Goal: Task Accomplishment & Management: Complete application form

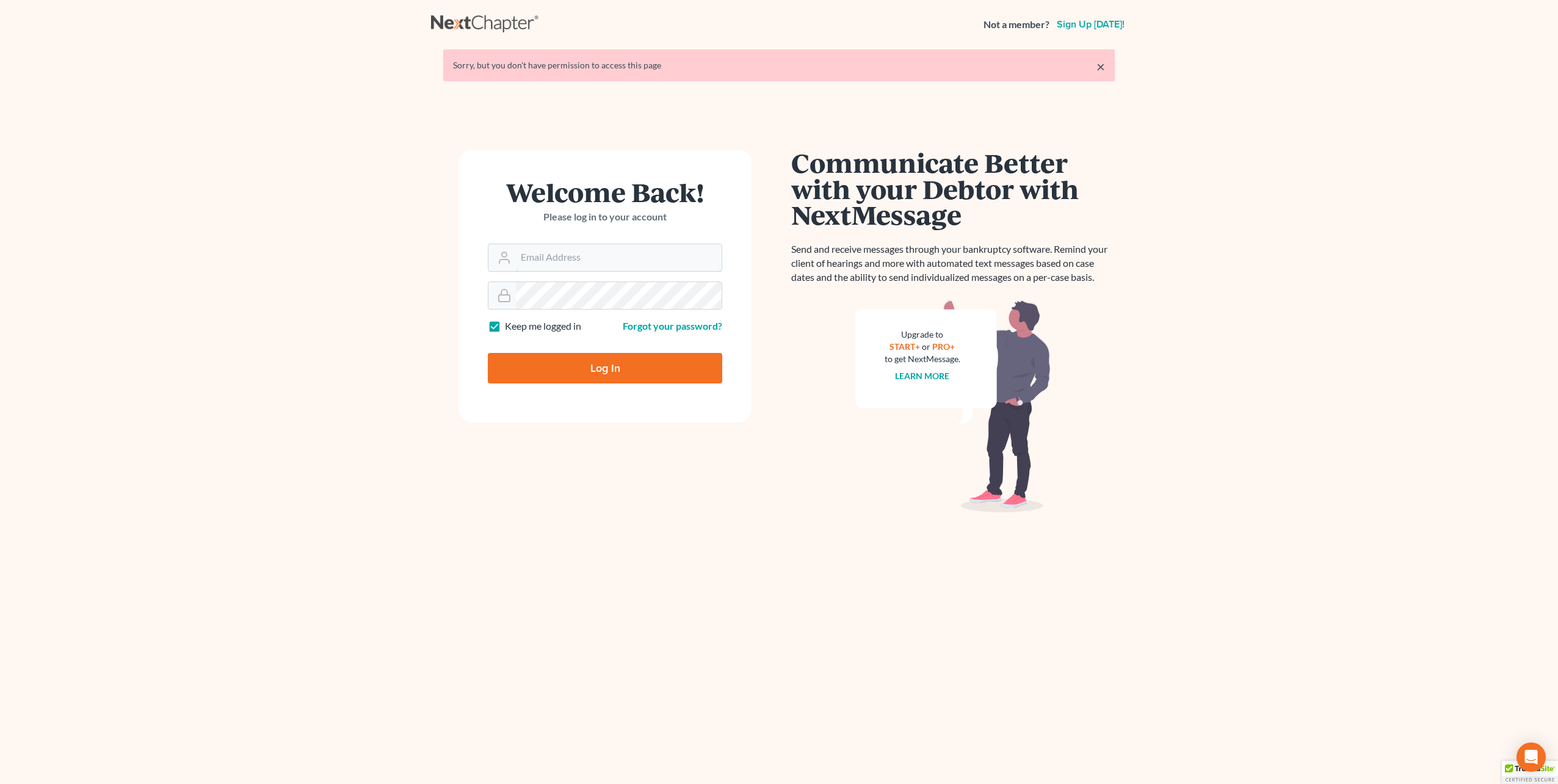
type input "lmoberg@saderlawfirm.com"
click at [592, 372] on input "Log In" at bounding box center [605, 368] width 234 height 30
type input "Thinking..."
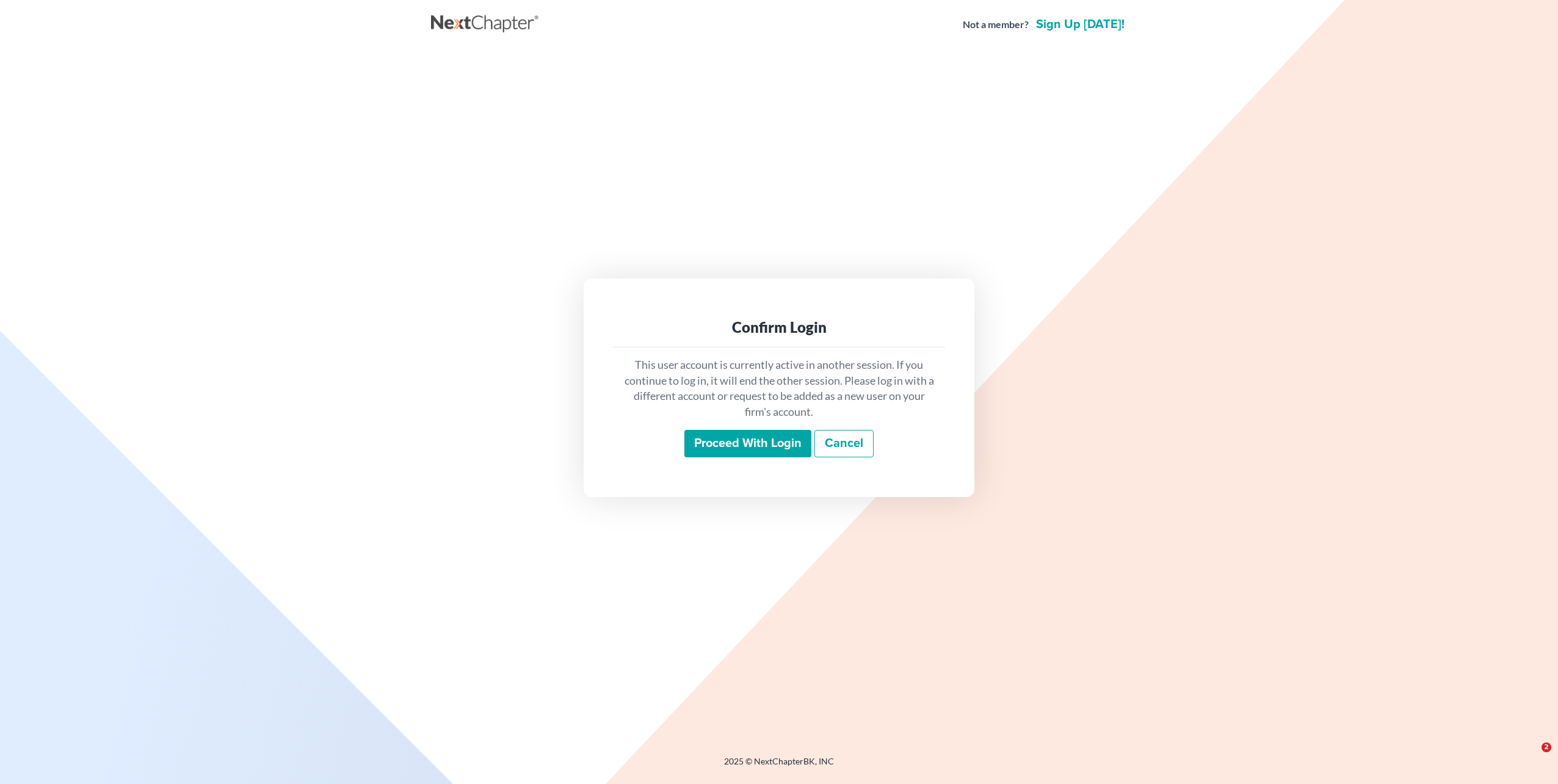
click at [701, 452] on input "Proceed with login" at bounding box center [748, 444] width 127 height 28
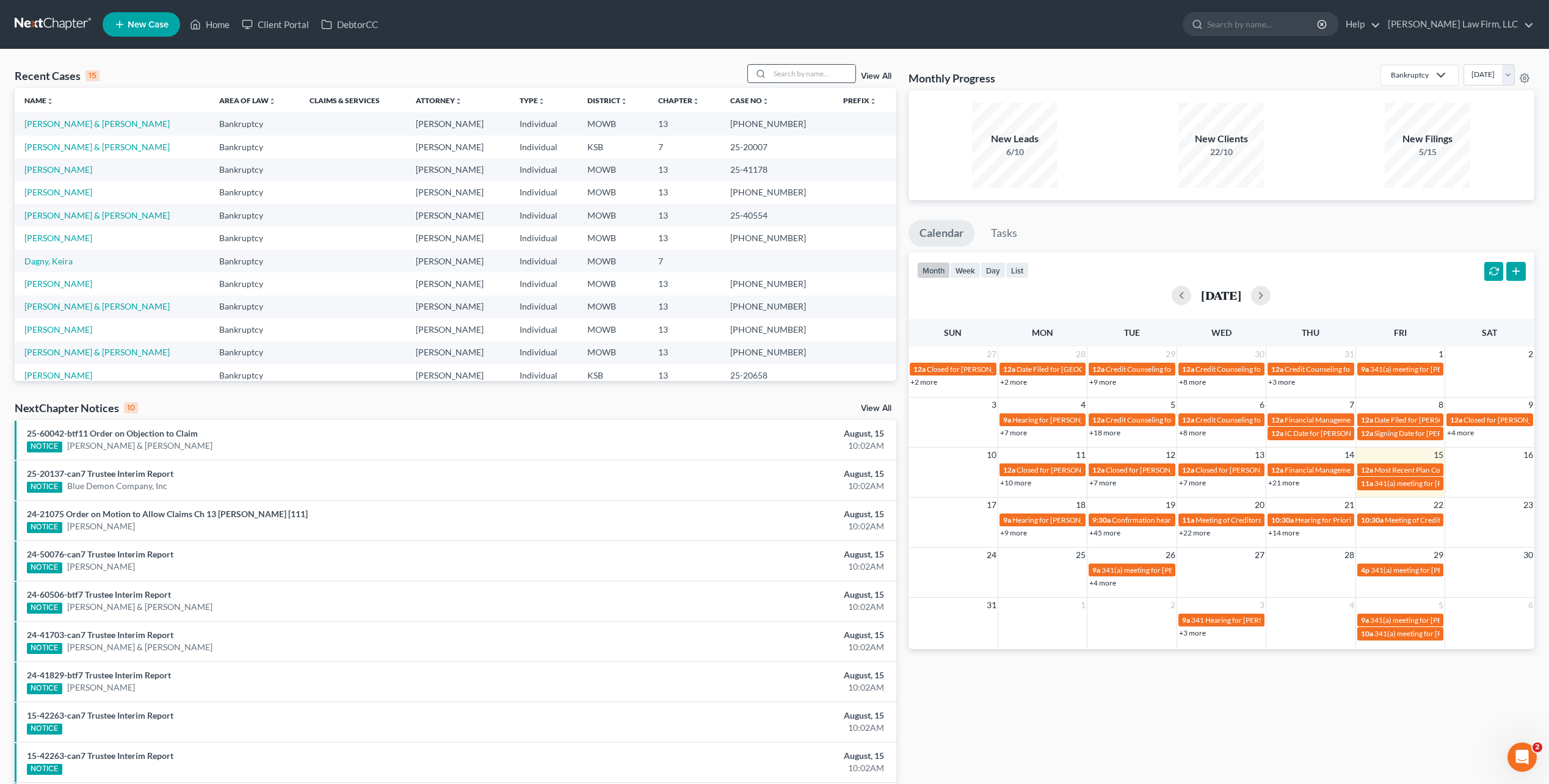
click at [804, 76] on input "search" at bounding box center [812, 73] width 85 height 18
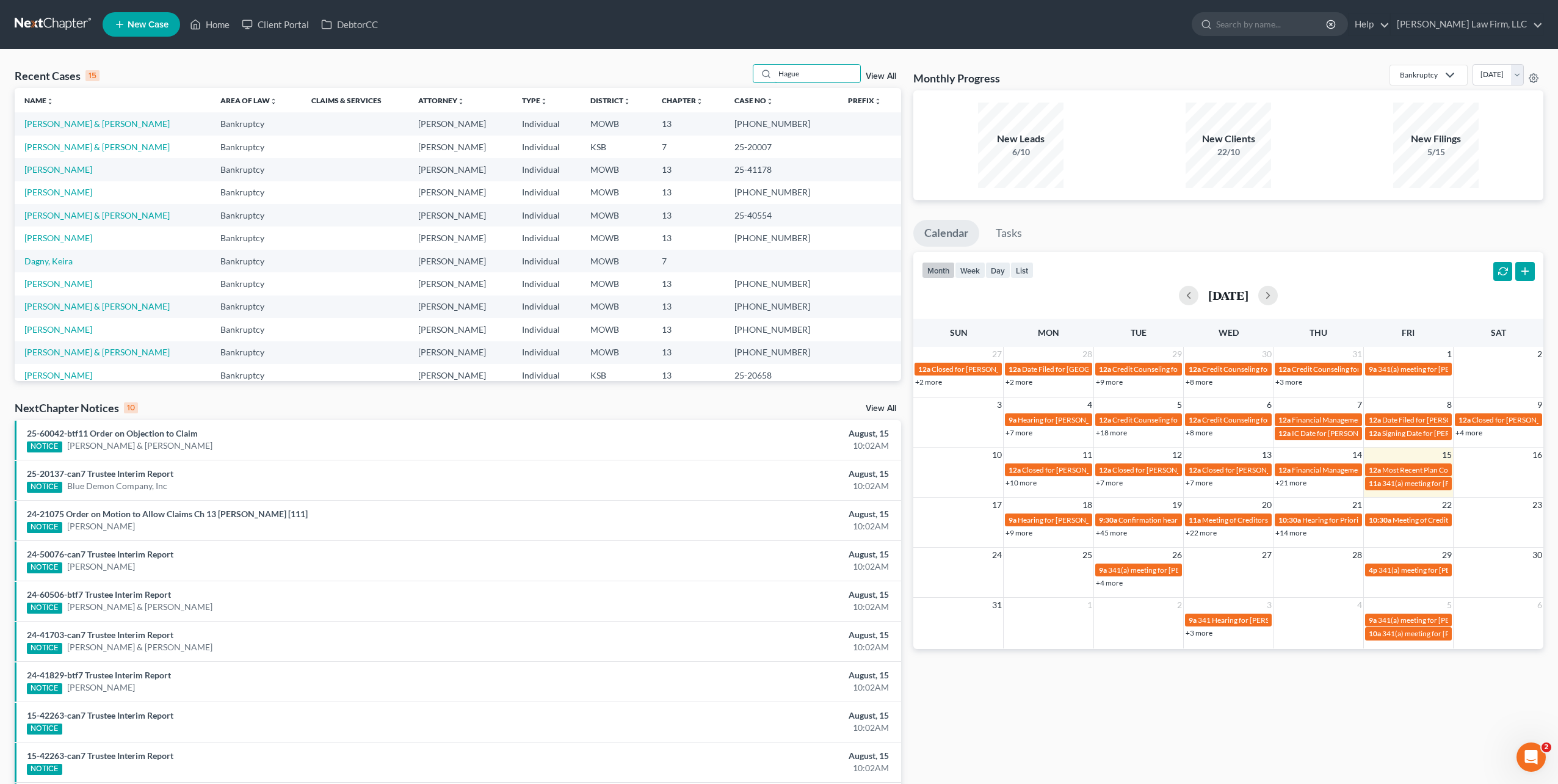
type input "Hague"
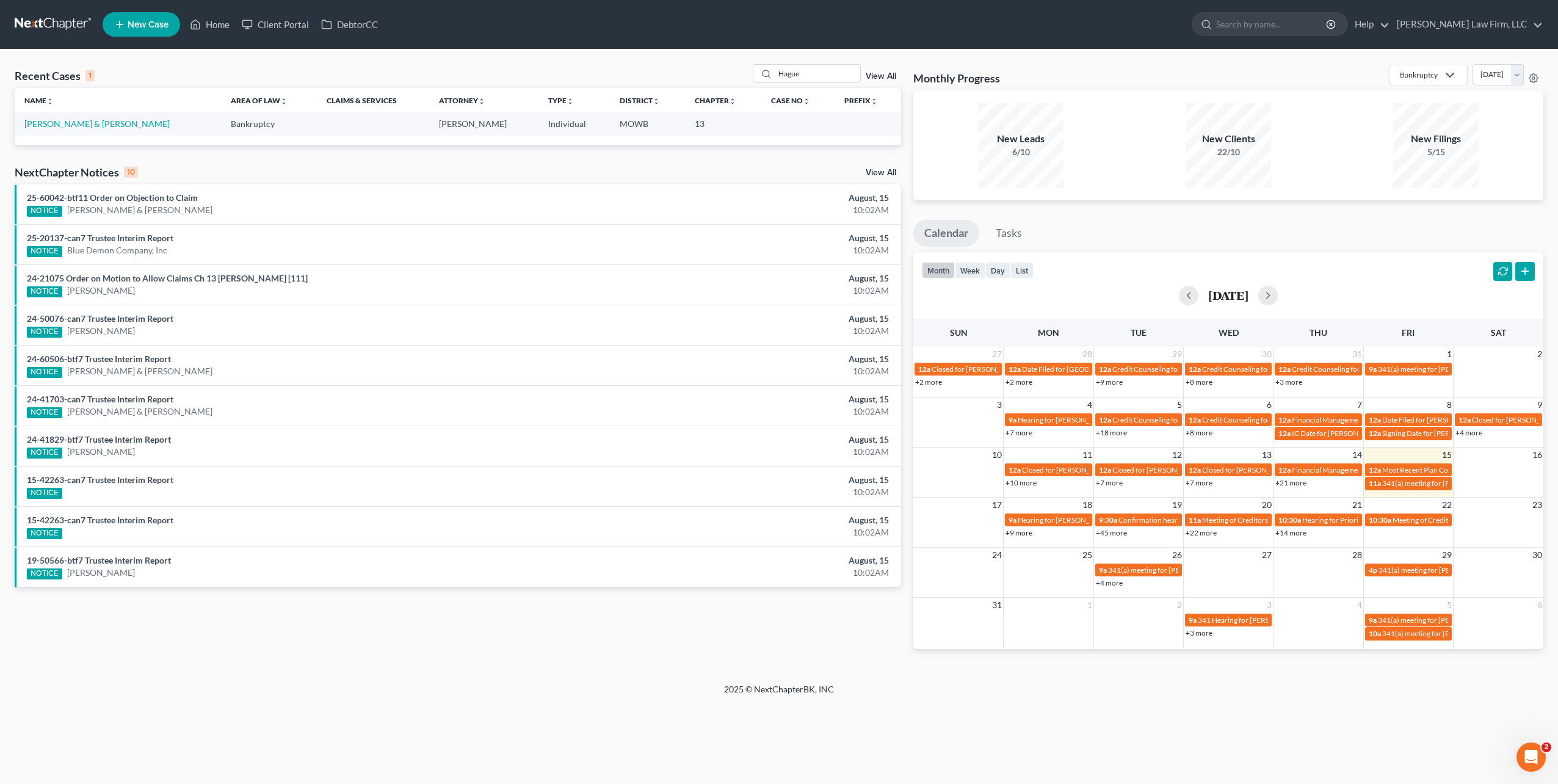
click at [885, 74] on link "View All" at bounding box center [881, 76] width 30 height 9
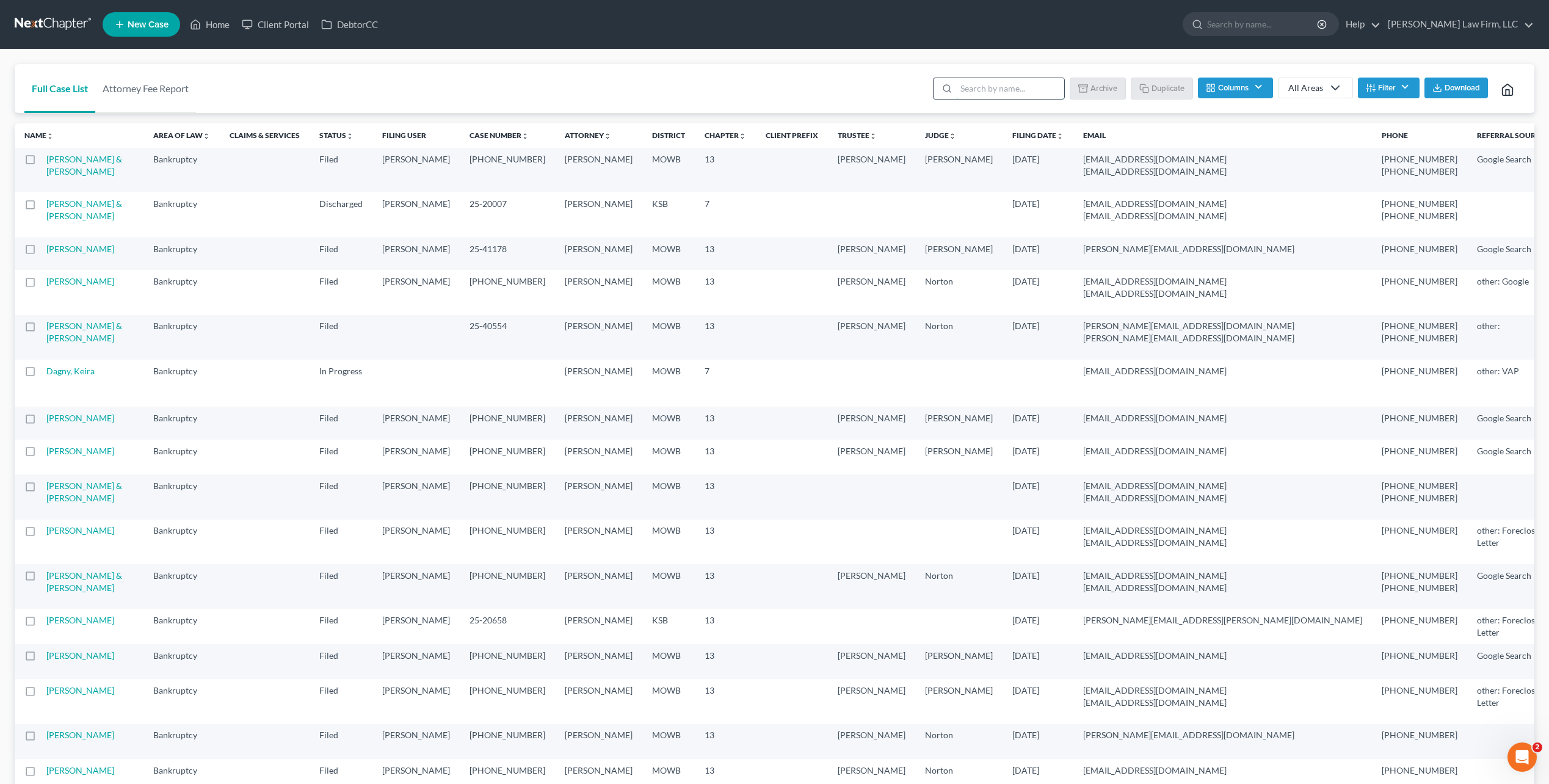
drag, startPoint x: 1019, startPoint y: 91, endPoint x: 1007, endPoint y: 93, distance: 12.2
click at [1019, 91] on input "search" at bounding box center [1010, 88] width 108 height 21
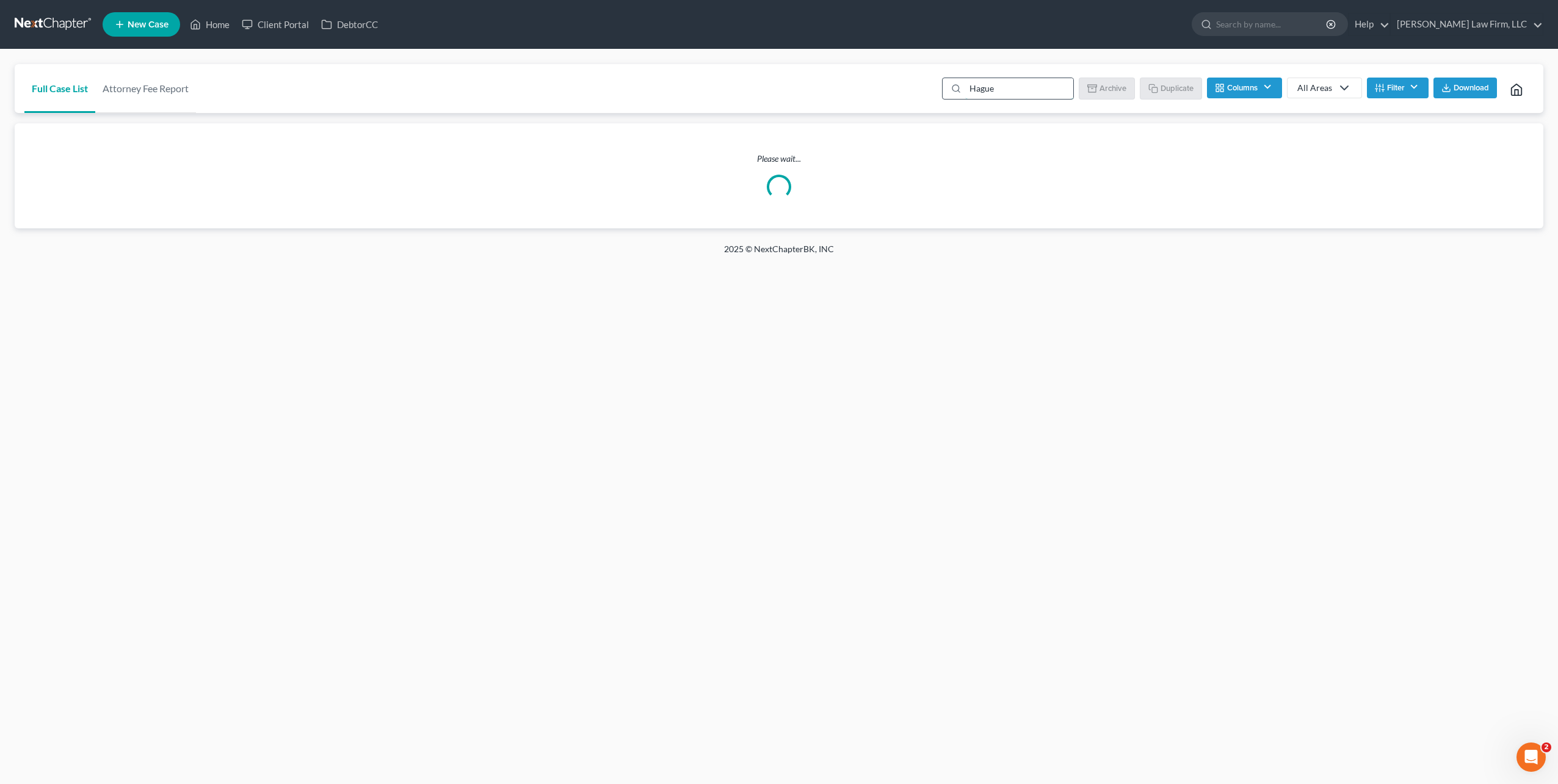
type input "Hague"
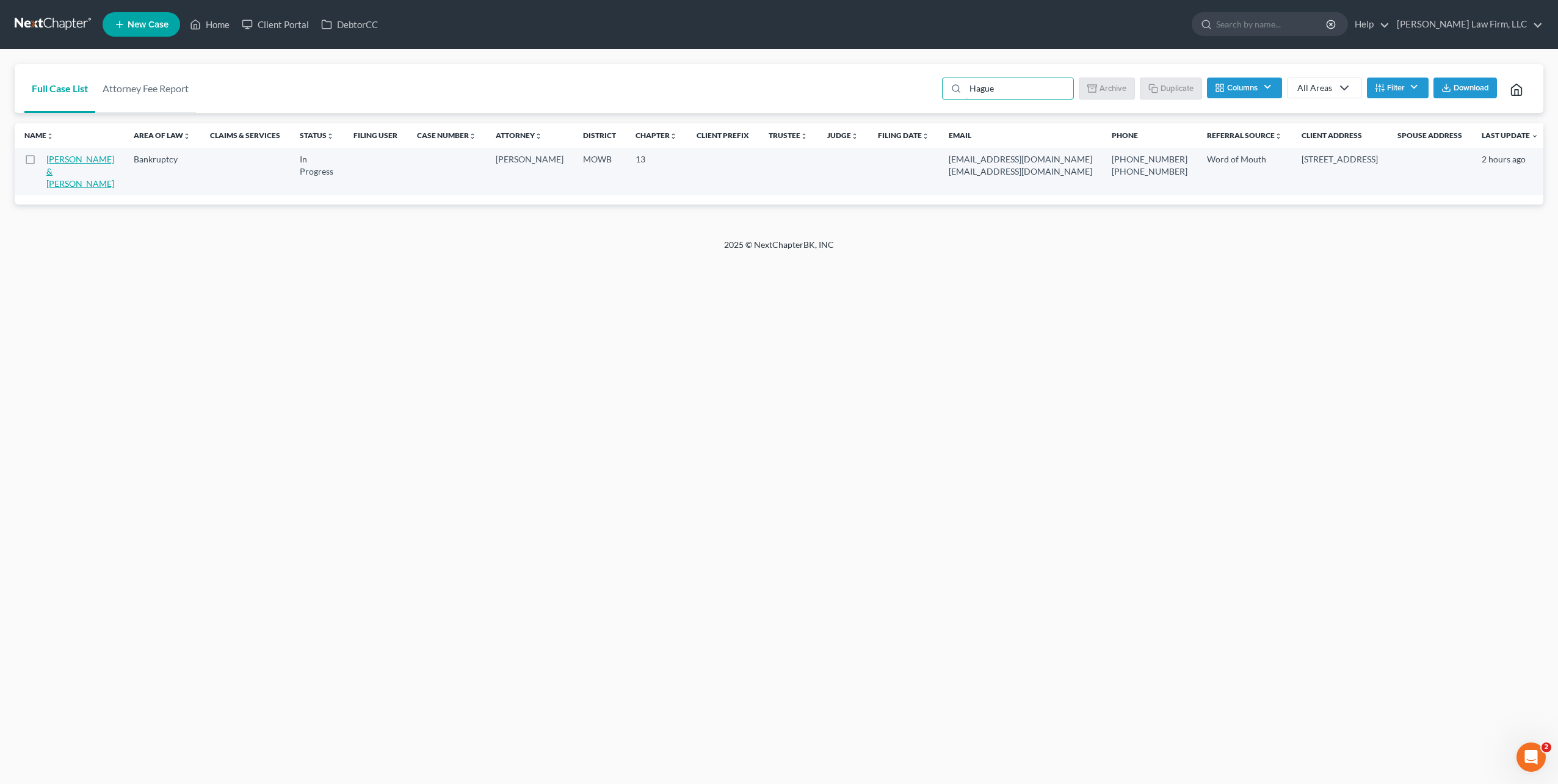
click at [62, 162] on link "Hague, Jimmy & Margaret" at bounding box center [80, 171] width 68 height 35
select select "0"
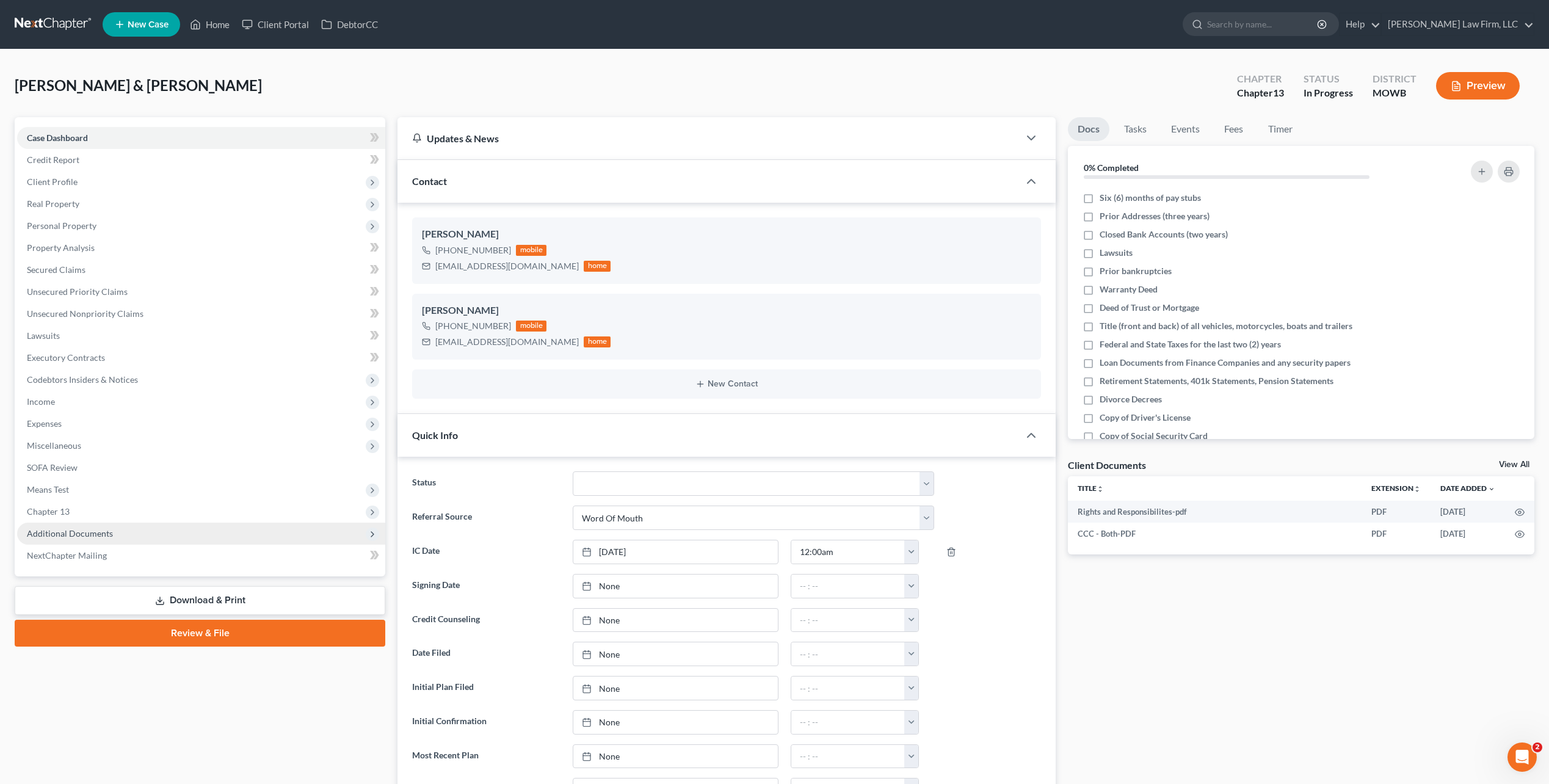
scroll to position [1052, 0]
click at [98, 532] on span "Additional Documents" at bounding box center [70, 533] width 86 height 10
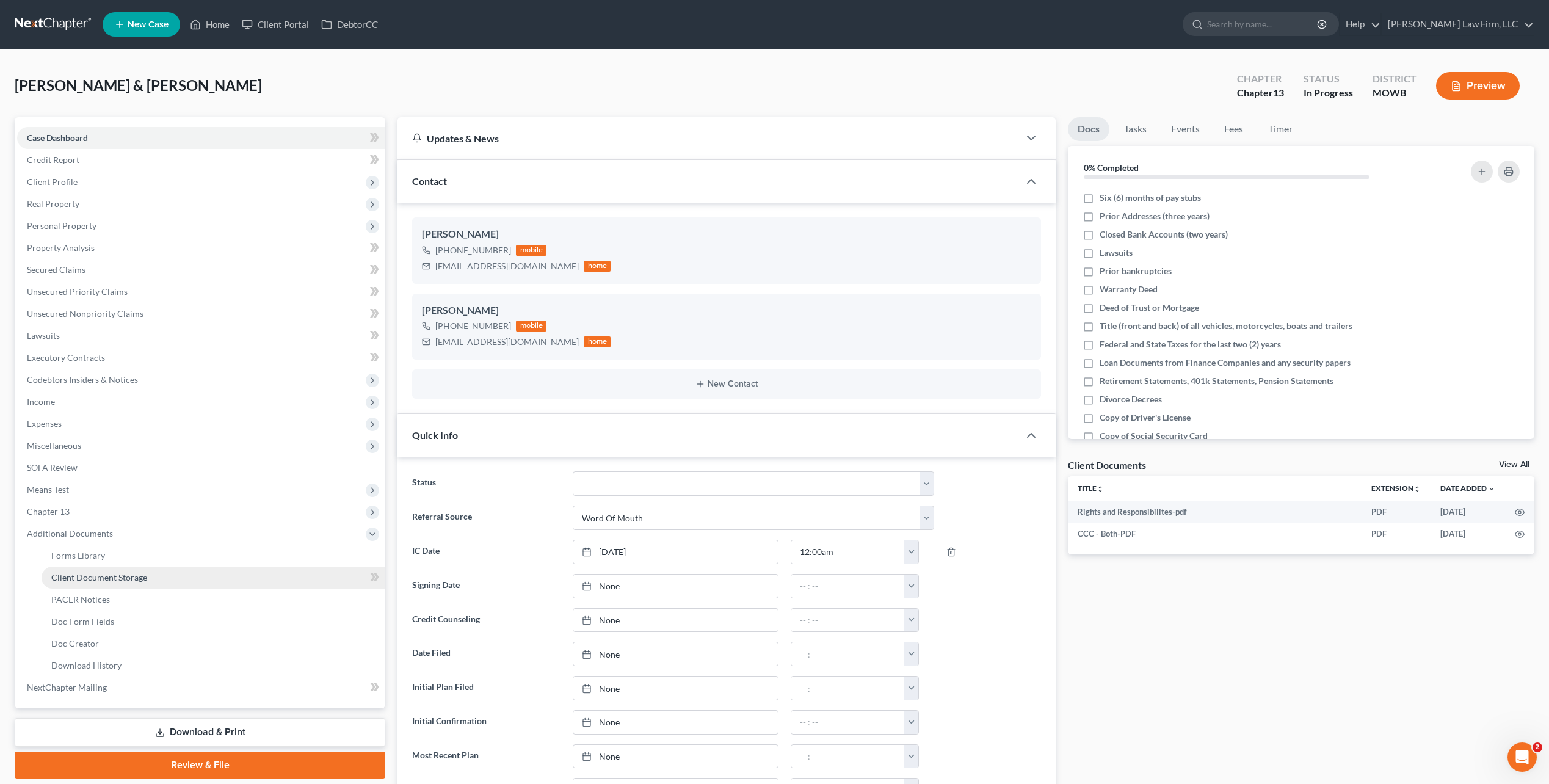
click at [82, 577] on span "Client Document Storage" at bounding box center [99, 577] width 96 height 10
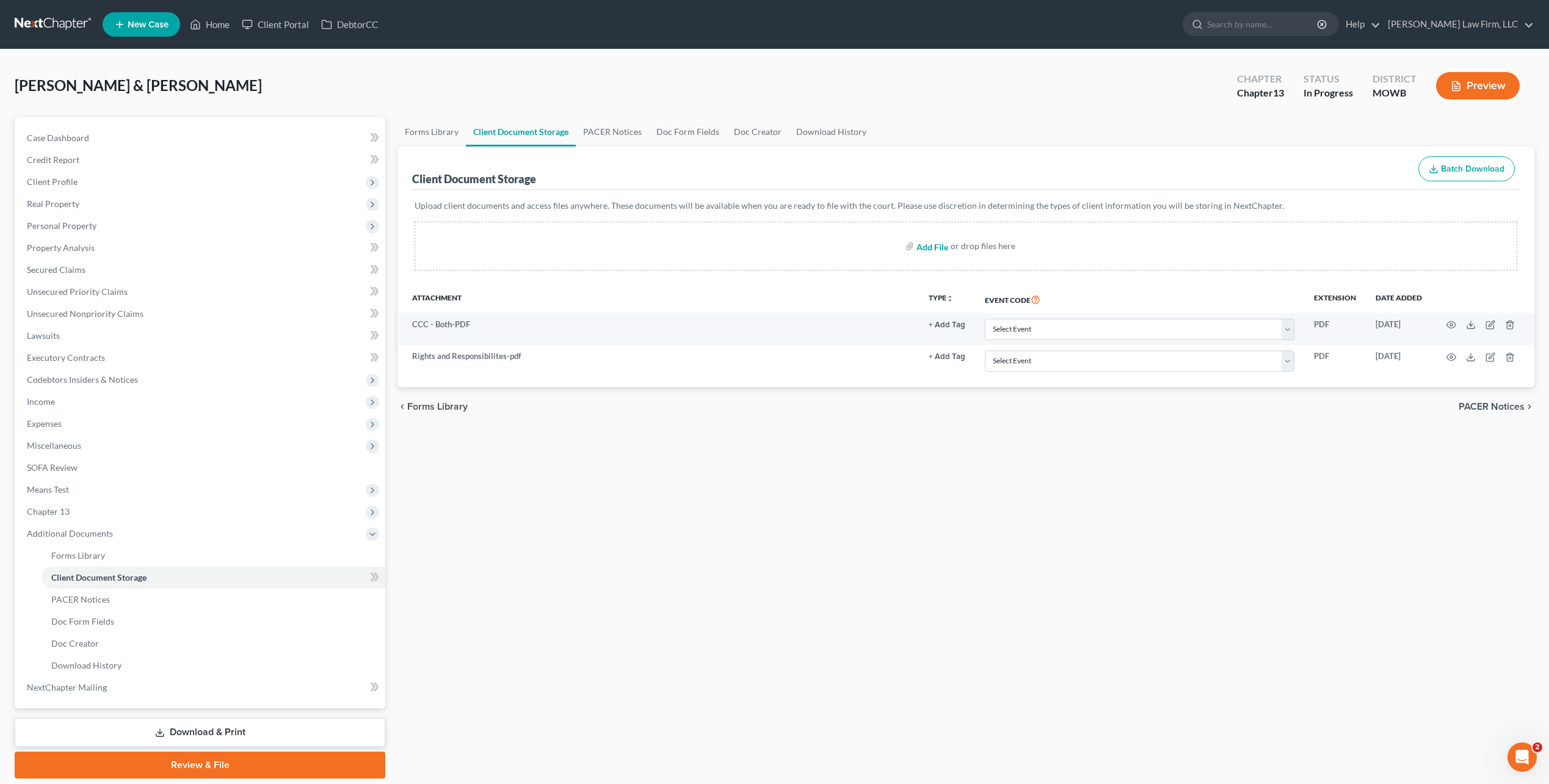
click at [931, 248] on input "file" at bounding box center [931, 246] width 30 height 22
type input "C:\fakepath\13 Plan - Signed.pdf"
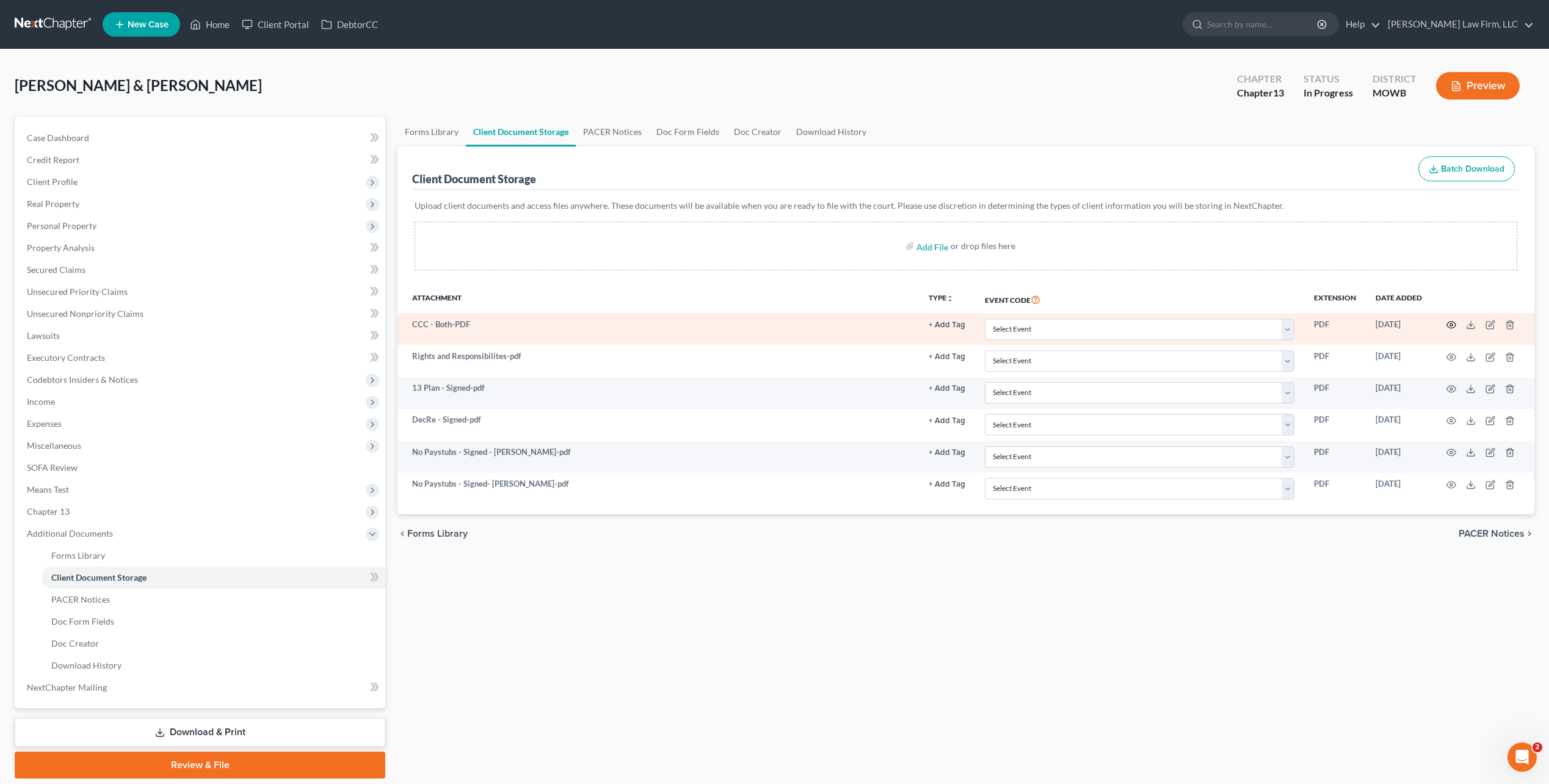
click at [1453, 323] on icon "button" at bounding box center [1451, 325] width 9 height 7
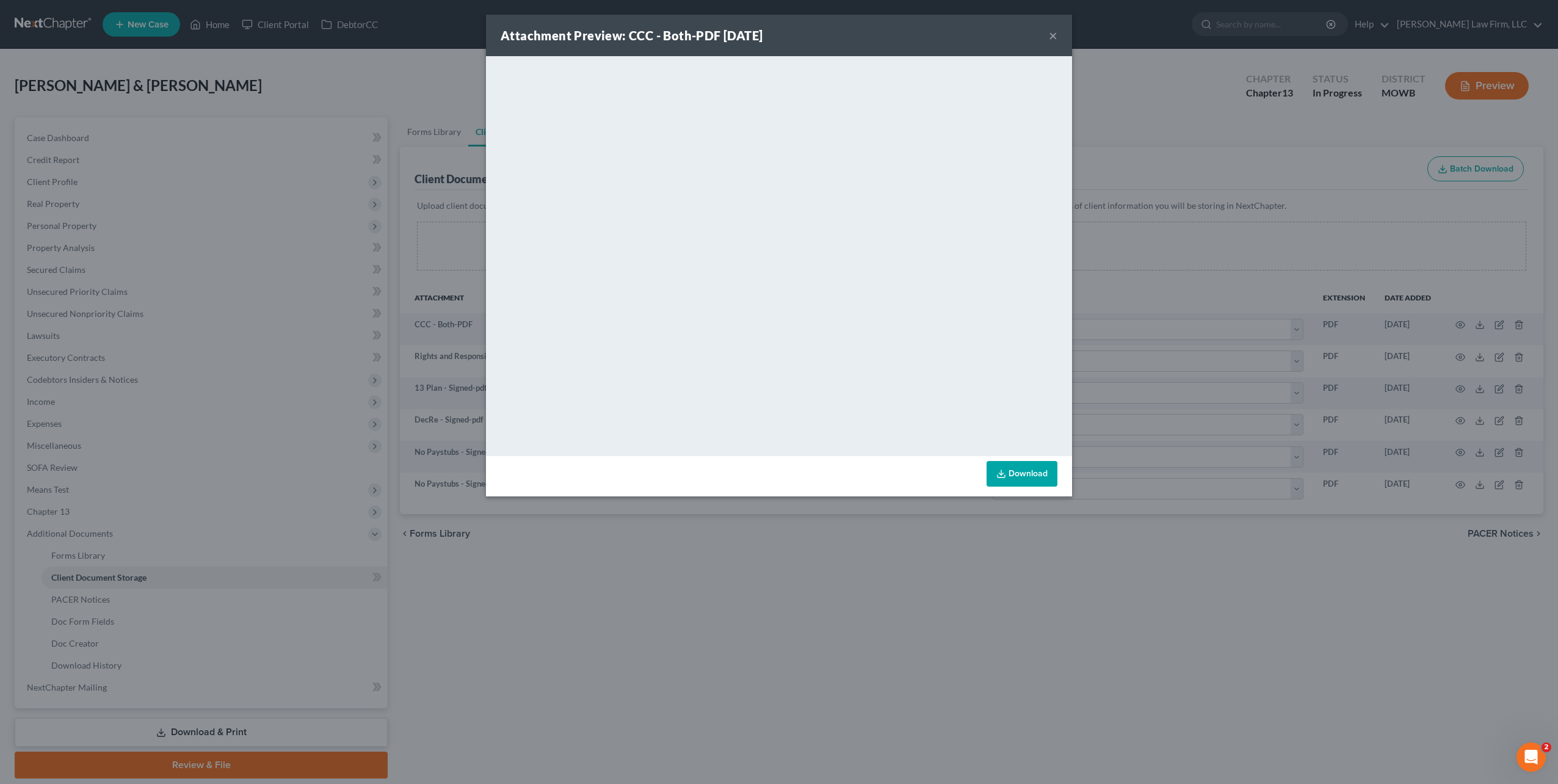
click at [1054, 36] on button "×" at bounding box center [1054, 36] width 9 height 15
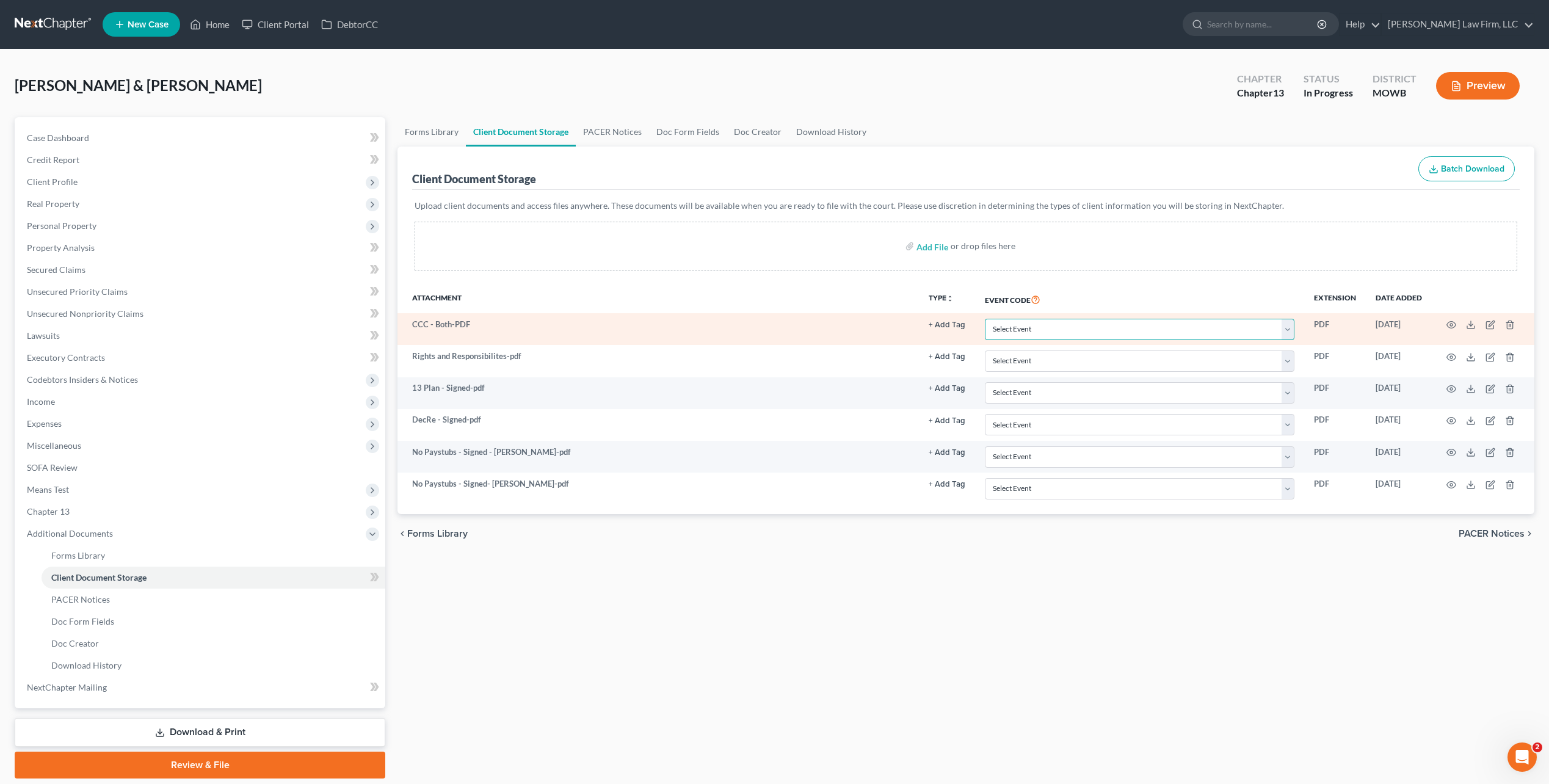
click at [1288, 329] on select "Select Event 20 Largest Unsecured Creditors Affidavit re: NO Tax Returns Amende…" at bounding box center [1139, 329] width 309 height 22
select select "5"
click at [984, 319] on select "Select Event 20 Largest Unsecured Creditors Affidavit re: NO Tax Returns Amende…" at bounding box center [1139, 329] width 309 height 22
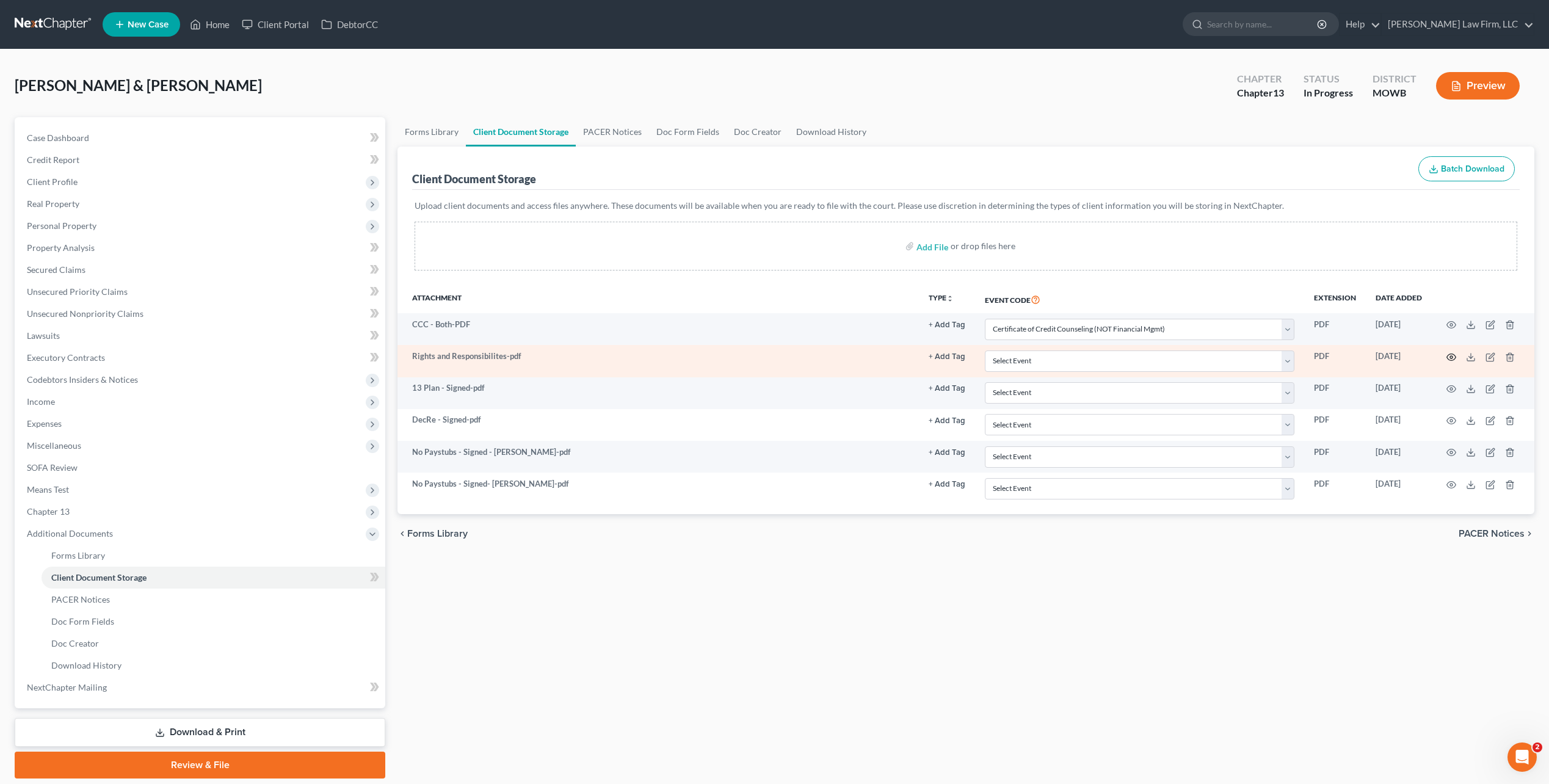
click at [1447, 355] on icon "button" at bounding box center [1451, 357] width 10 height 10
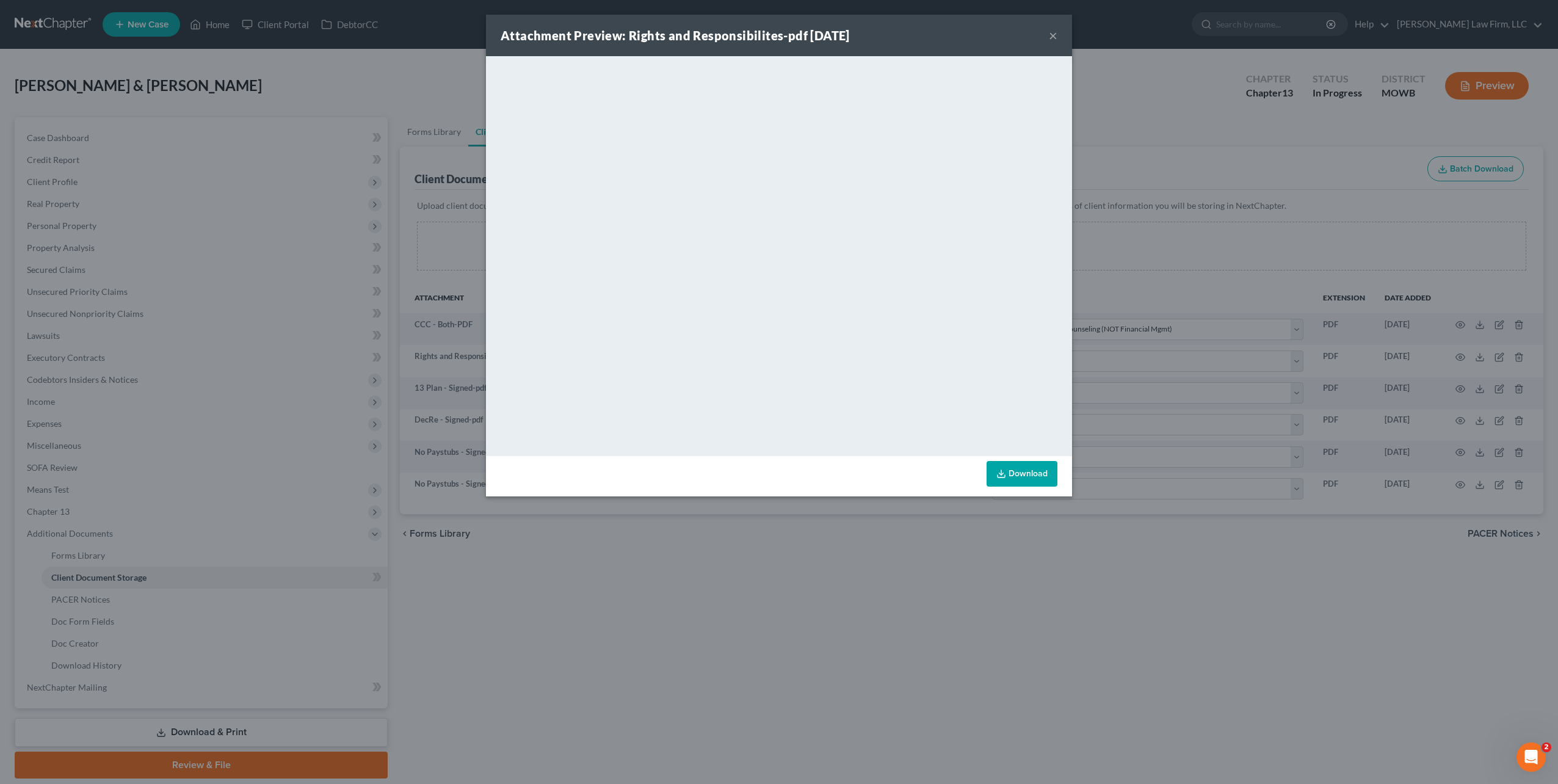
click at [1050, 36] on button "×" at bounding box center [1054, 36] width 9 height 15
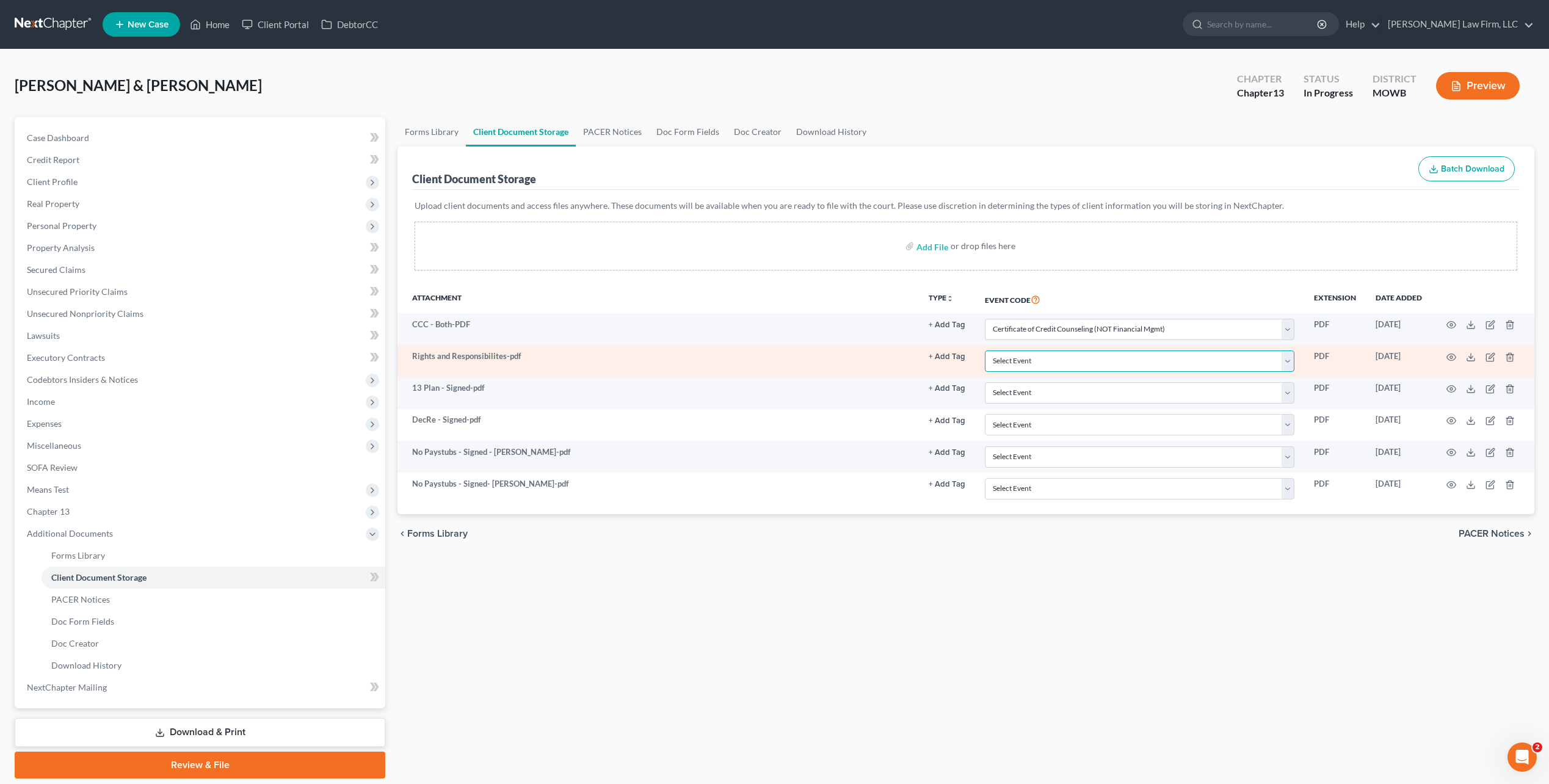
click at [1292, 359] on select "Select Event 20 Largest Unsecured Creditors Affidavit re: NO Tax Returns Amende…" at bounding box center [1139, 360] width 309 height 22
select select "9"
click at [984, 350] on select "Select Event 20 Largest Unsecured Creditors Affidavit re: NO Tax Returns Amende…" at bounding box center [1139, 360] width 309 height 22
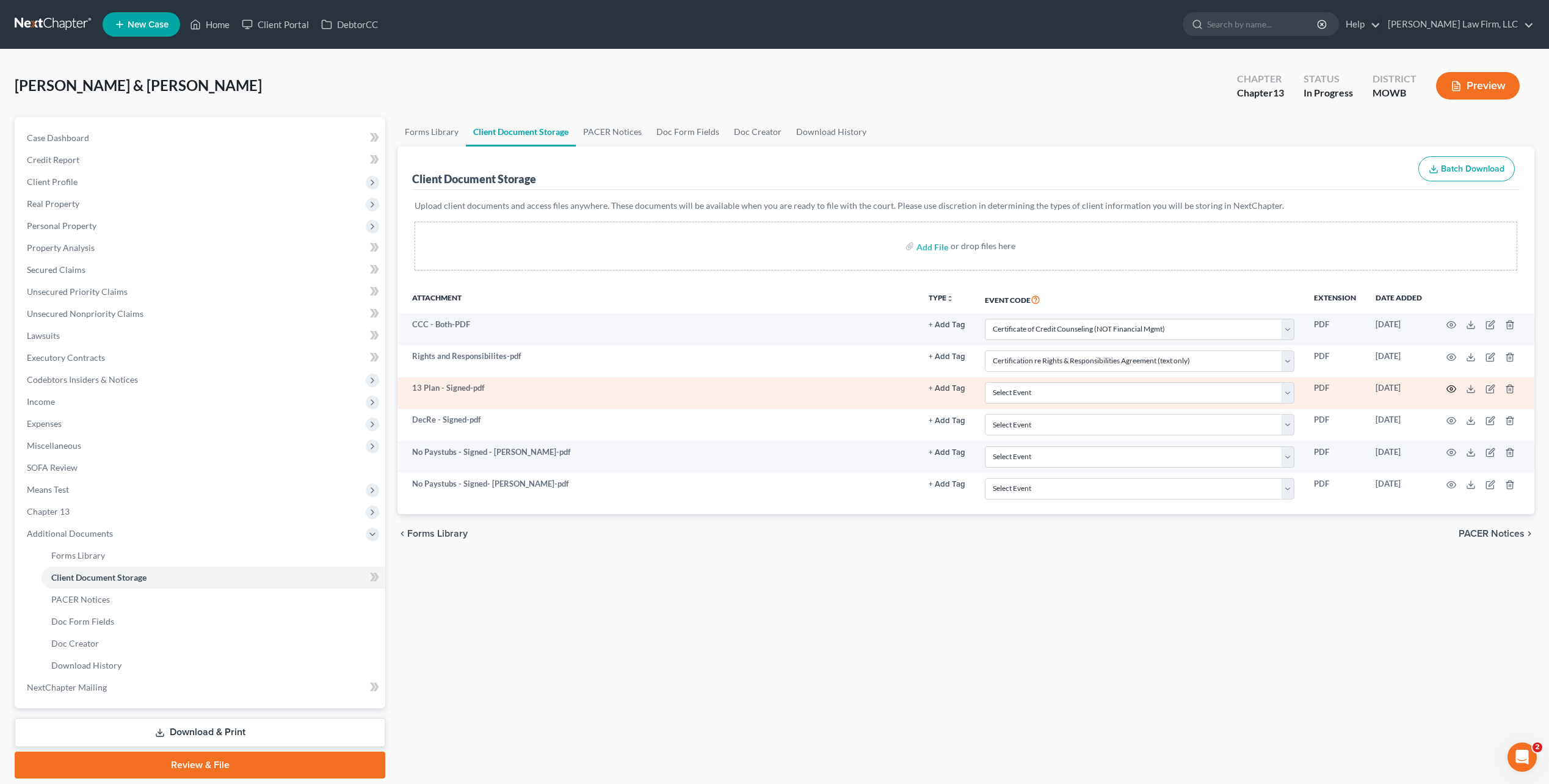
click at [1450, 388] on icon "button" at bounding box center [1451, 389] width 10 height 10
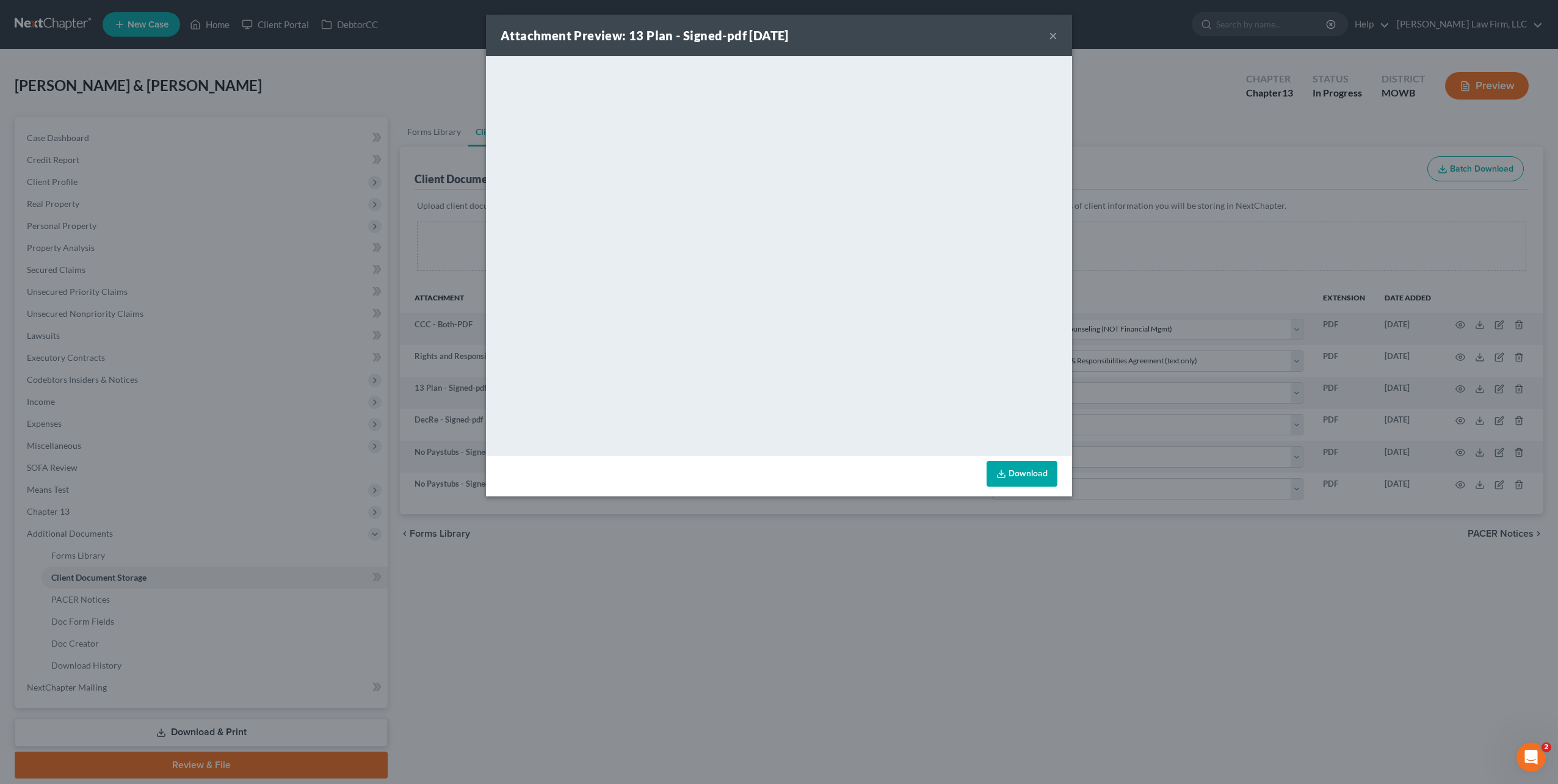
click at [1054, 33] on button "×" at bounding box center [1054, 36] width 9 height 15
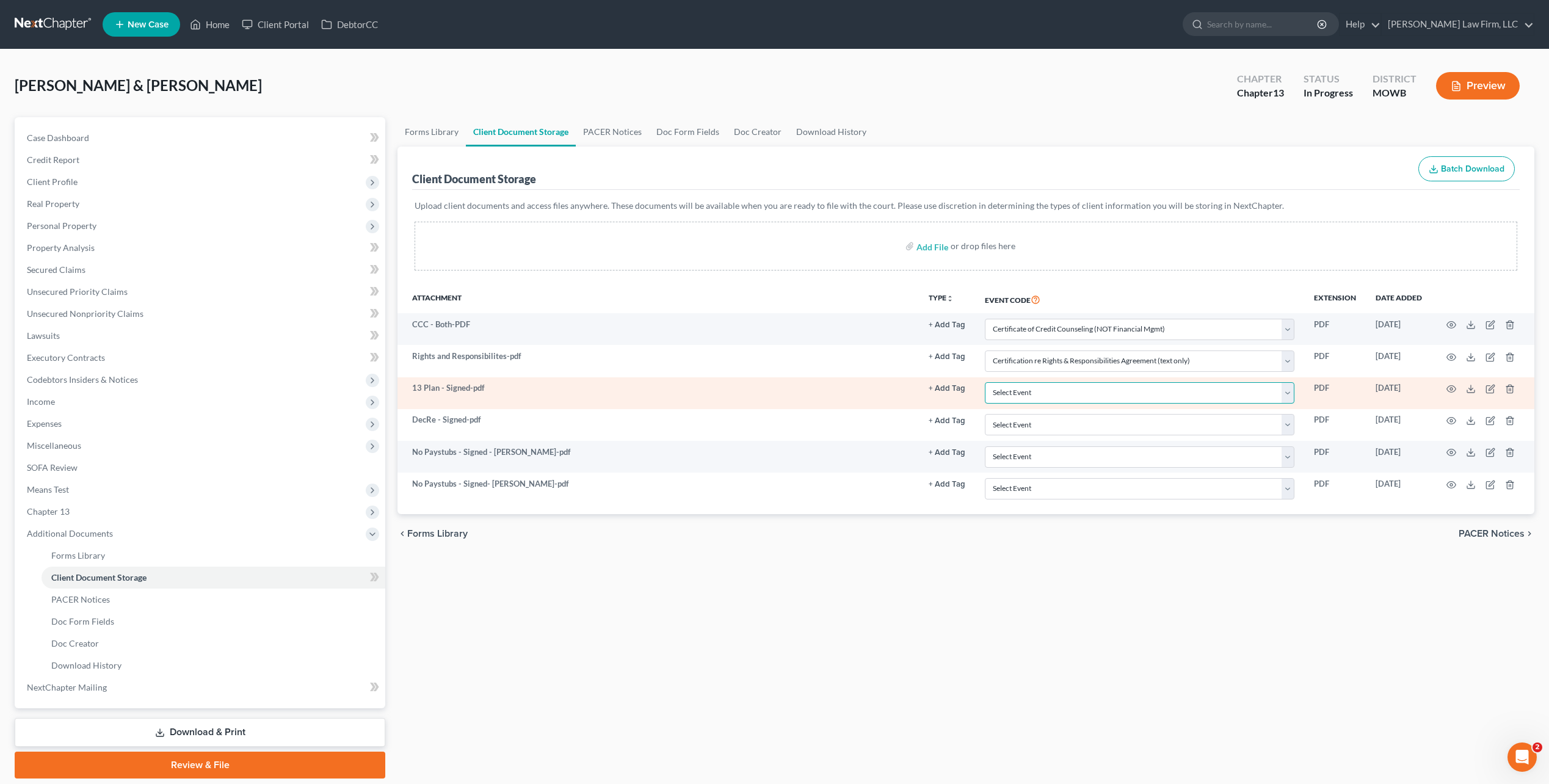
click at [1290, 395] on select "Select Event 20 Largest Unsecured Creditors Affidavit re: NO Tax Returns Amende…" at bounding box center [1139, 392] width 309 height 22
select select "18"
click at [984, 382] on select "Select Event 20 Largest Unsecured Creditors Affidavit re: NO Tax Returns Amende…" at bounding box center [1139, 392] width 309 height 22
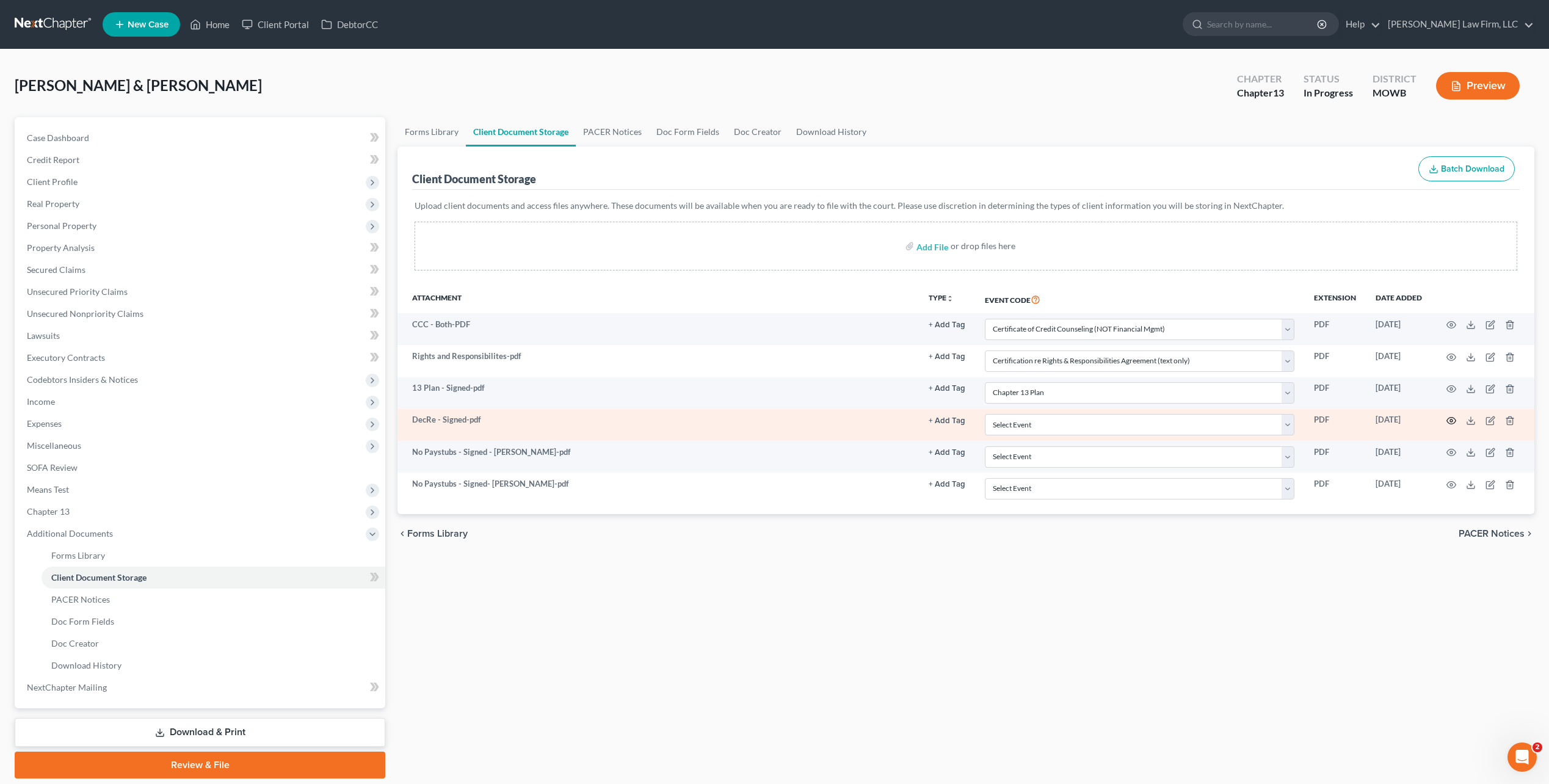
click at [1451, 420] on icon "button" at bounding box center [1451, 420] width 10 height 10
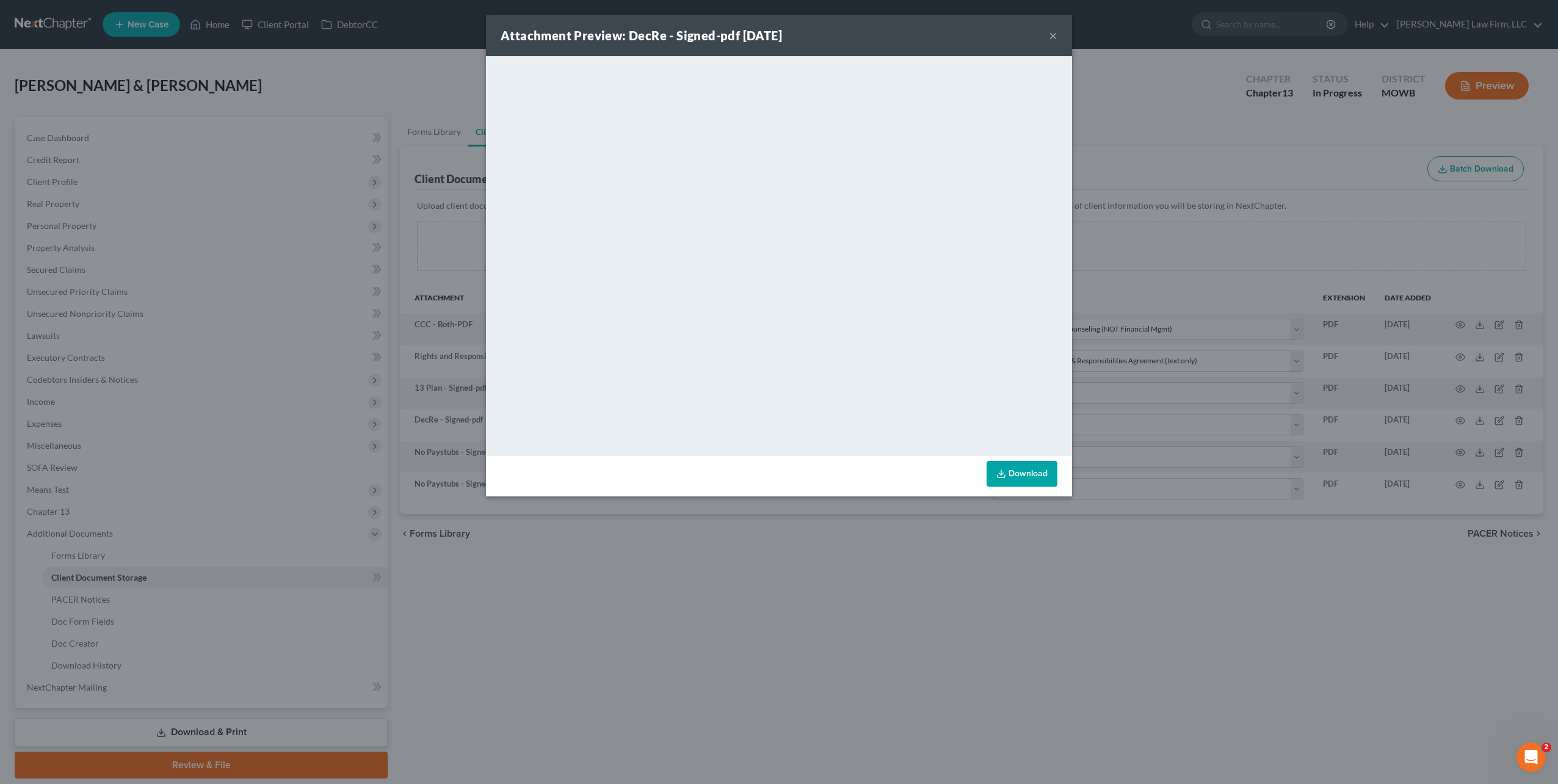
click at [1055, 33] on button "×" at bounding box center [1054, 36] width 9 height 15
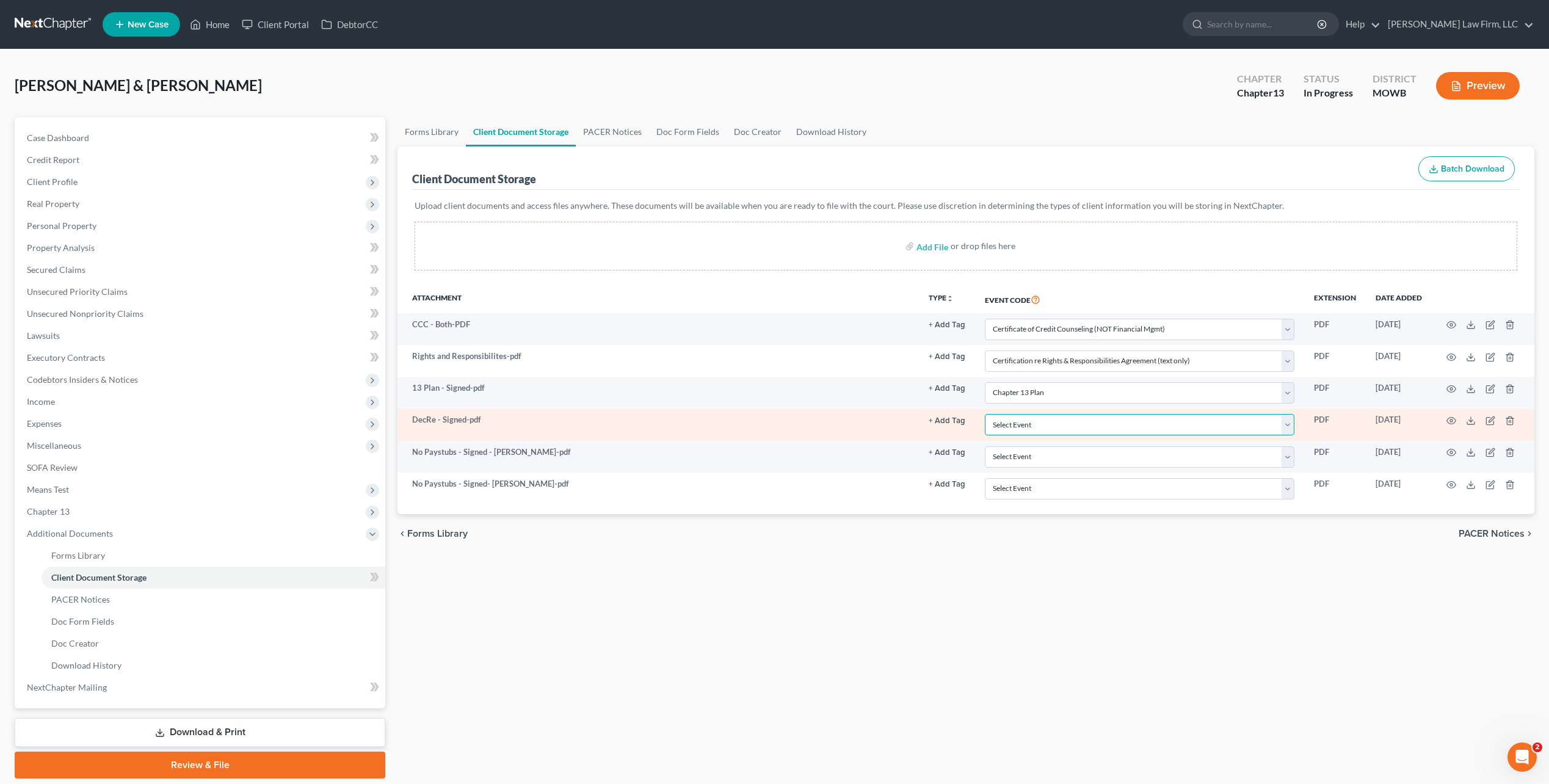
click at [1289, 422] on select "Select Event 20 Largest Unsecured Creditors Affidavit re: NO Tax Returns Amende…" at bounding box center [1139, 424] width 309 height 22
select select "24"
click at [984, 414] on select "Select Event 20 Largest Unsecured Creditors Affidavit re: NO Tax Returns Amende…" at bounding box center [1139, 424] width 309 height 22
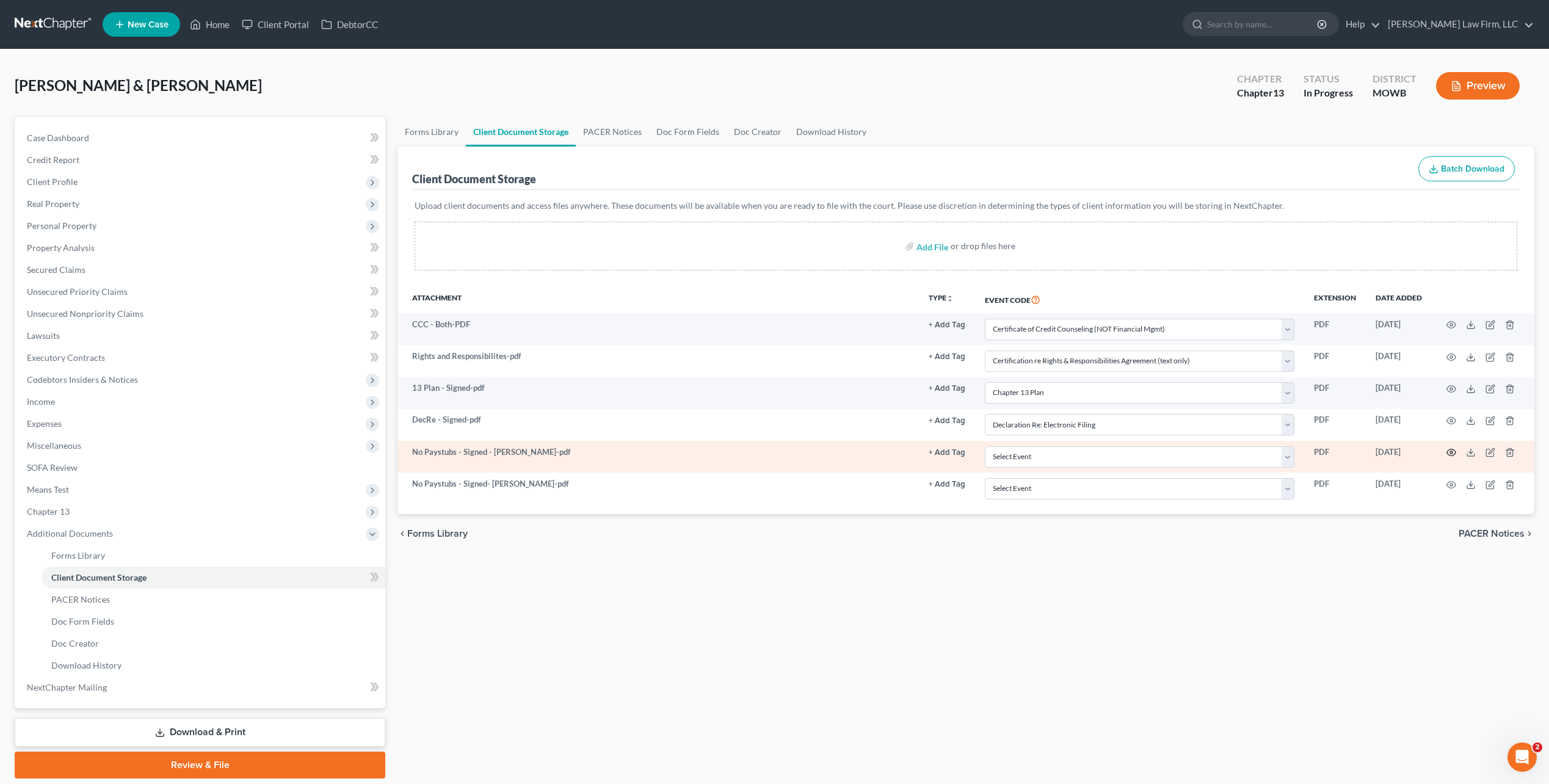
click at [1450, 455] on icon "button" at bounding box center [1451, 452] width 10 height 10
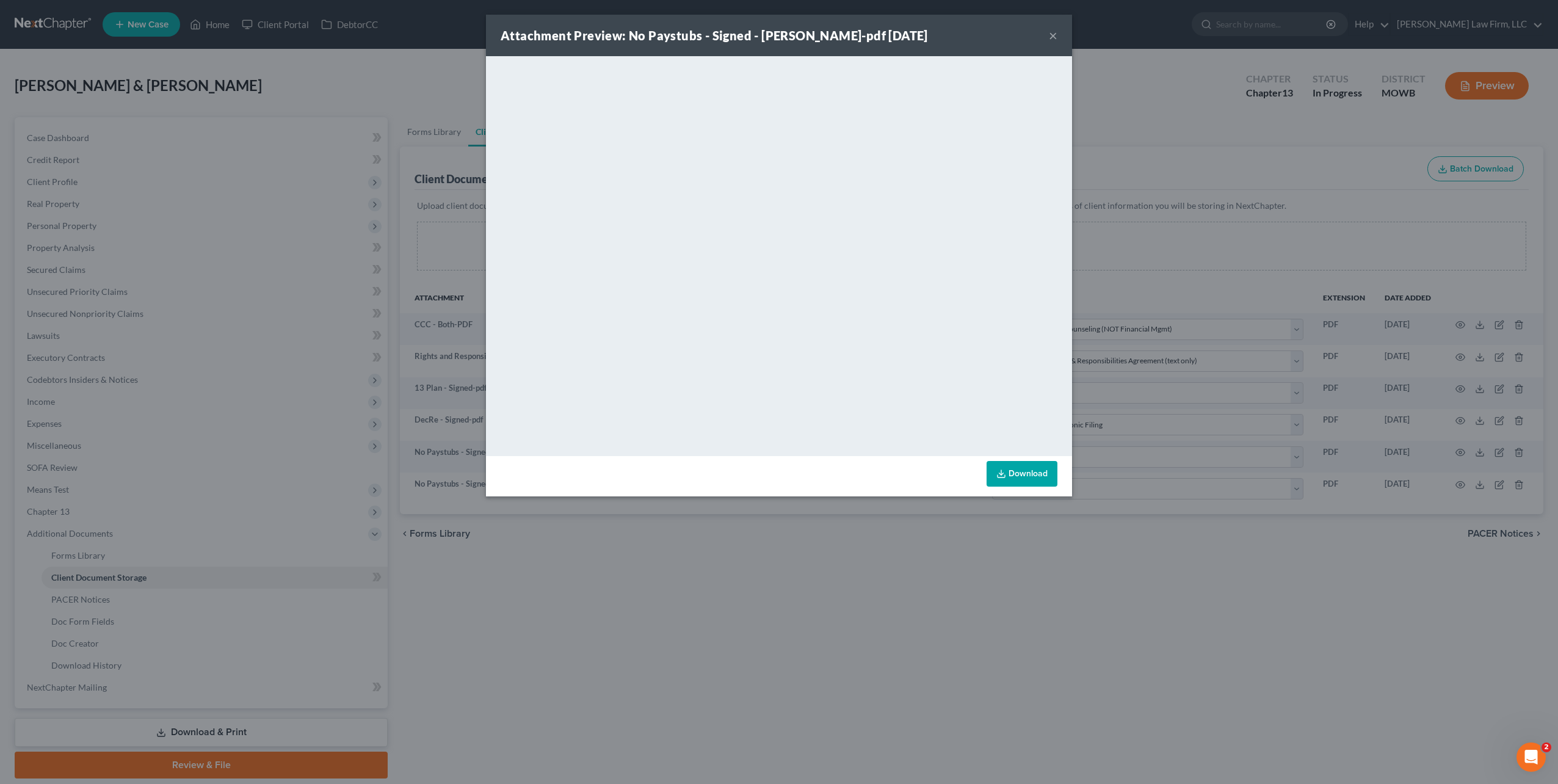
click at [1051, 39] on button "×" at bounding box center [1054, 36] width 9 height 15
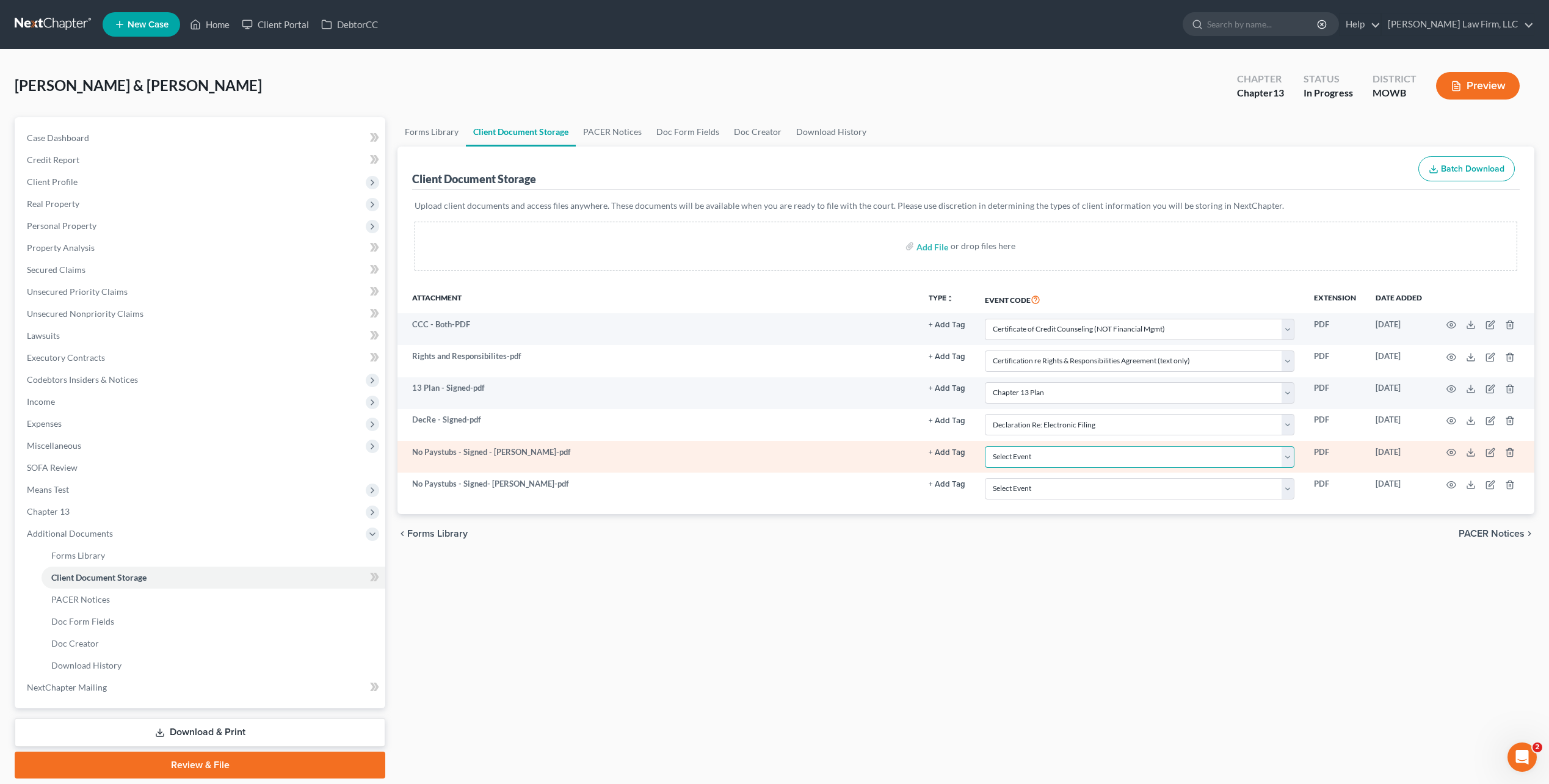
click at [1289, 450] on select "Select Event 20 Largest Unsecured Creditors Affidavit re: NO Tax Returns Amende…" at bounding box center [1139, 457] width 309 height 22
select select "22"
click at [984, 447] on select "Select Event 20 Largest Unsecured Creditors Affidavit re: NO Tax Returns Amende…" at bounding box center [1139, 457] width 309 height 22
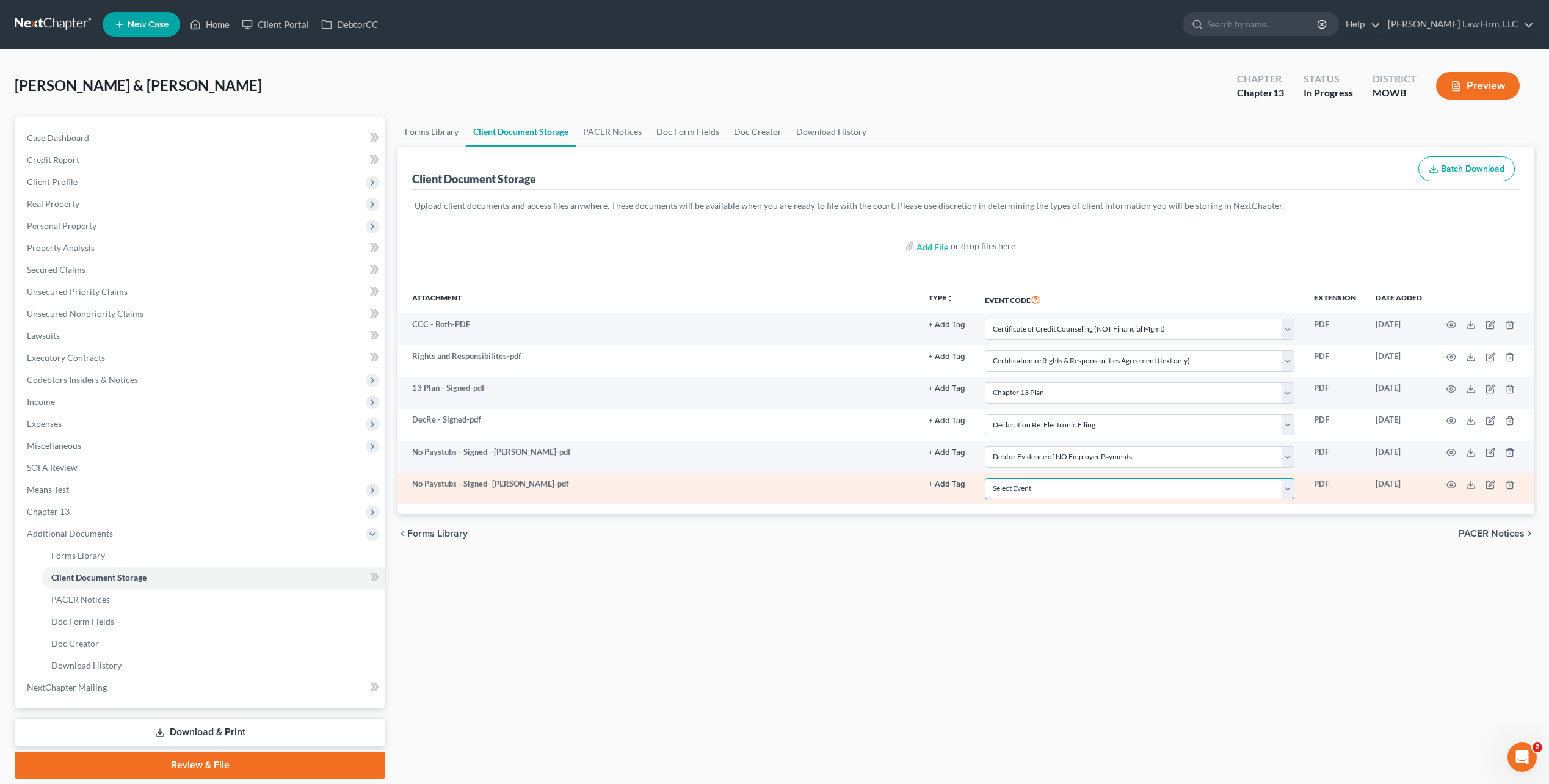
click at [1287, 493] on select "Select Event 20 Largest Unsecured Creditors Affidavit re: NO Tax Returns Amende…" at bounding box center [1139, 488] width 309 height 22
select select "22"
click at [984, 478] on select "Select Event 20 Largest Unsecured Creditors Affidavit re: NO Tax Returns Amende…" at bounding box center [1139, 488] width 309 height 22
click at [1454, 481] on icon "button" at bounding box center [1451, 484] width 10 height 10
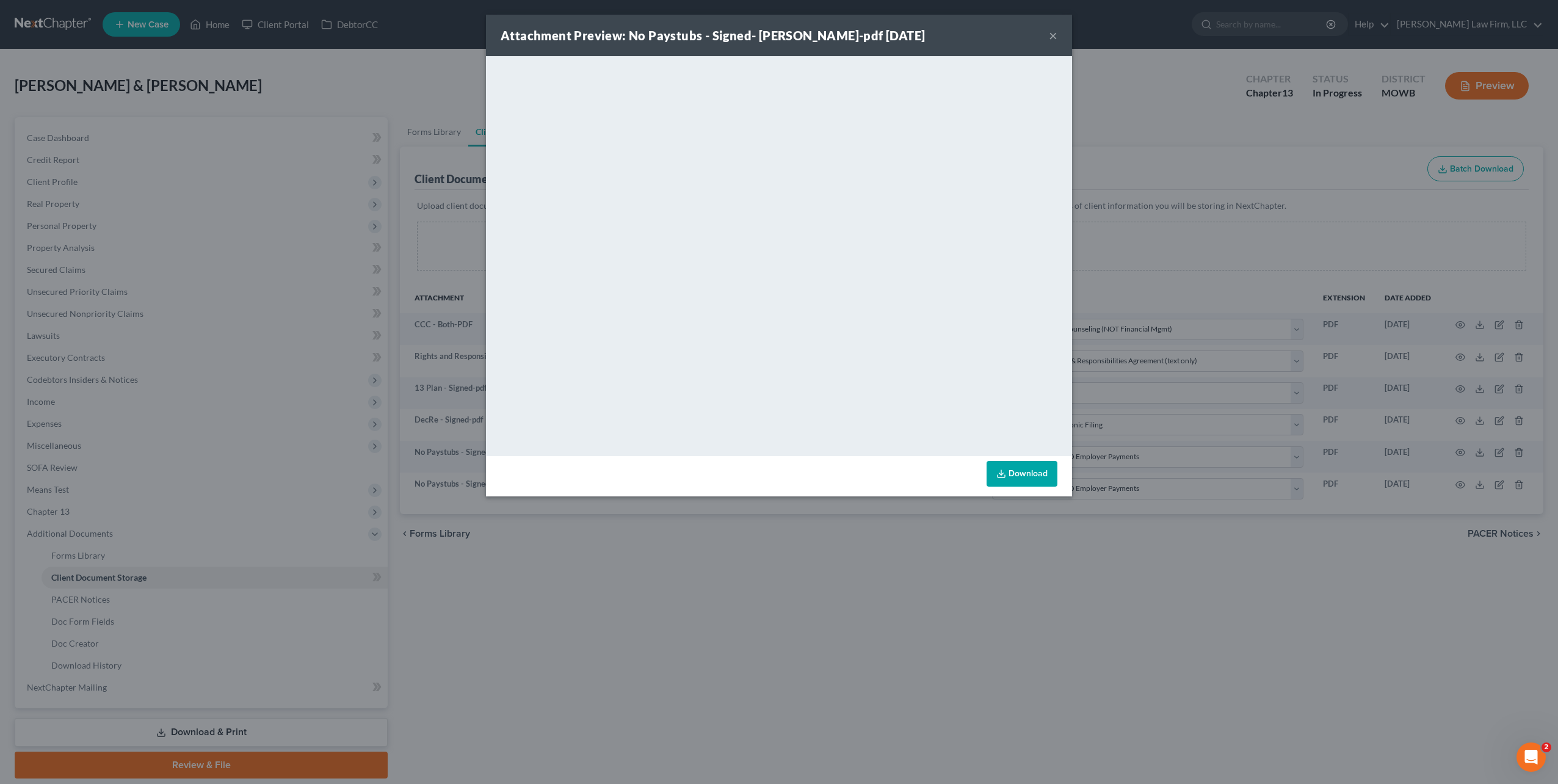
click at [1052, 36] on button "×" at bounding box center [1054, 36] width 9 height 15
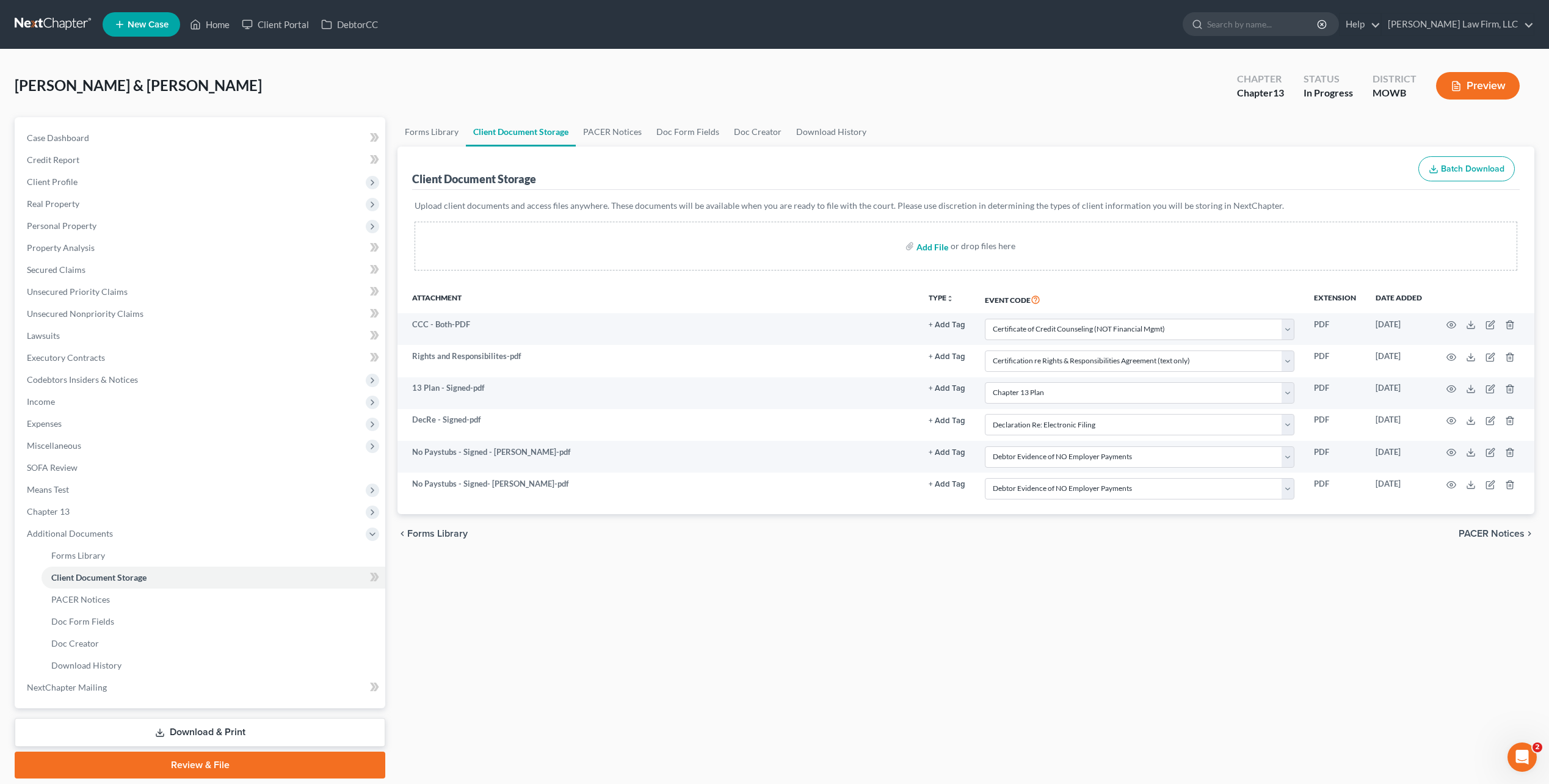
click at [940, 246] on input "file" at bounding box center [931, 246] width 30 height 22
type input "C:\fakepath\2025.08.14 - COS - Chapter 13 Plan.pdf"
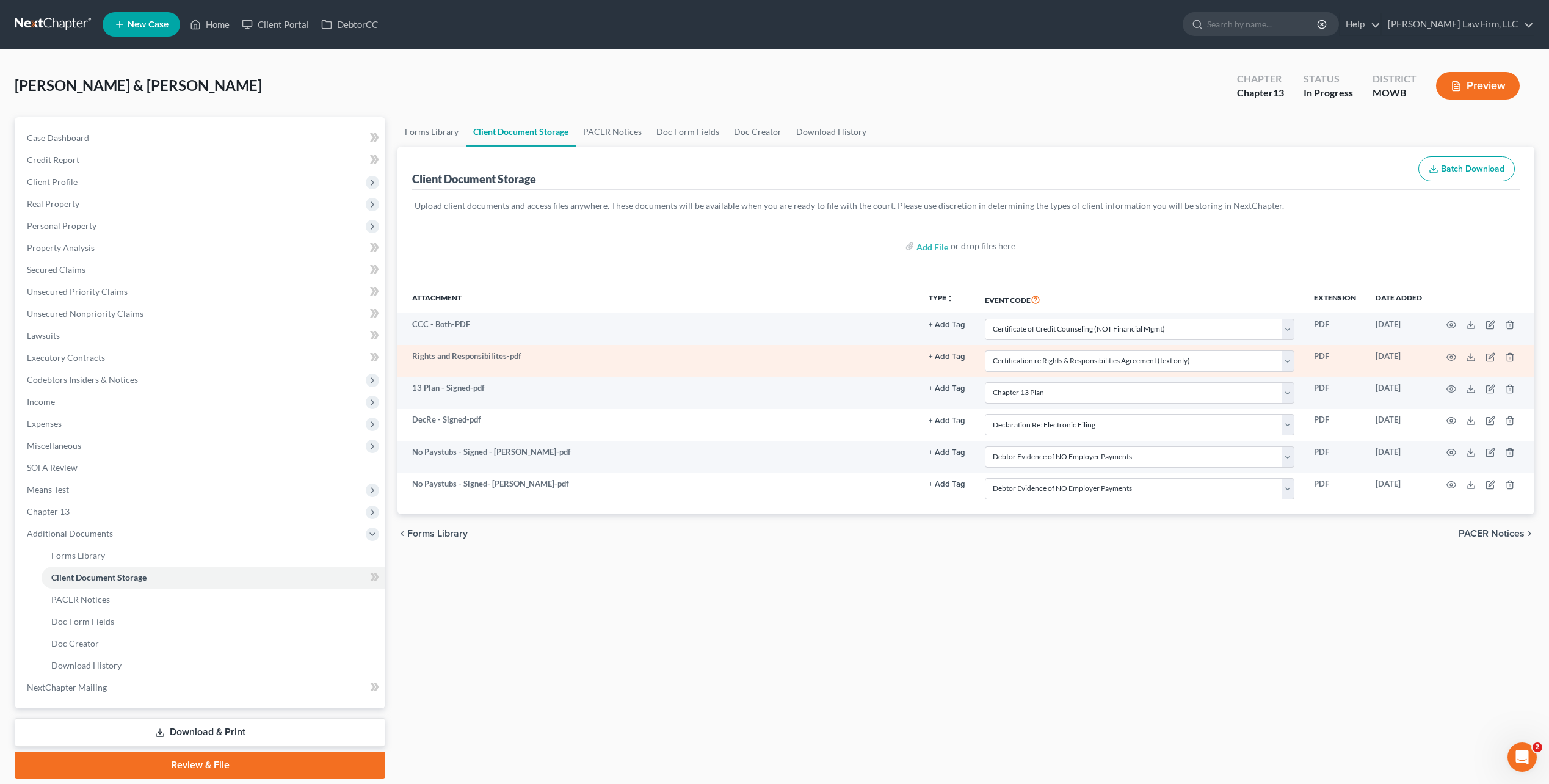
select select "5"
select select "9"
select select "18"
select select "24"
select select "22"
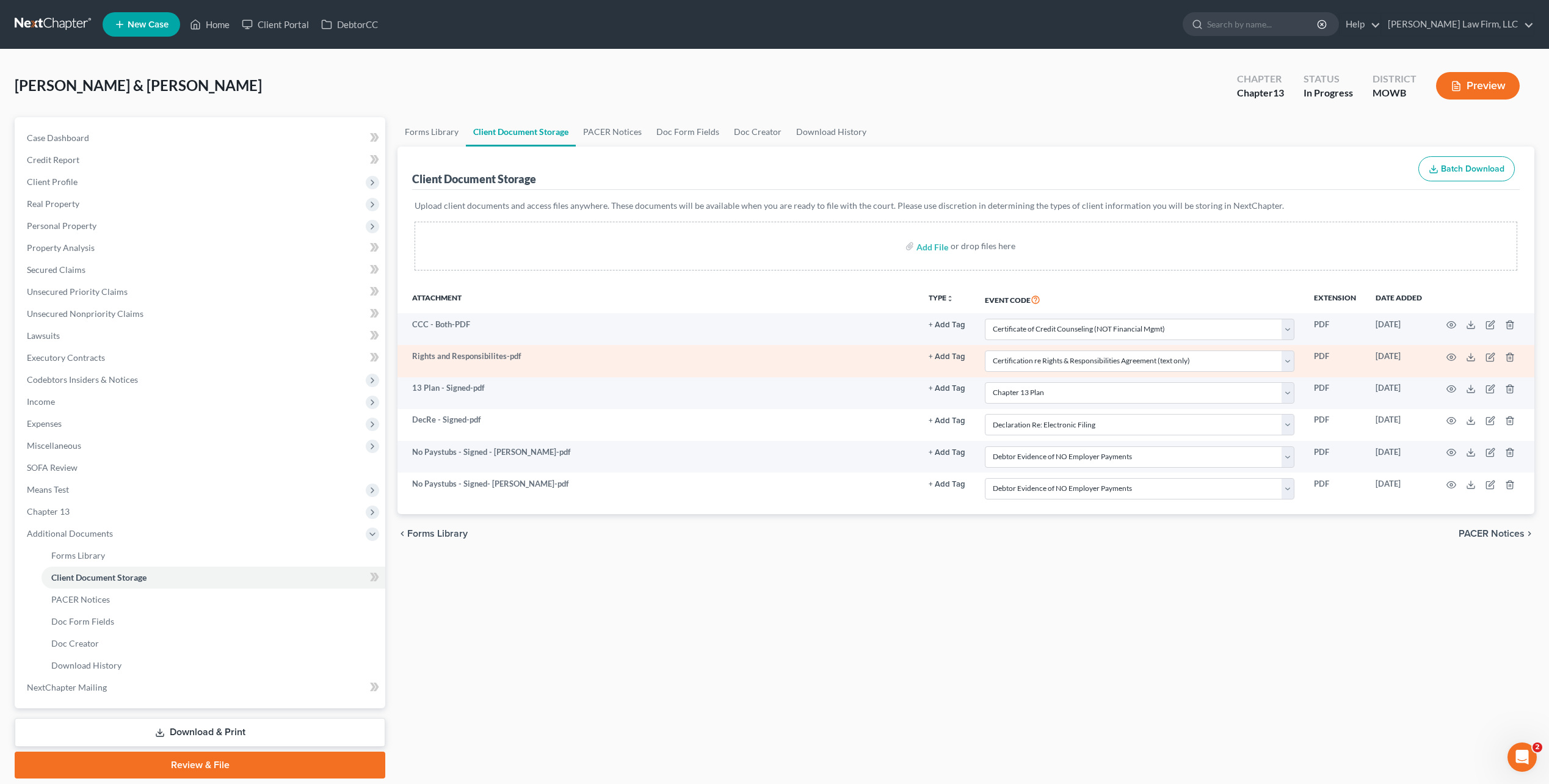
select select "22"
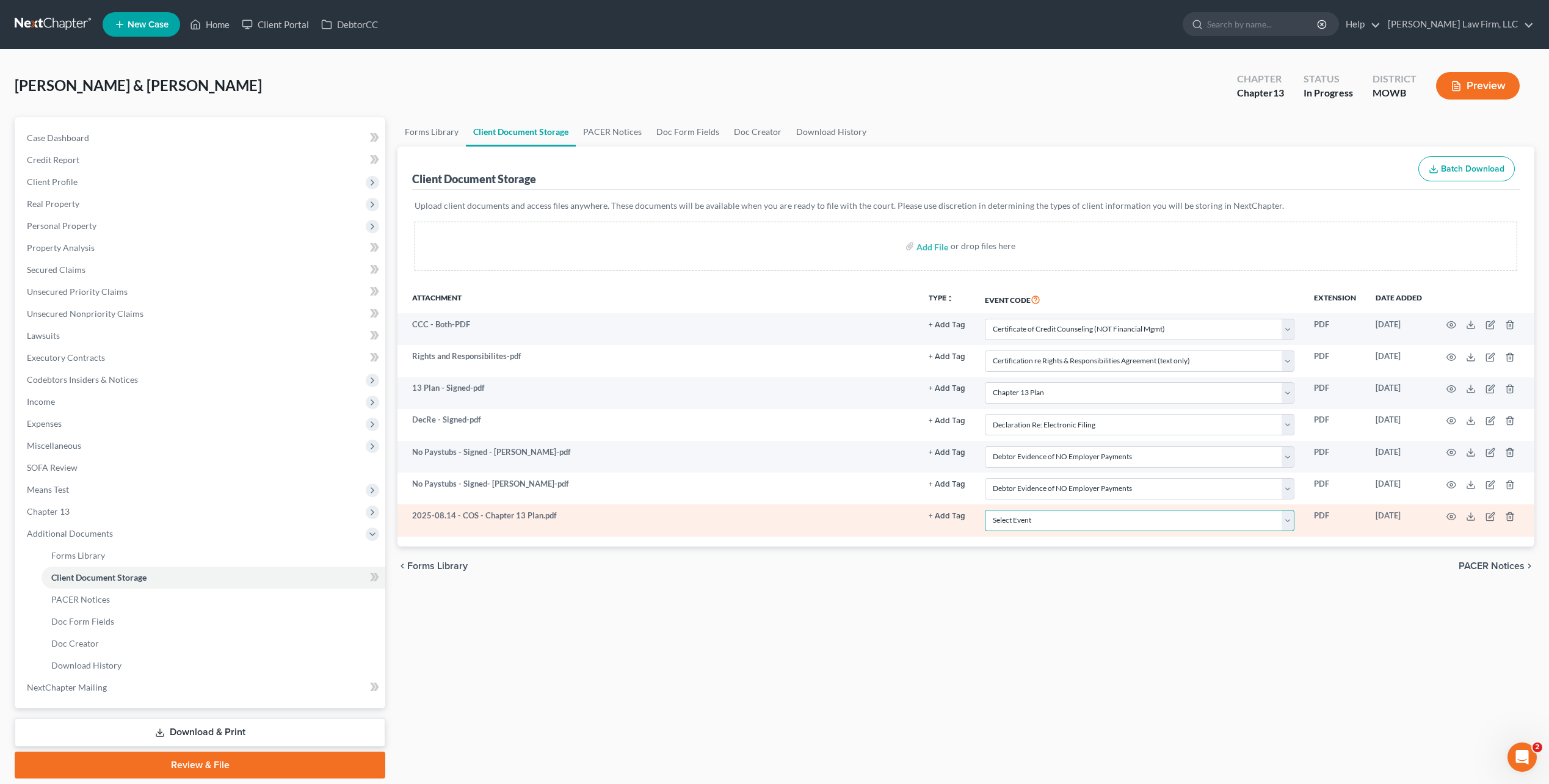
click at [1289, 519] on select "Select Event 20 Largest Unsecured Creditors Affidavit re: NO Tax Returns Amende…" at bounding box center [1139, 520] width 309 height 22
select select "7"
click at [984, 510] on select "Select Event 20 Largest Unsecured Creditors Affidavit re: NO Tax Returns Amende…" at bounding box center [1139, 520] width 309 height 22
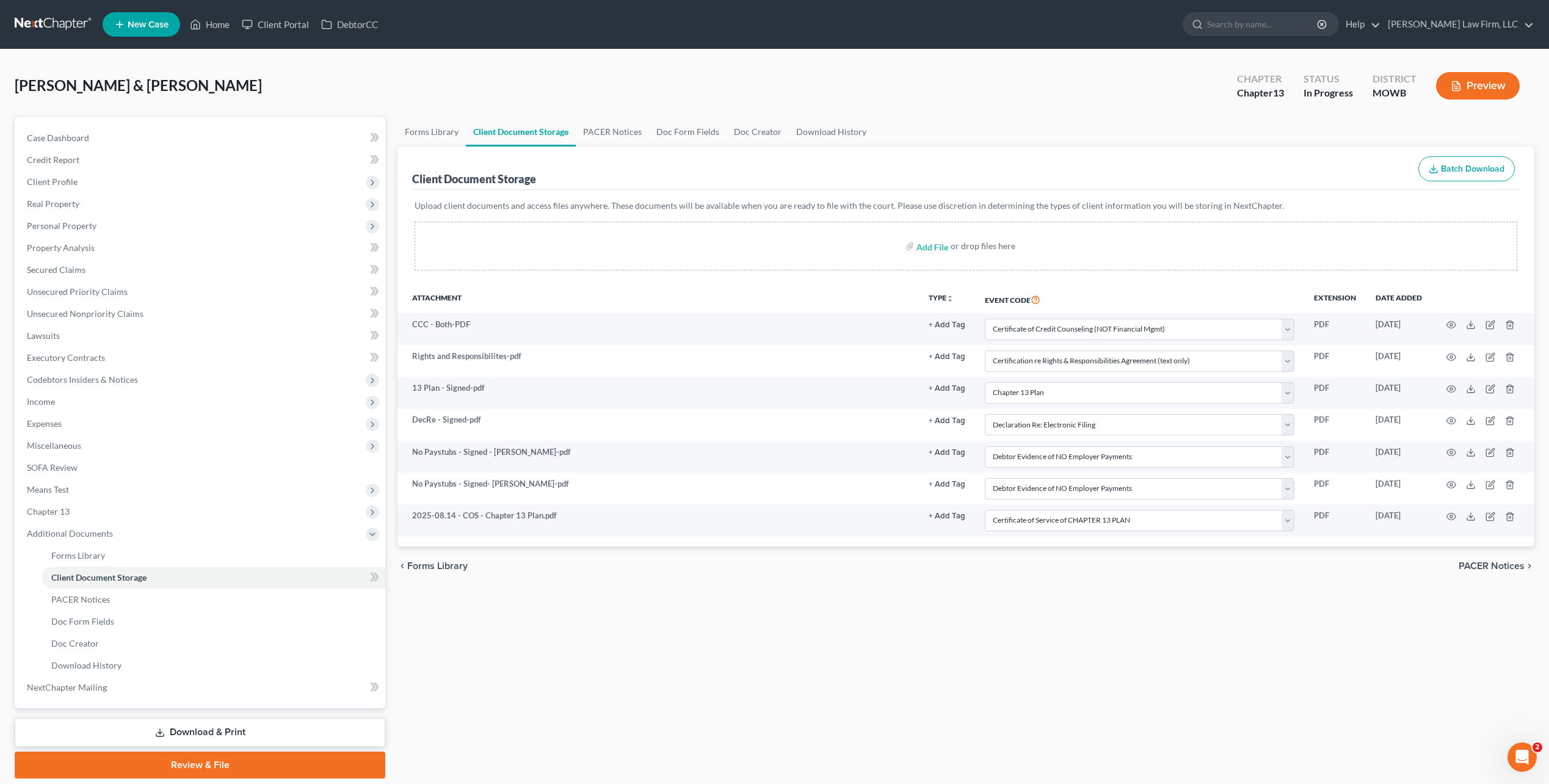
click at [944, 650] on div "Forms Library Client Document Storage PACER Notices Doc Form Fields Doc Creator…" at bounding box center [966, 447] width 1149 height 661
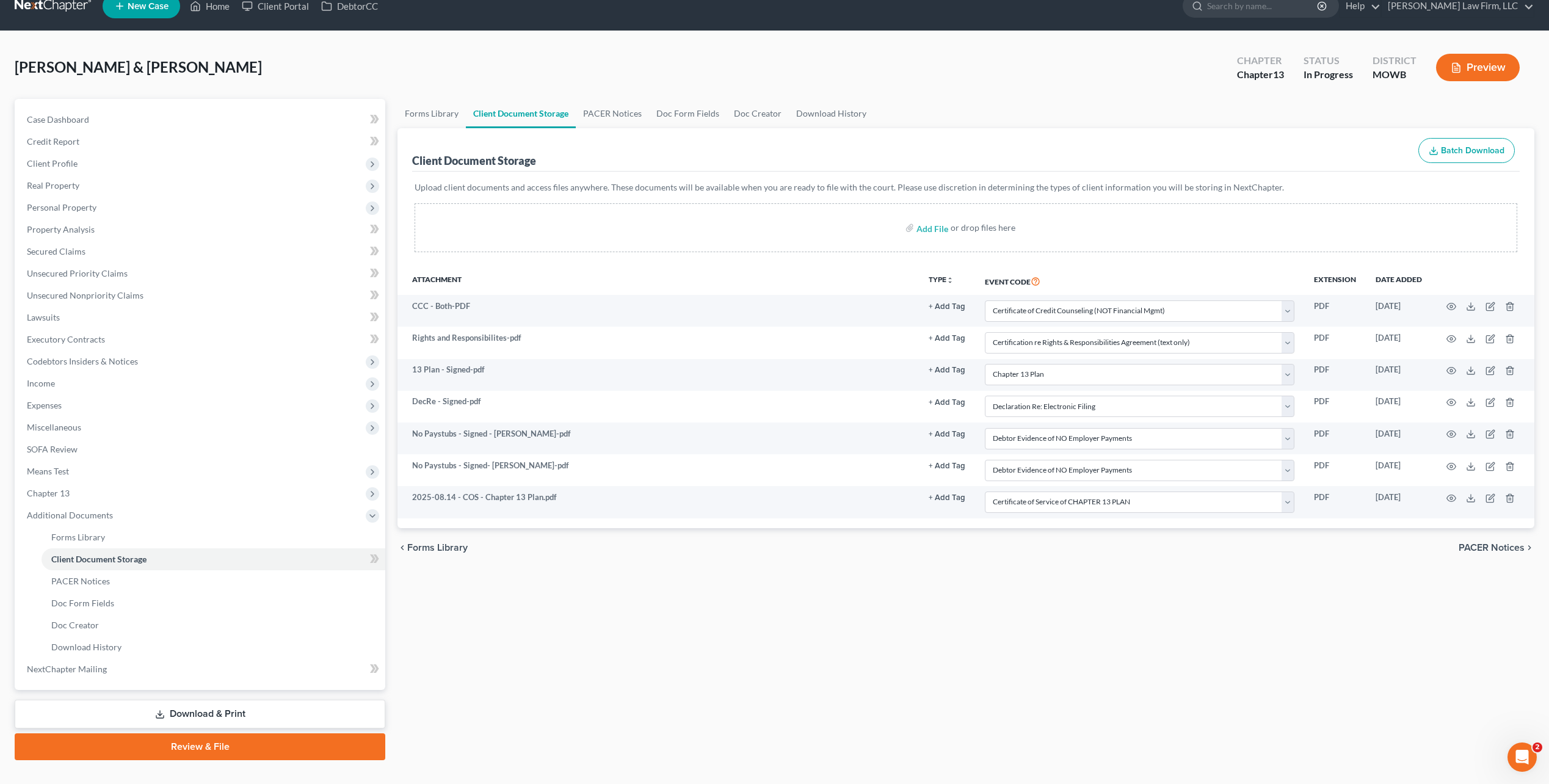
scroll to position [41, 0]
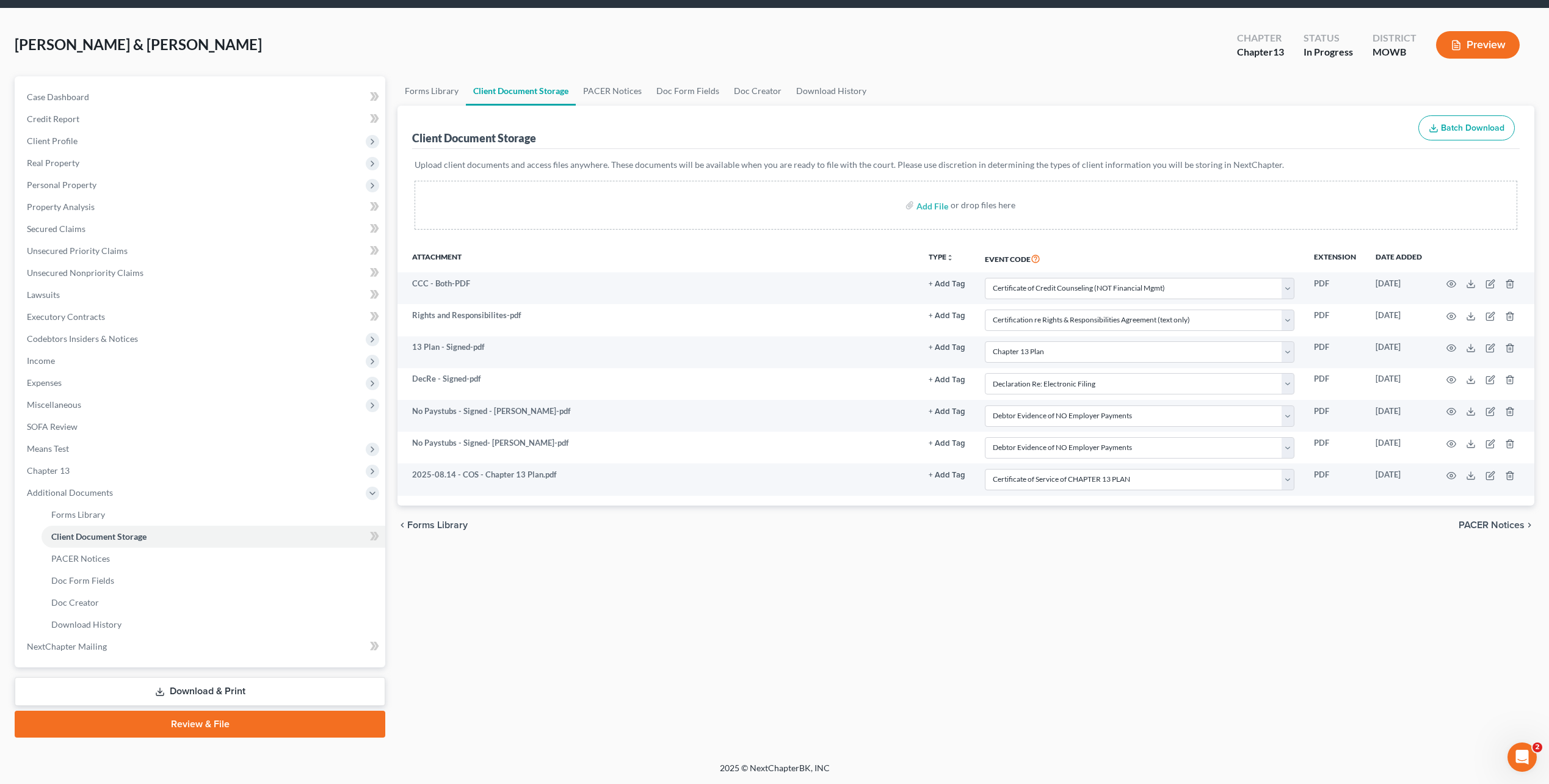
click at [204, 728] on link "Review & File" at bounding box center [200, 724] width 371 height 27
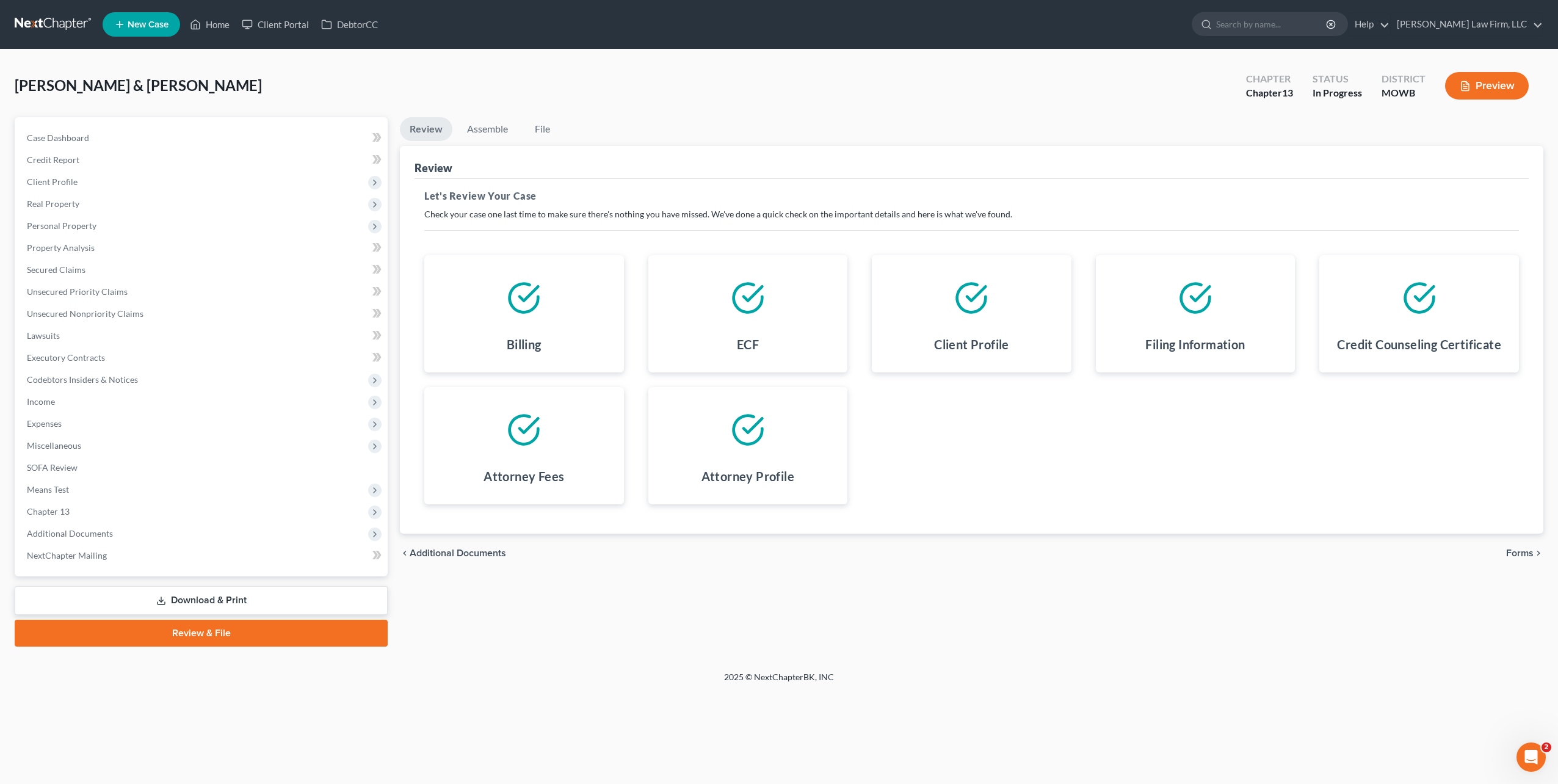
click at [1522, 553] on span "Forms" at bounding box center [1519, 553] width 27 height 10
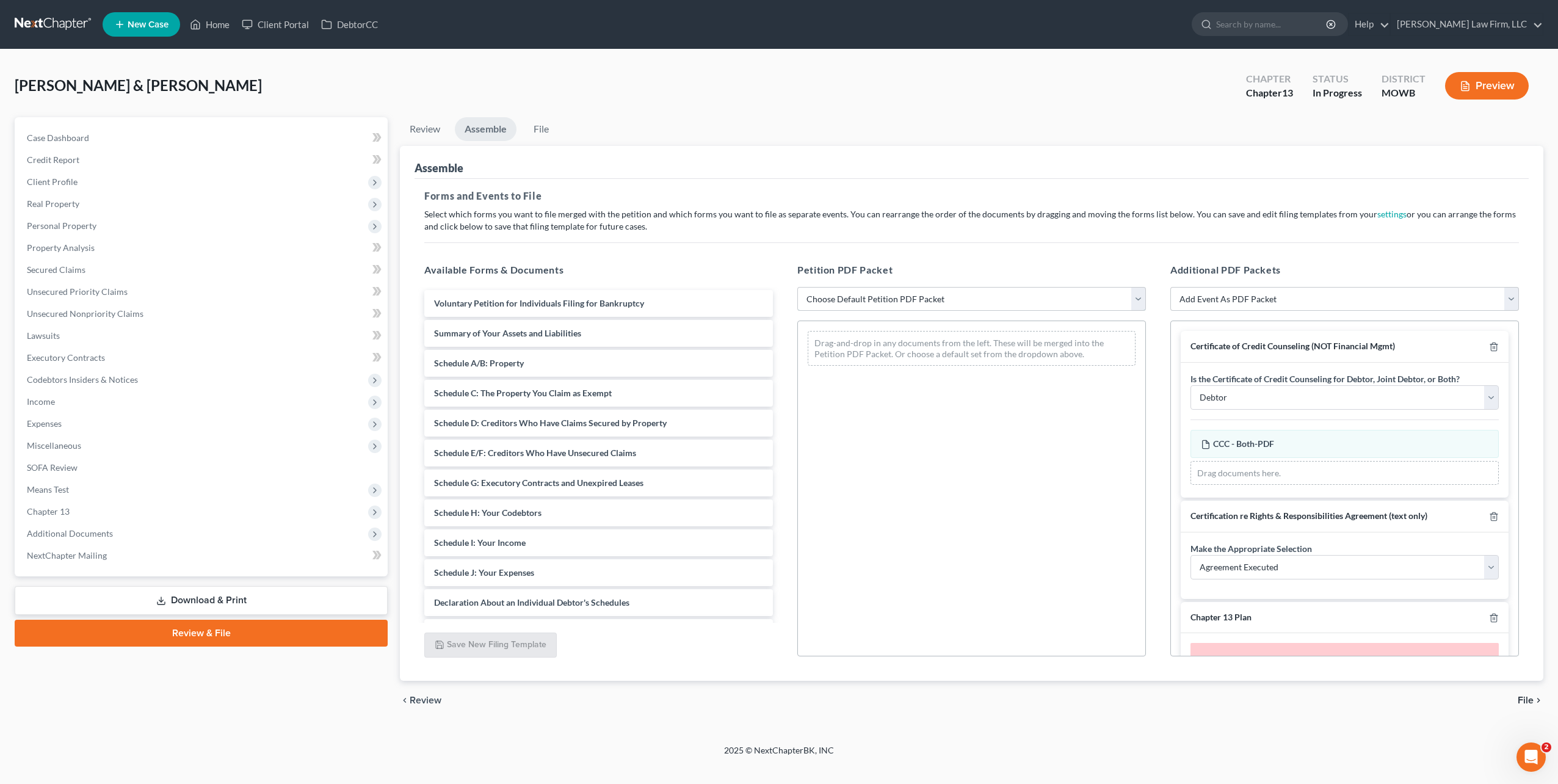
click at [1139, 299] on select "Choose Default Petition PDF Packet Complete Bankruptcy Petition (all forms and …" at bounding box center [972, 299] width 349 height 24
select select "0"
click at [798, 287] on select "Choose Default Petition PDF Packet Complete Bankruptcy Petition (all forms and …" at bounding box center [972, 299] width 349 height 24
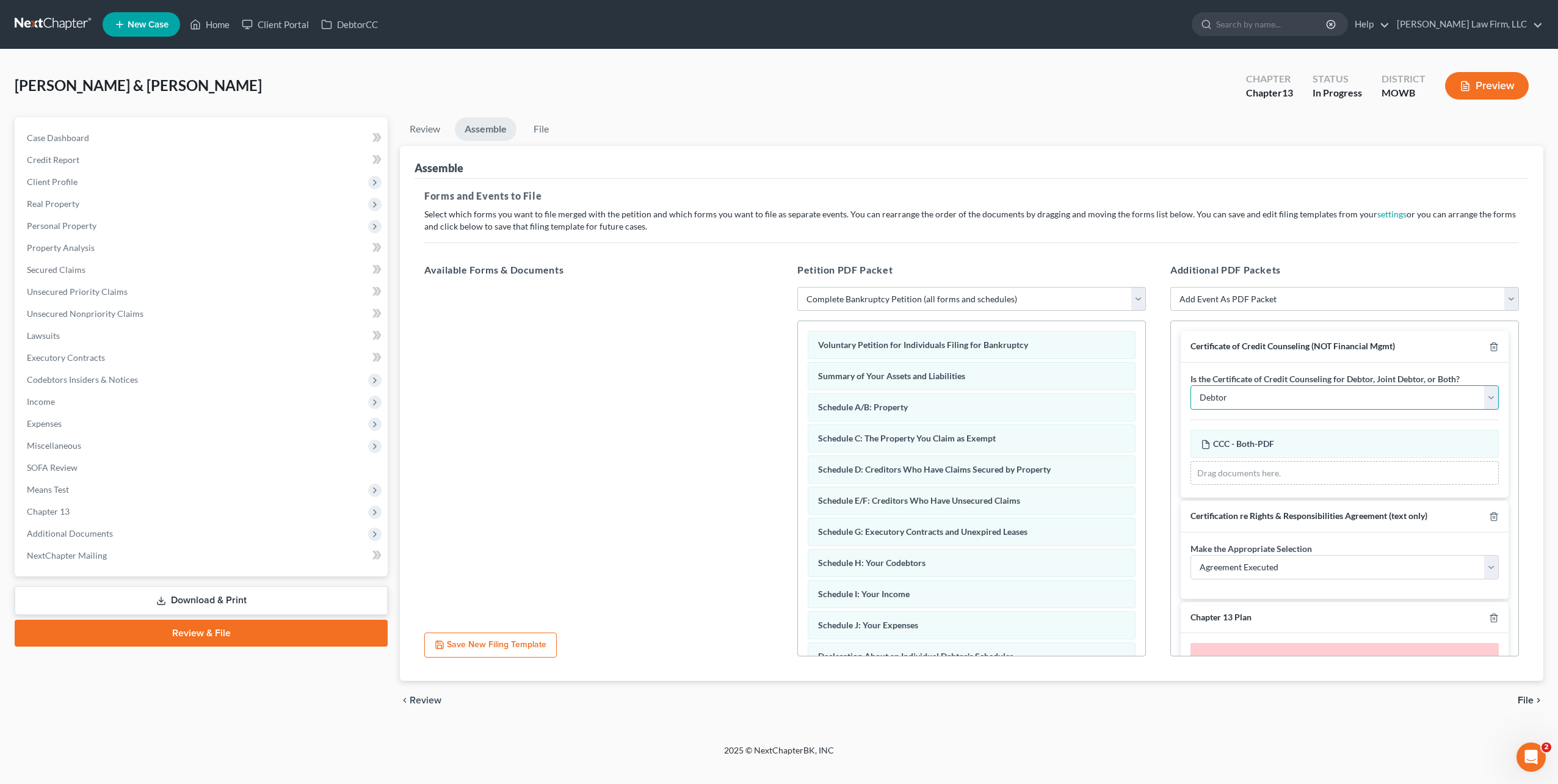
click at [1392, 401] on select "Debtor Joint Debtor Debtor and Joint Debtor" at bounding box center [1345, 397] width 309 height 24
select select "2"
click at [1191, 385] on select "Debtor Joint Debtor Debtor and Joint Debtor" at bounding box center [1345, 397] width 309 height 24
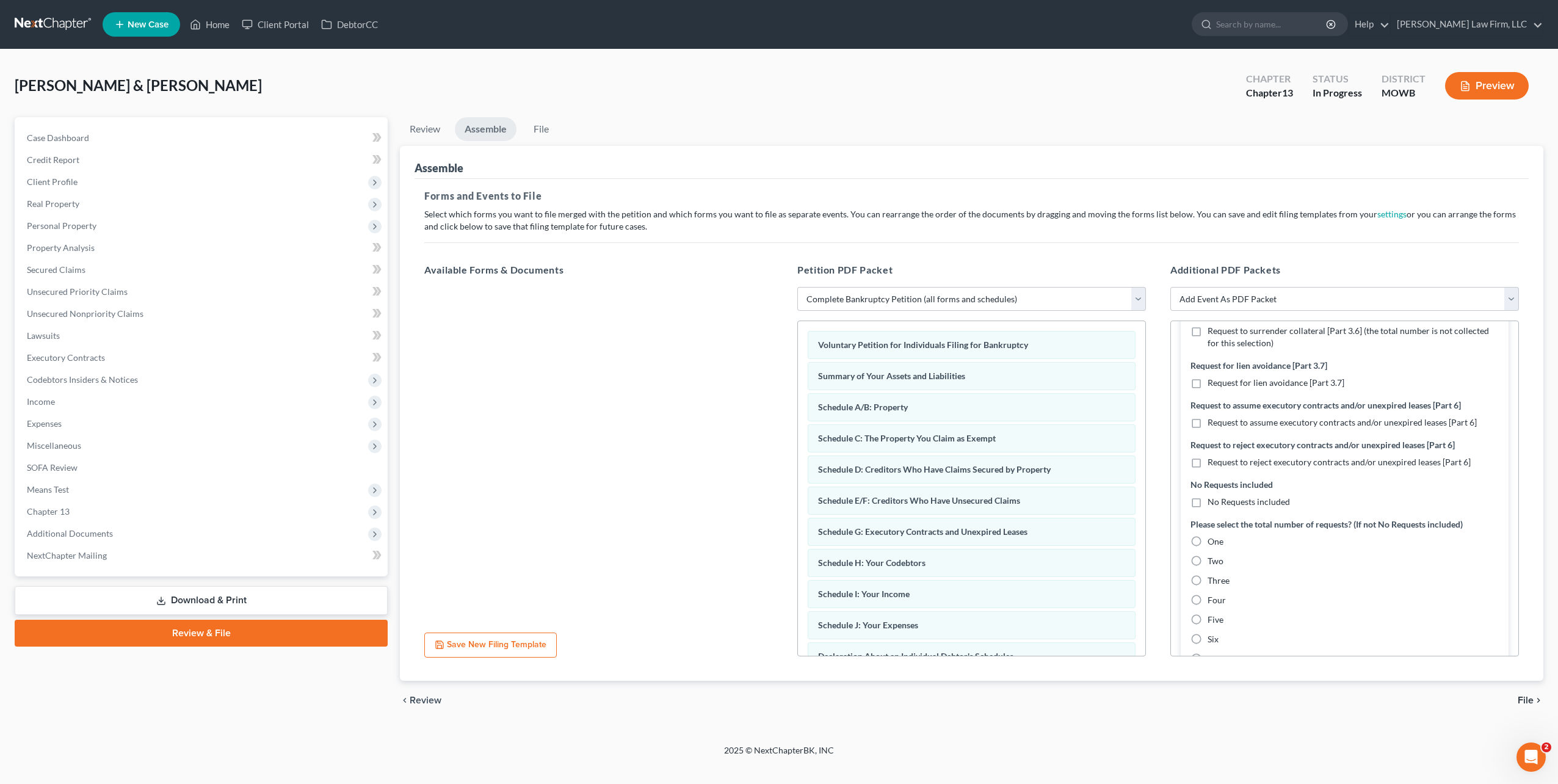
scroll to position [458, 0]
click at [1208, 499] on label "No Requests included" at bounding box center [1249, 498] width 82 height 12
click at [1212, 499] on input "No Requests included" at bounding box center [1216, 496] width 8 height 8
checkbox input "true"
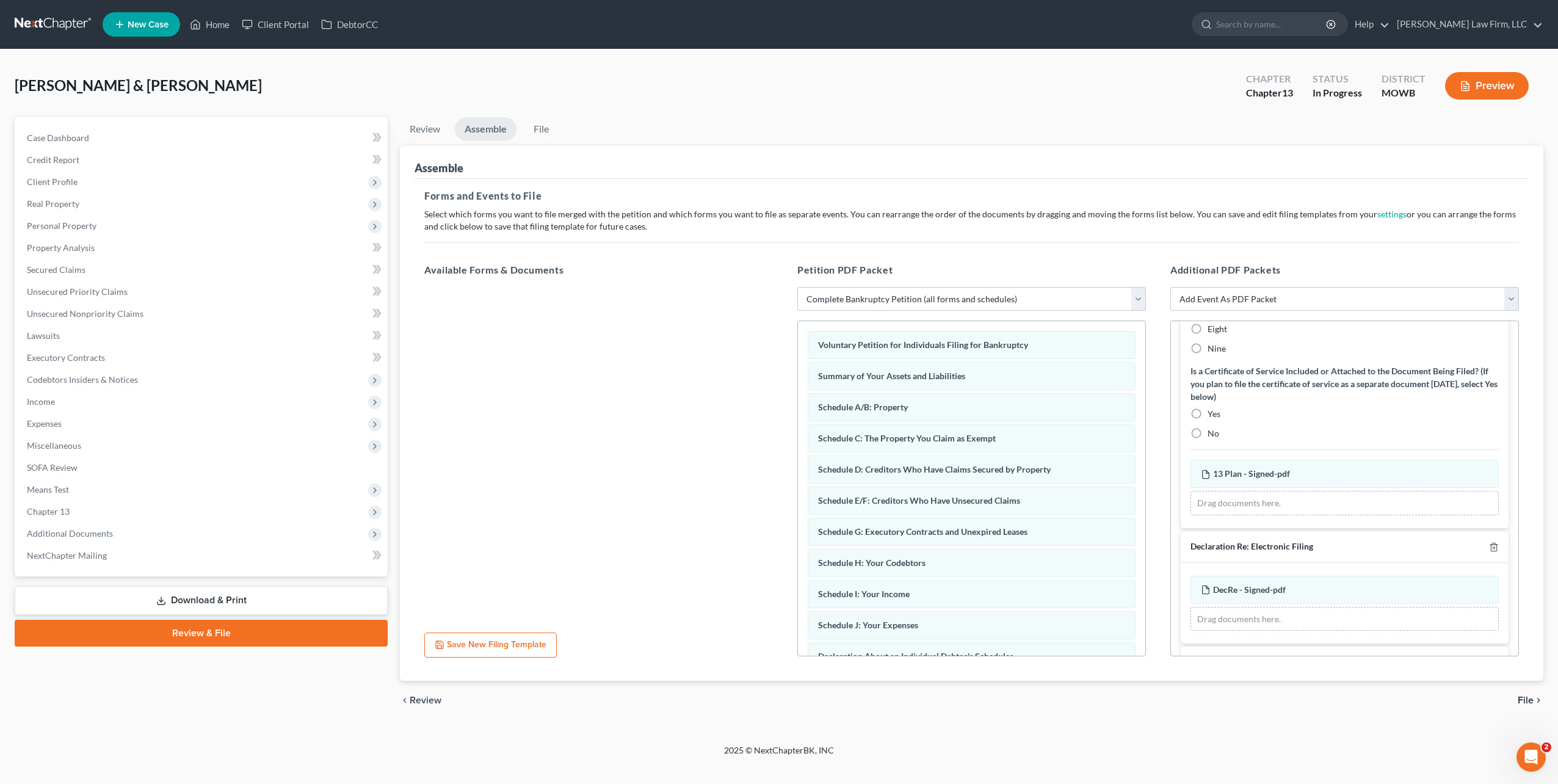
scroll to position [808, 0]
click at [1208, 409] on label "Yes" at bounding box center [1214, 409] width 13 height 12
click at [1212, 409] on input "Yes" at bounding box center [1216, 406] width 8 height 8
radio input "true"
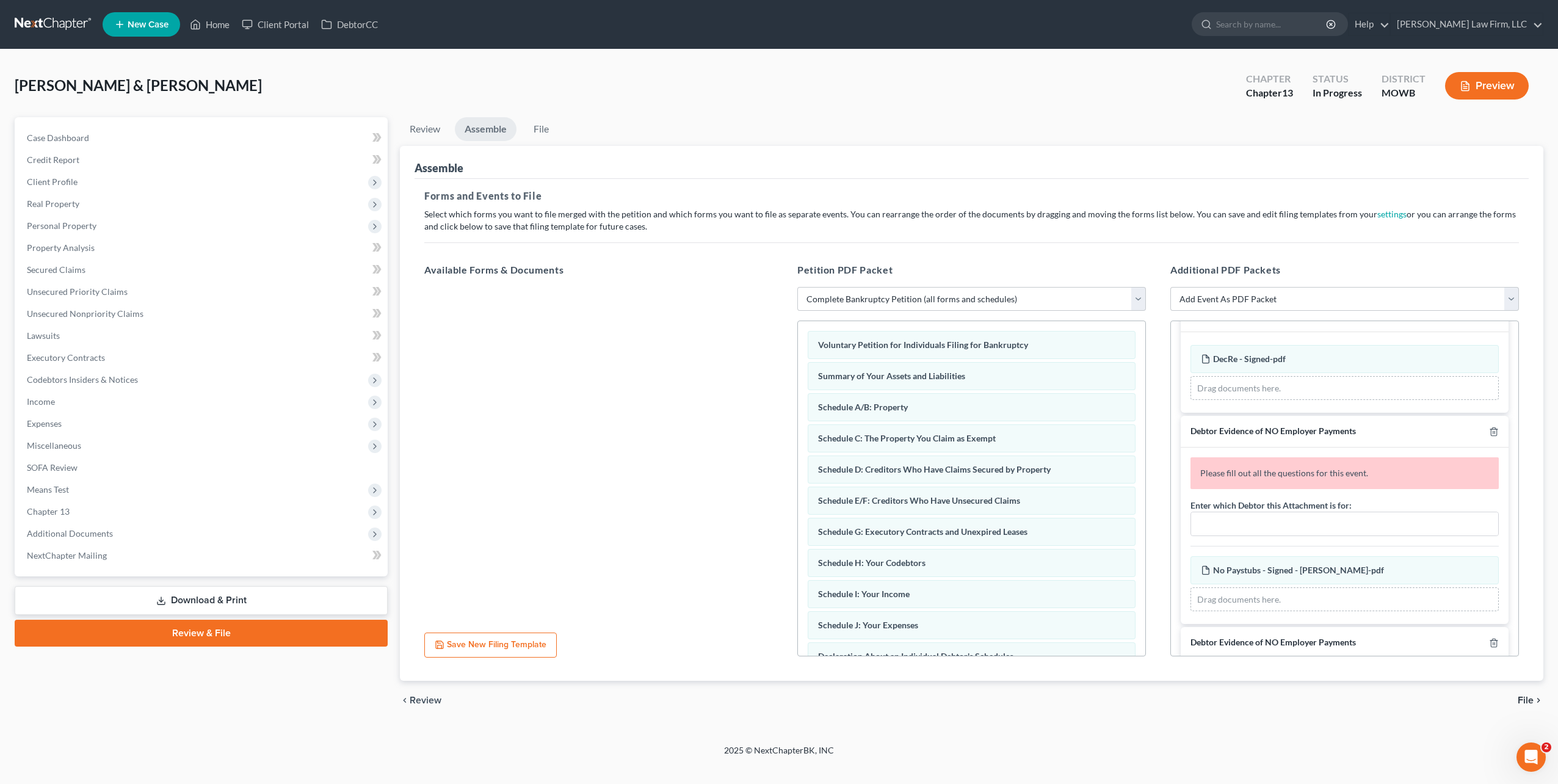
scroll to position [1012, 0]
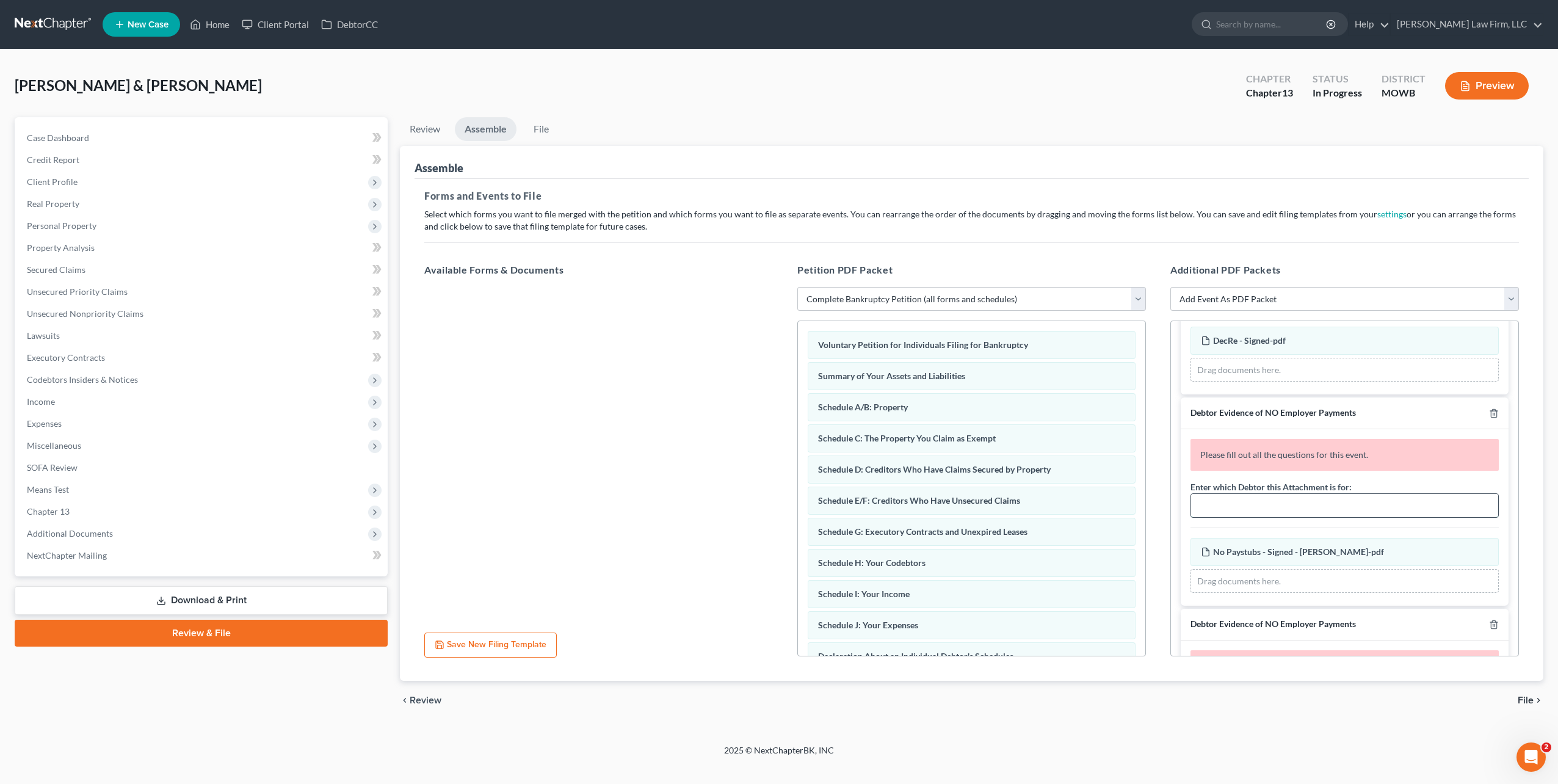
click at [1306, 510] on input "text" at bounding box center [1345, 505] width 307 height 23
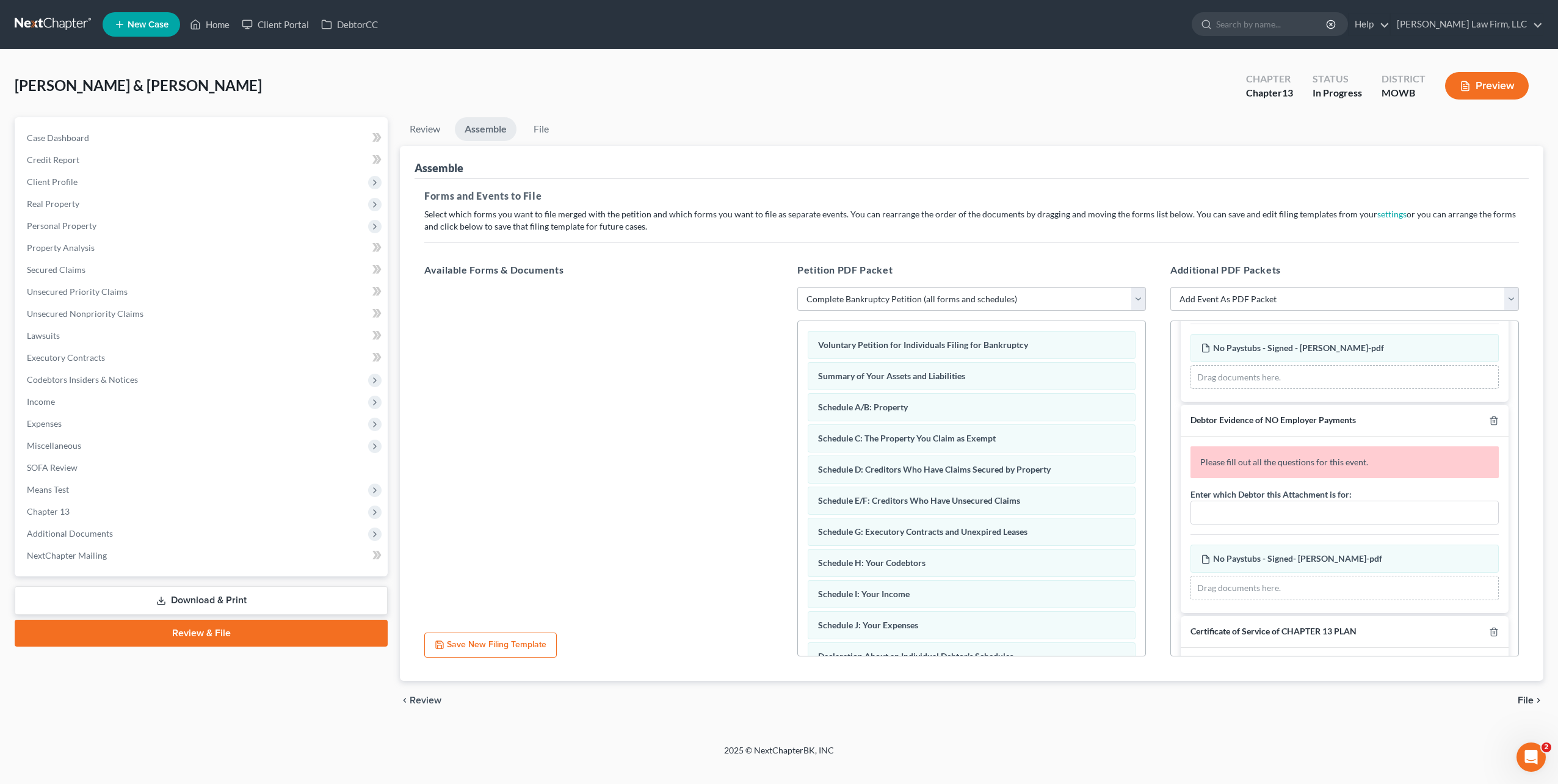
scroll to position [1210, 0]
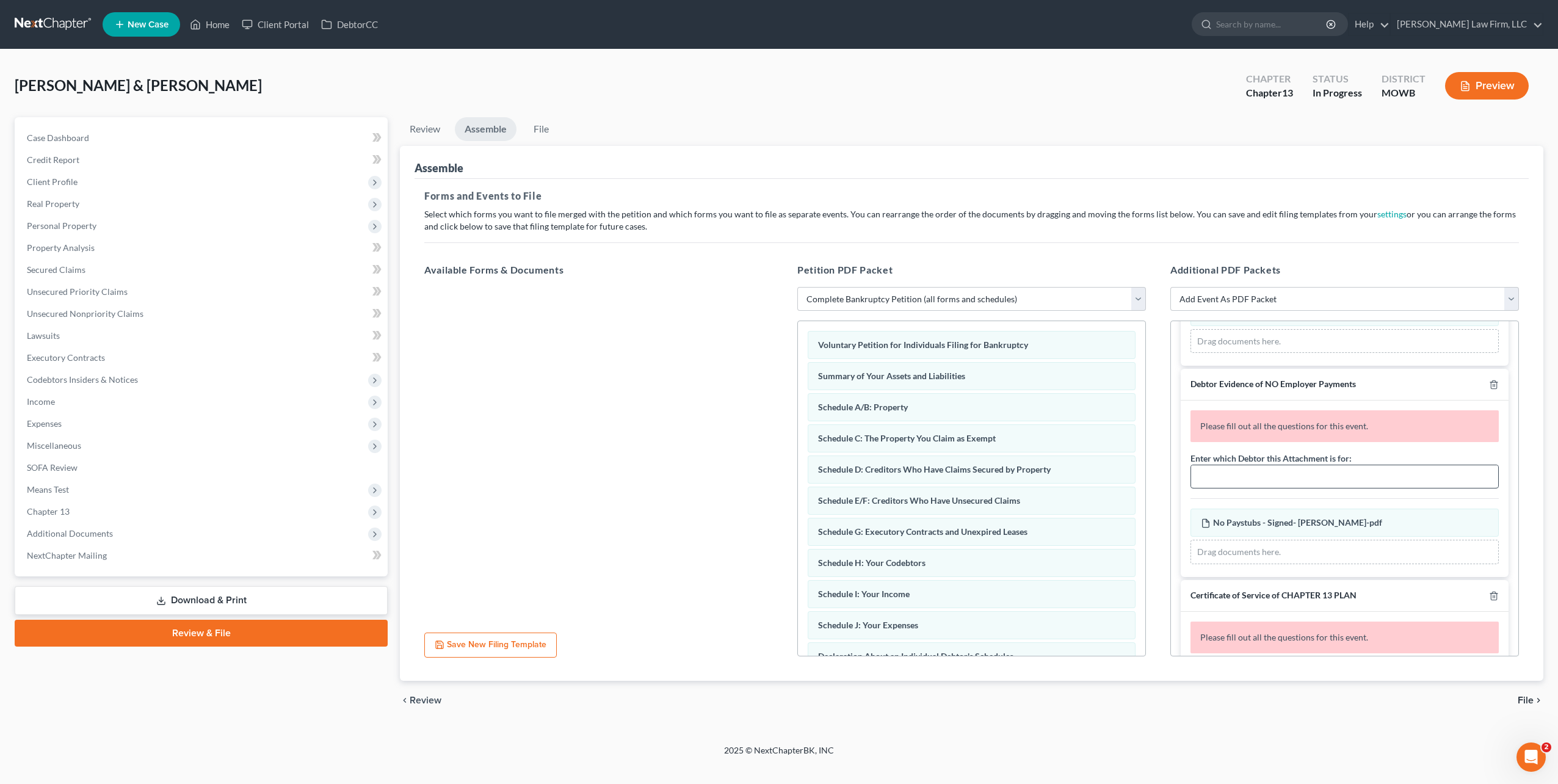
type input "Jimmy Lee Hague"
click at [1258, 475] on input "text" at bounding box center [1345, 476] width 307 height 23
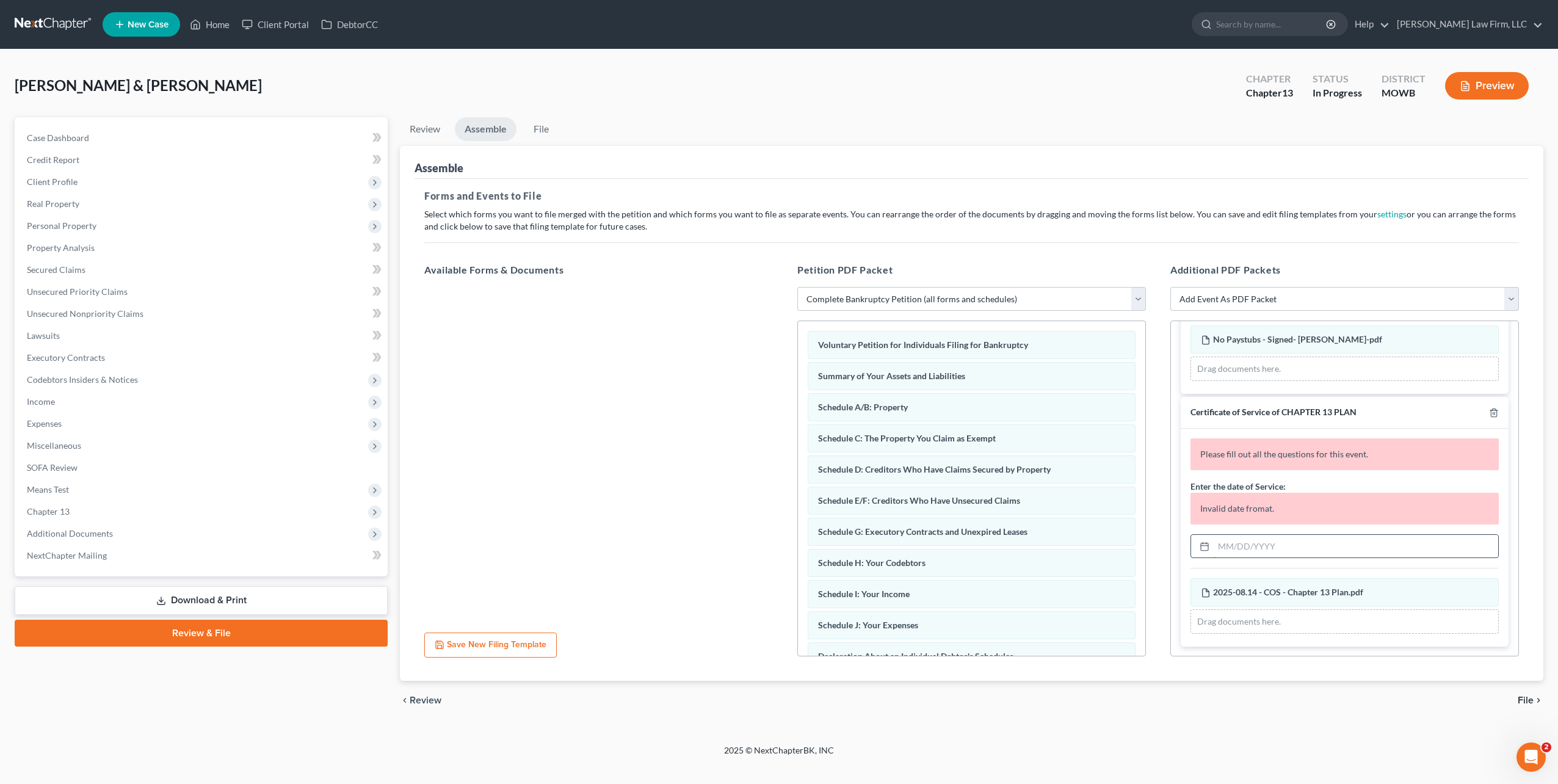
scroll to position [1352, 0]
type input "Margaret Ann Hague"
click at [1350, 541] on input "text" at bounding box center [1355, 545] width 284 height 23
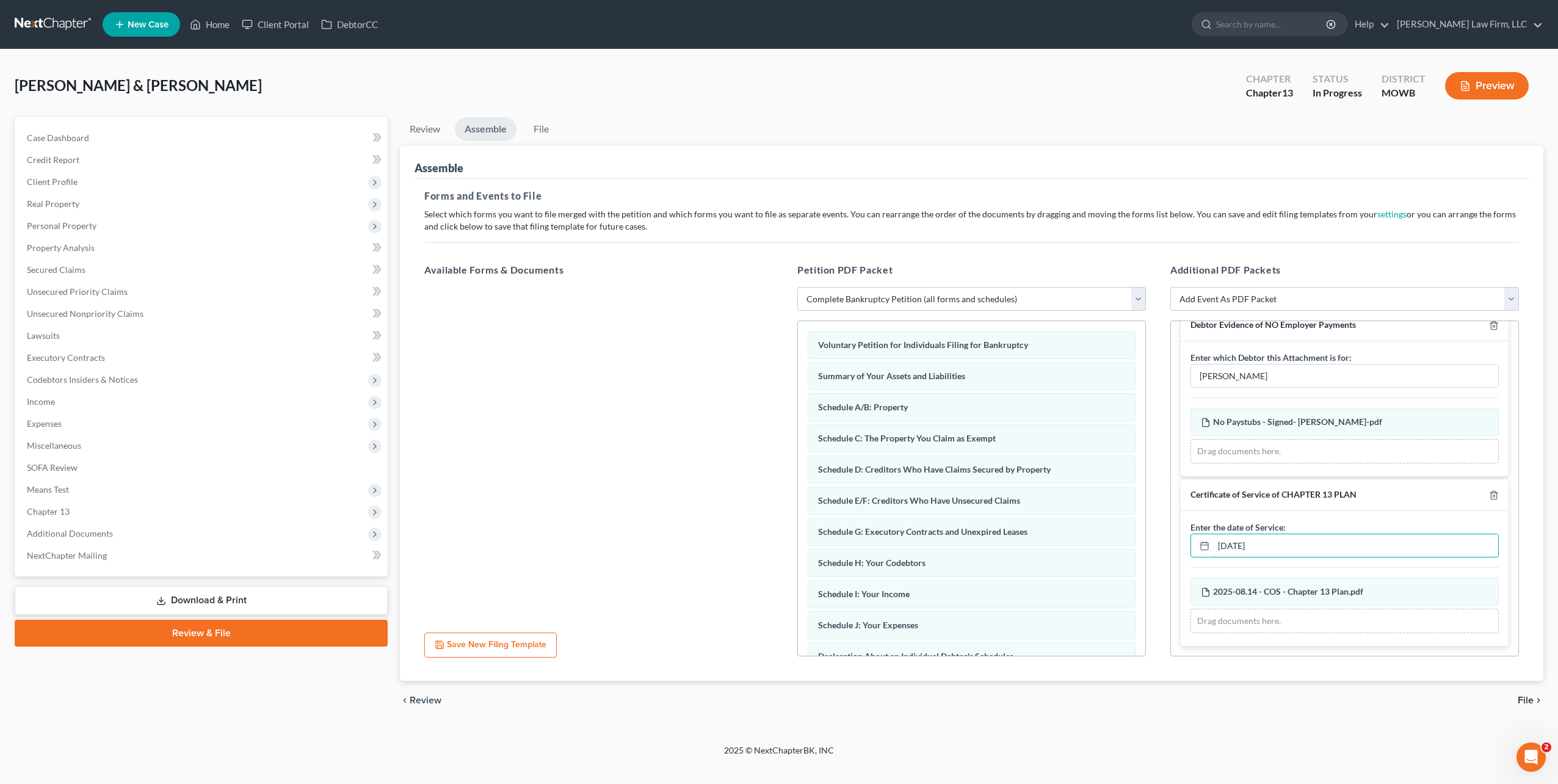
type input "08/15/2025"
click at [1526, 702] on span "File" at bounding box center [1525, 699] width 16 height 10
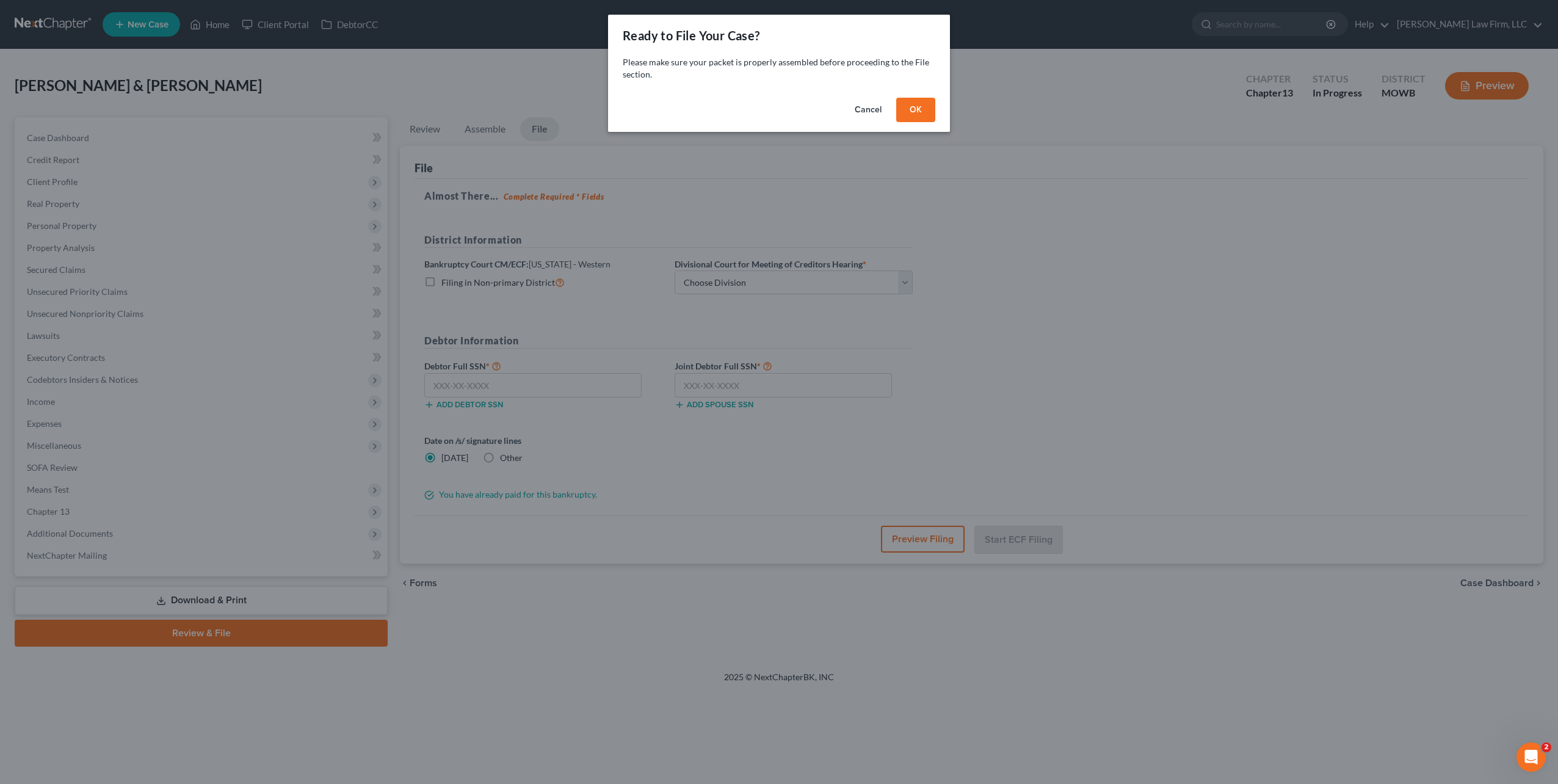
click at [915, 107] on button "OK" at bounding box center [916, 110] width 39 height 24
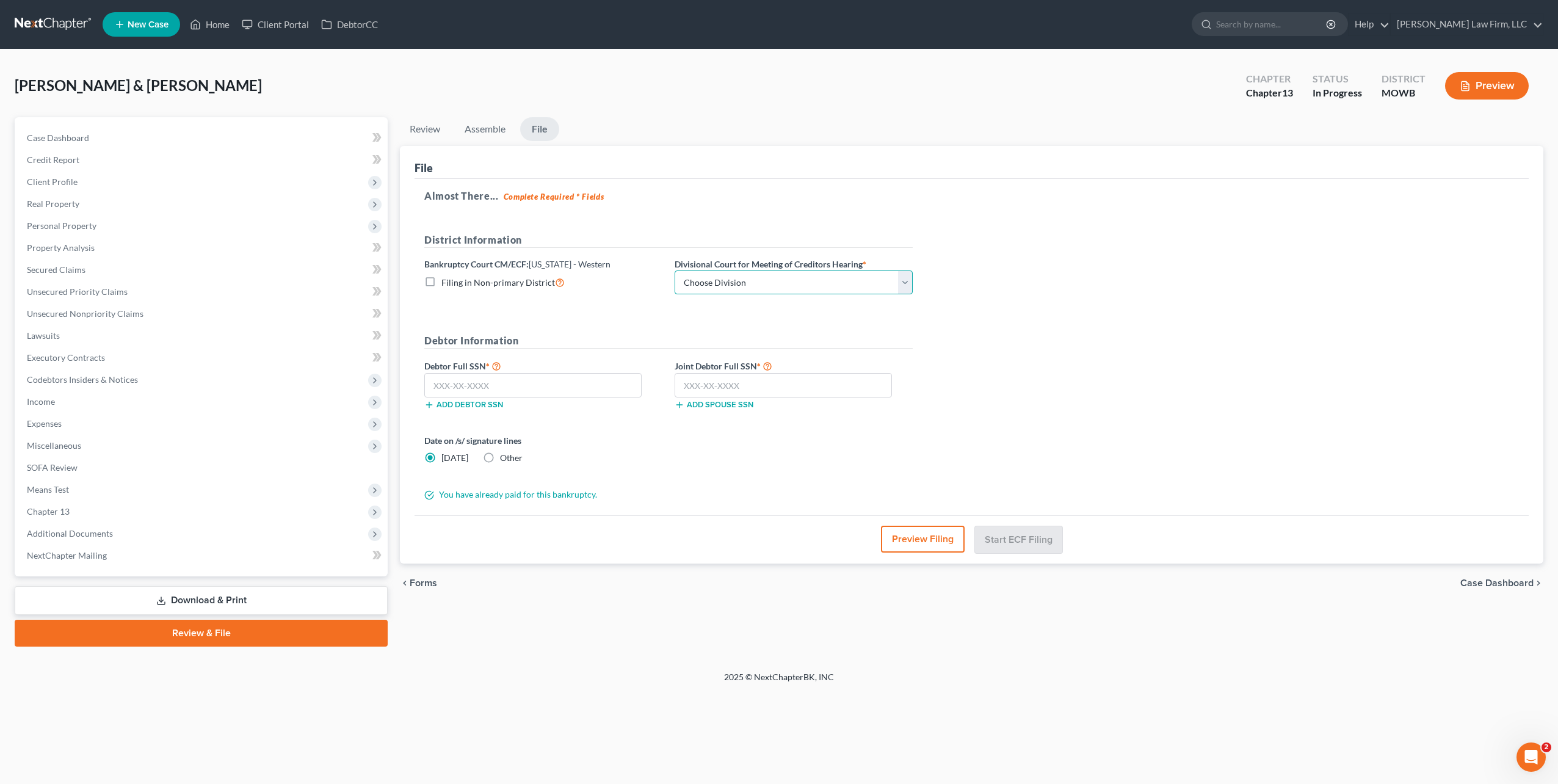
click at [769, 282] on select "Choose Division Central Southern Southwestern St. Joseph Western" at bounding box center [793, 283] width 238 height 24
select select "4"
click at [674, 271] on select "Choose Division Central Southern Southwestern St. Joseph Western" at bounding box center [793, 283] width 238 height 24
click at [491, 388] on input "text" at bounding box center [533, 385] width 217 height 24
click at [530, 383] on input "text" at bounding box center [533, 385] width 217 height 24
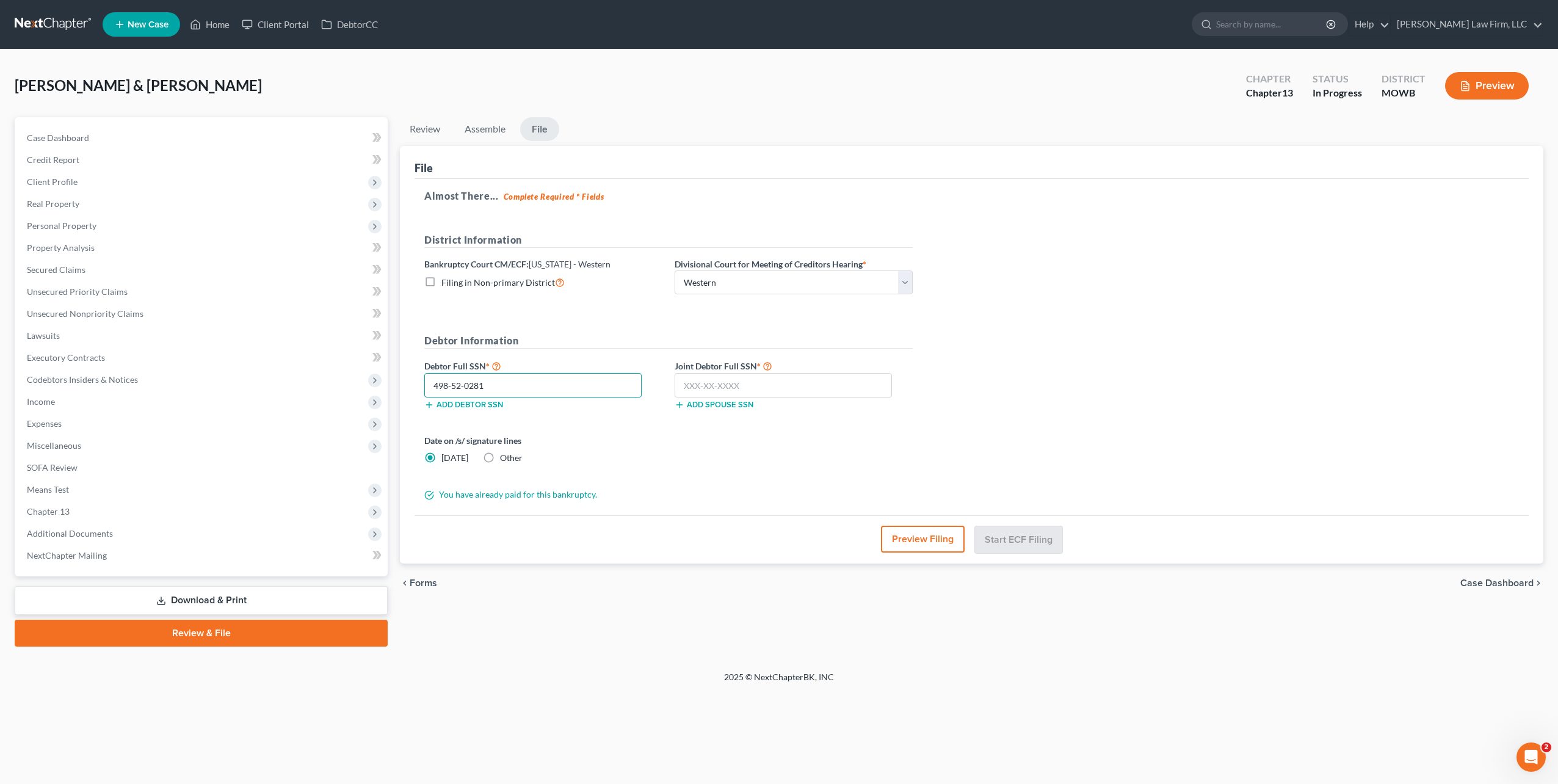
type input "498-52-0281"
click at [743, 389] on input "text" at bounding box center [783, 385] width 217 height 24
type input "494-60-6602"
click at [936, 542] on button "Preview Filing" at bounding box center [923, 539] width 84 height 27
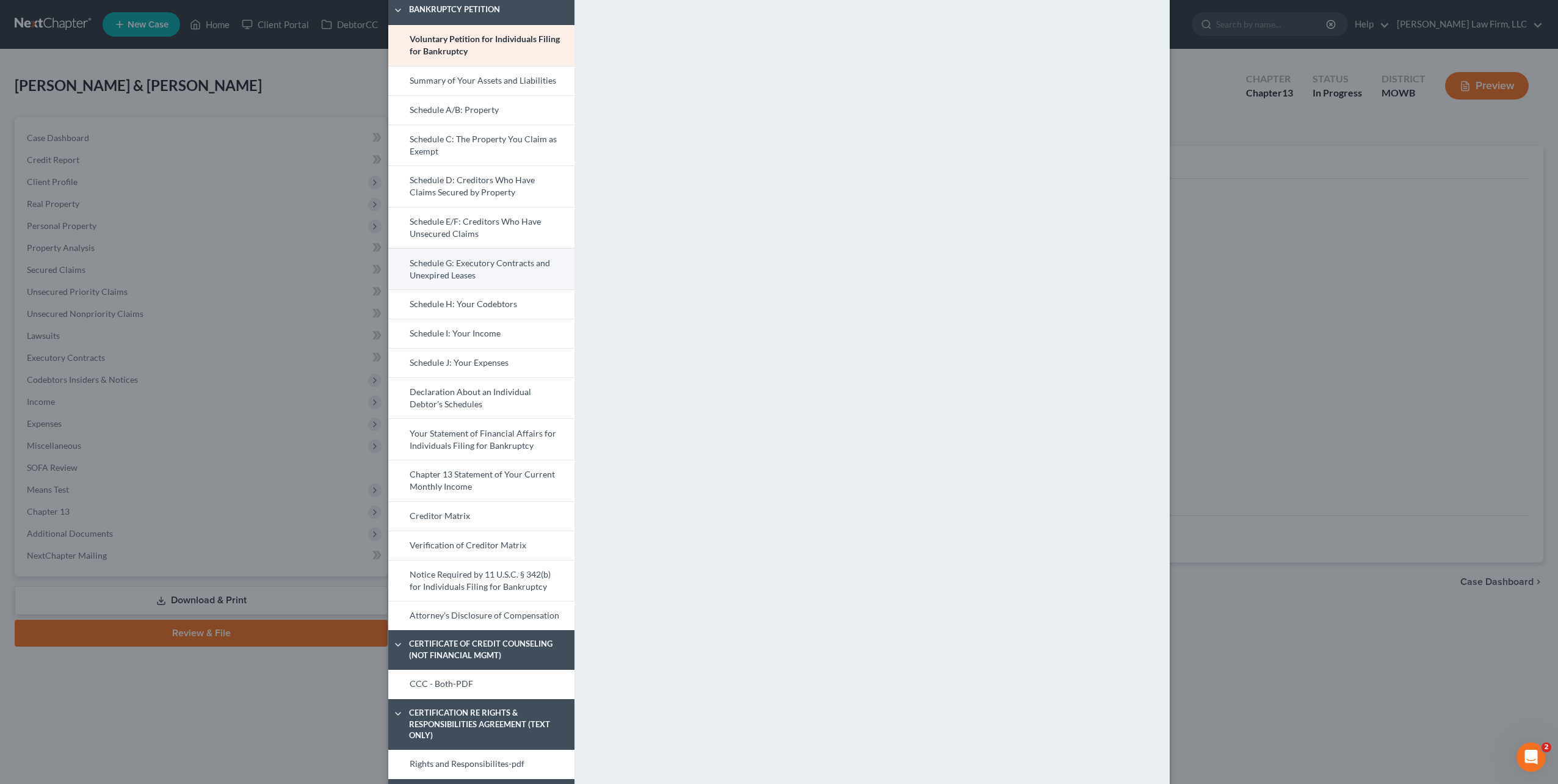
scroll to position [76, 0]
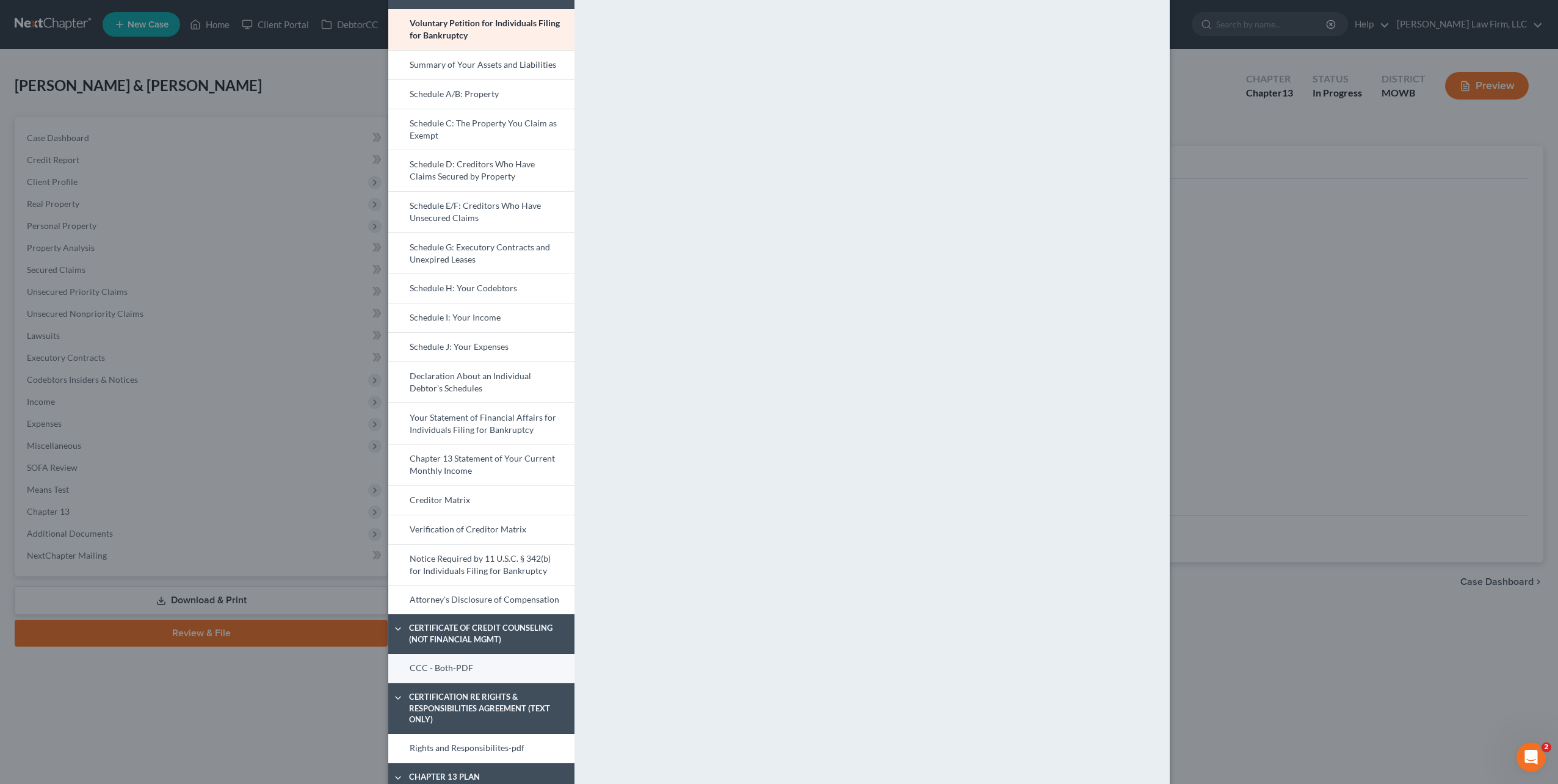
click at [436, 670] on link "CCC - Both-PDF" at bounding box center [481, 668] width 186 height 30
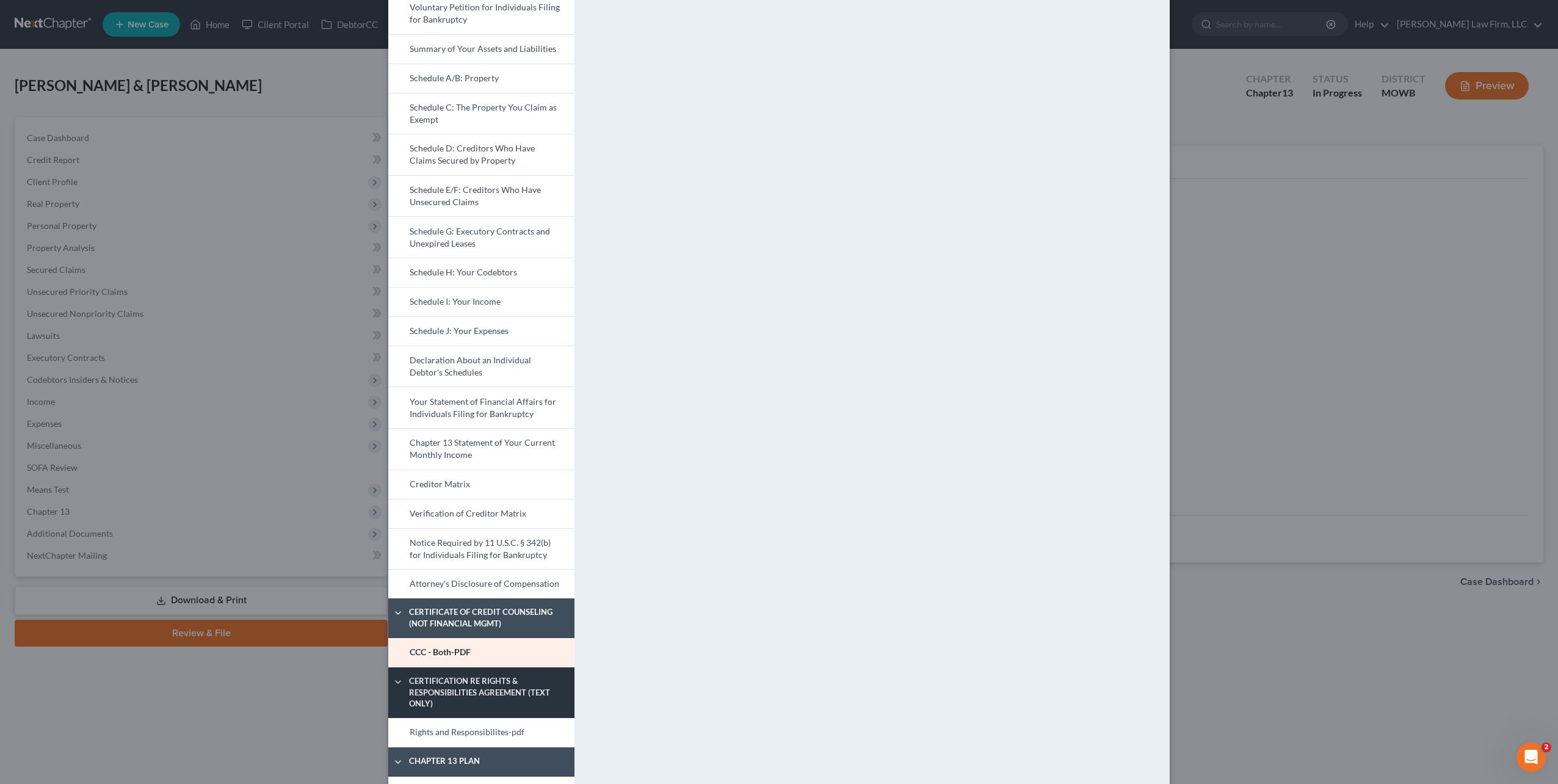
scroll to position [107, 0]
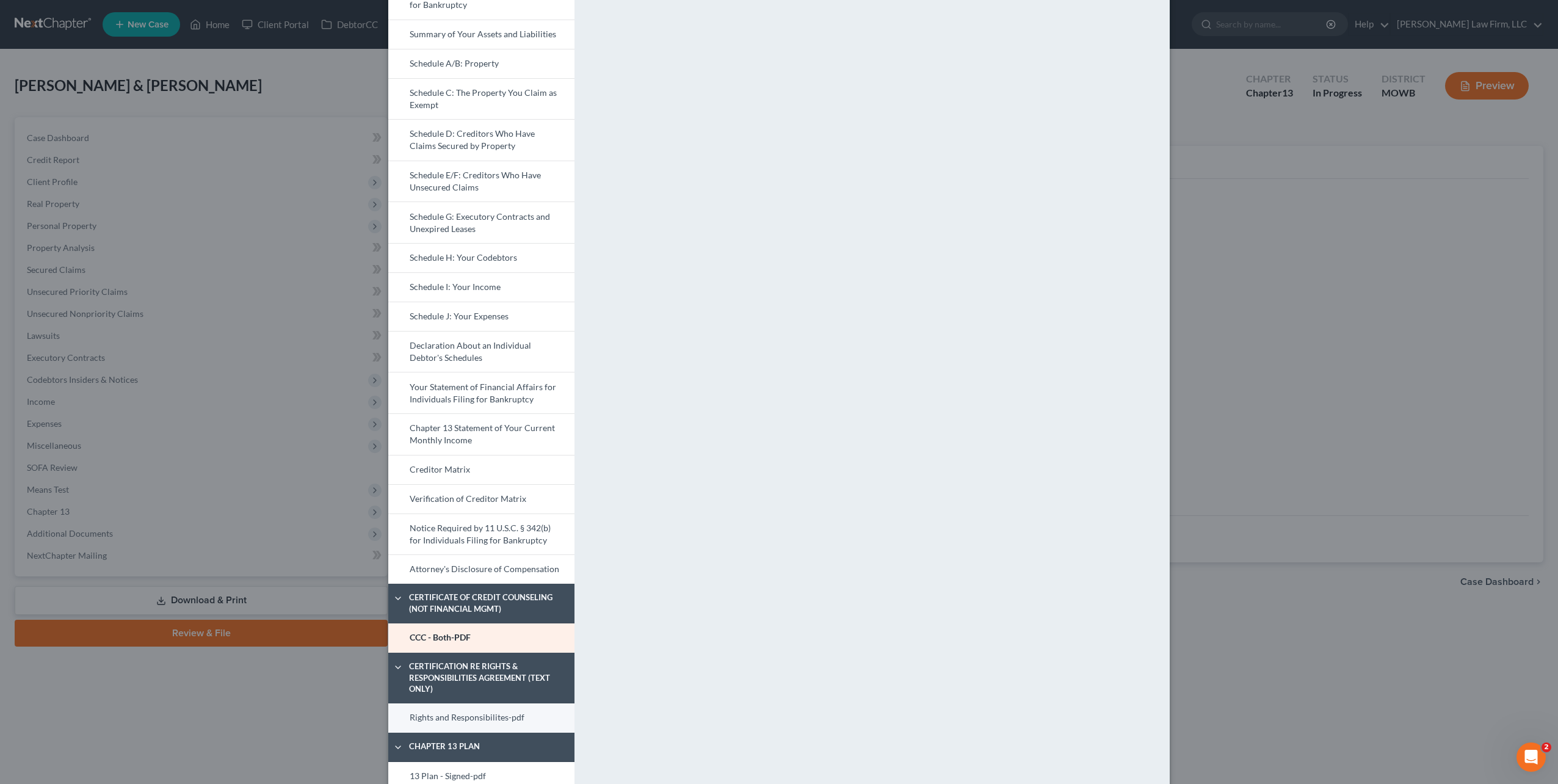
click at [464, 717] on link "Rights and Responsibilites-pdf" at bounding box center [481, 718] width 186 height 30
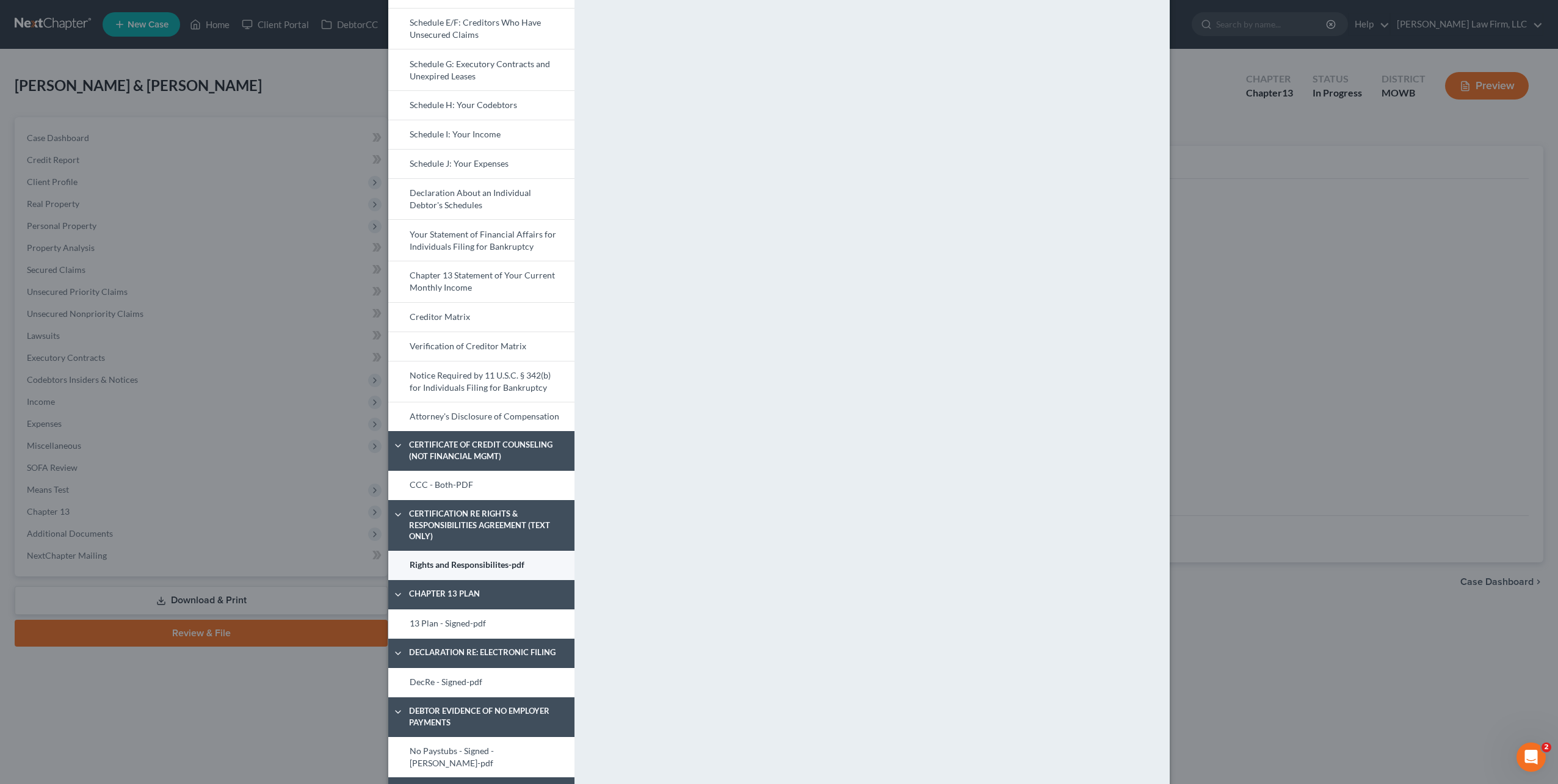
scroll to position [274, 0]
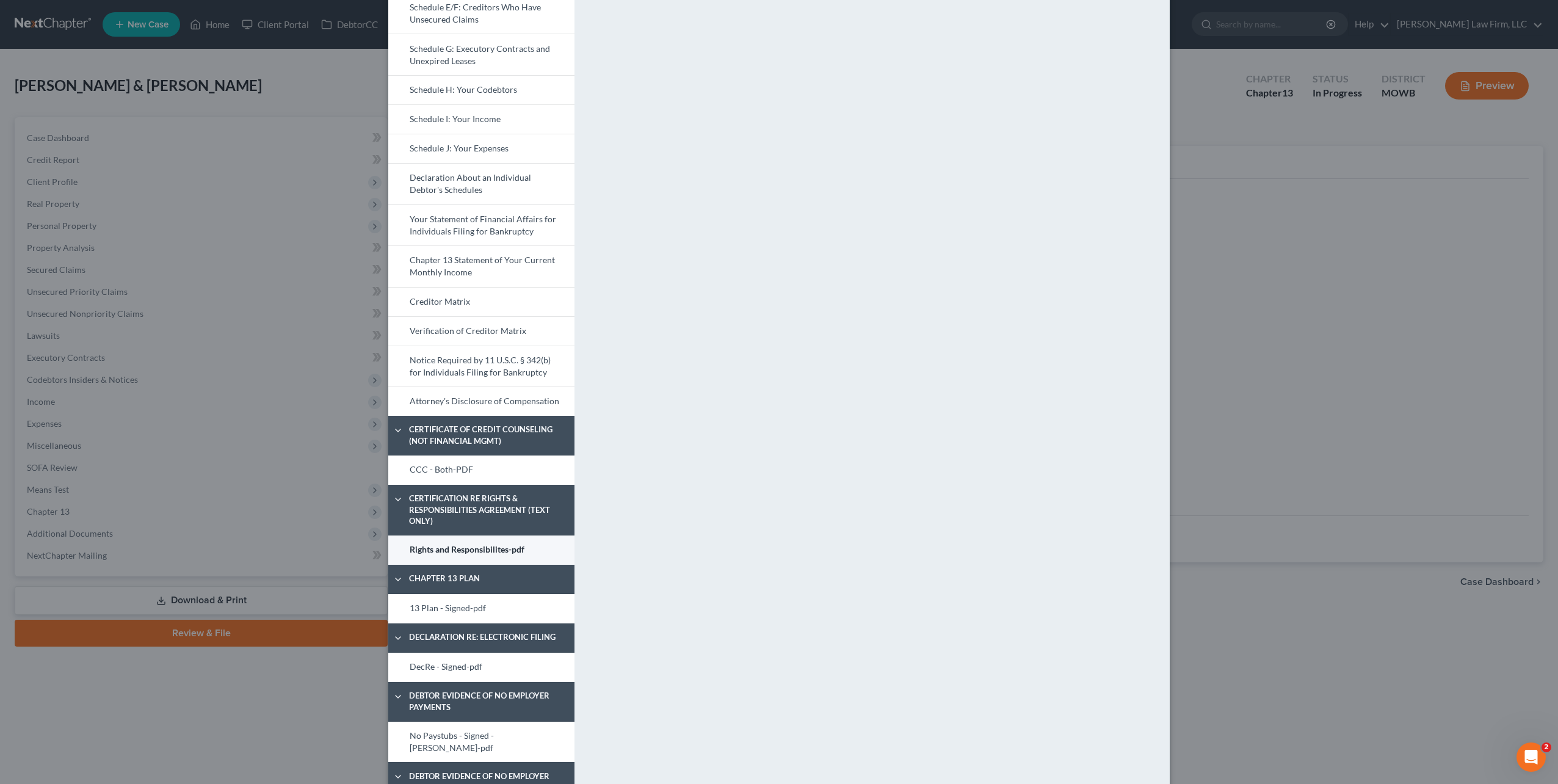
click at [496, 555] on link "Rights and Responsibilites-pdf" at bounding box center [481, 550] width 186 height 30
click at [470, 606] on link "13 Plan - Signed-pdf" at bounding box center [481, 609] width 186 height 30
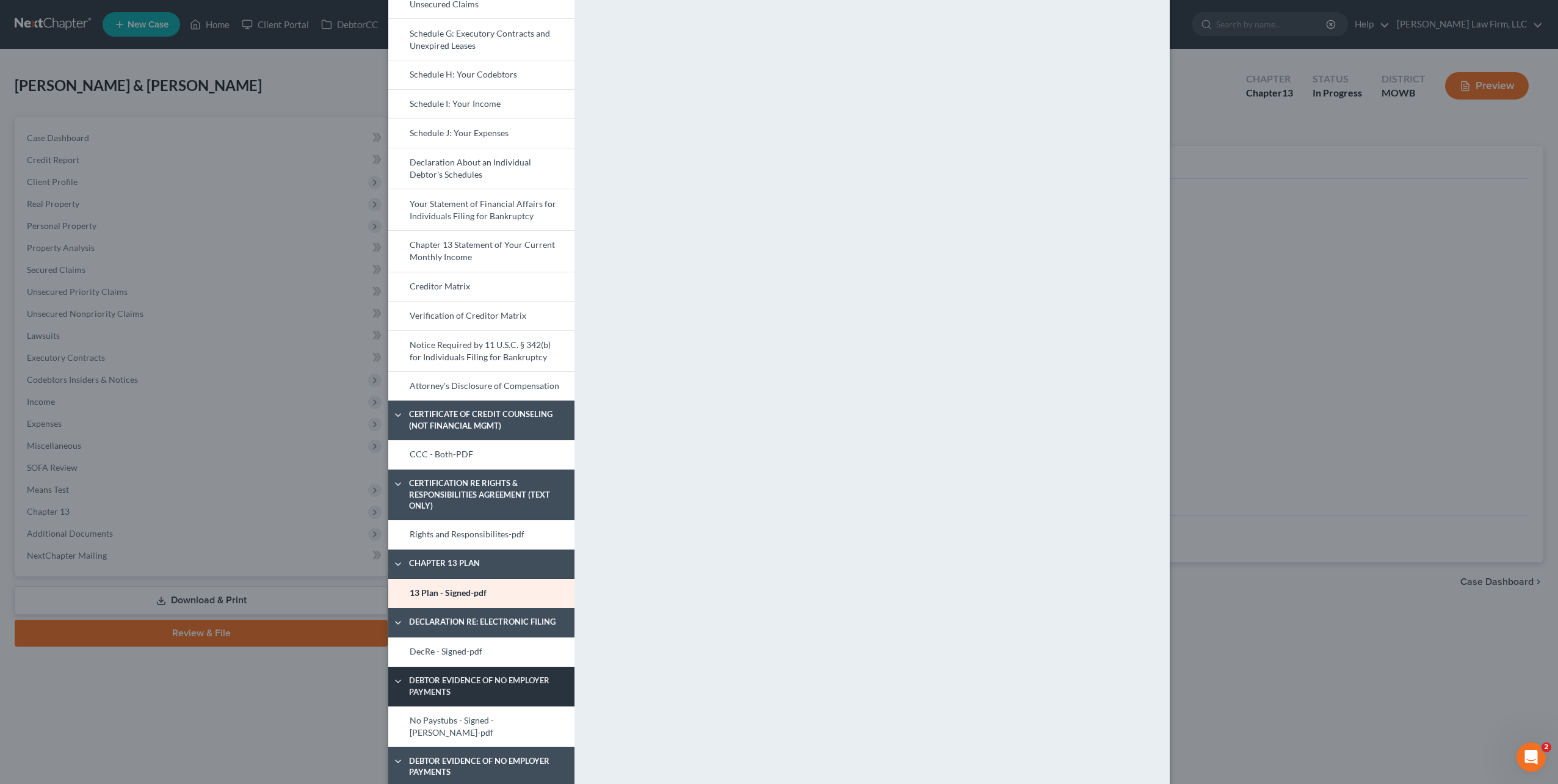
scroll to position [305, 0]
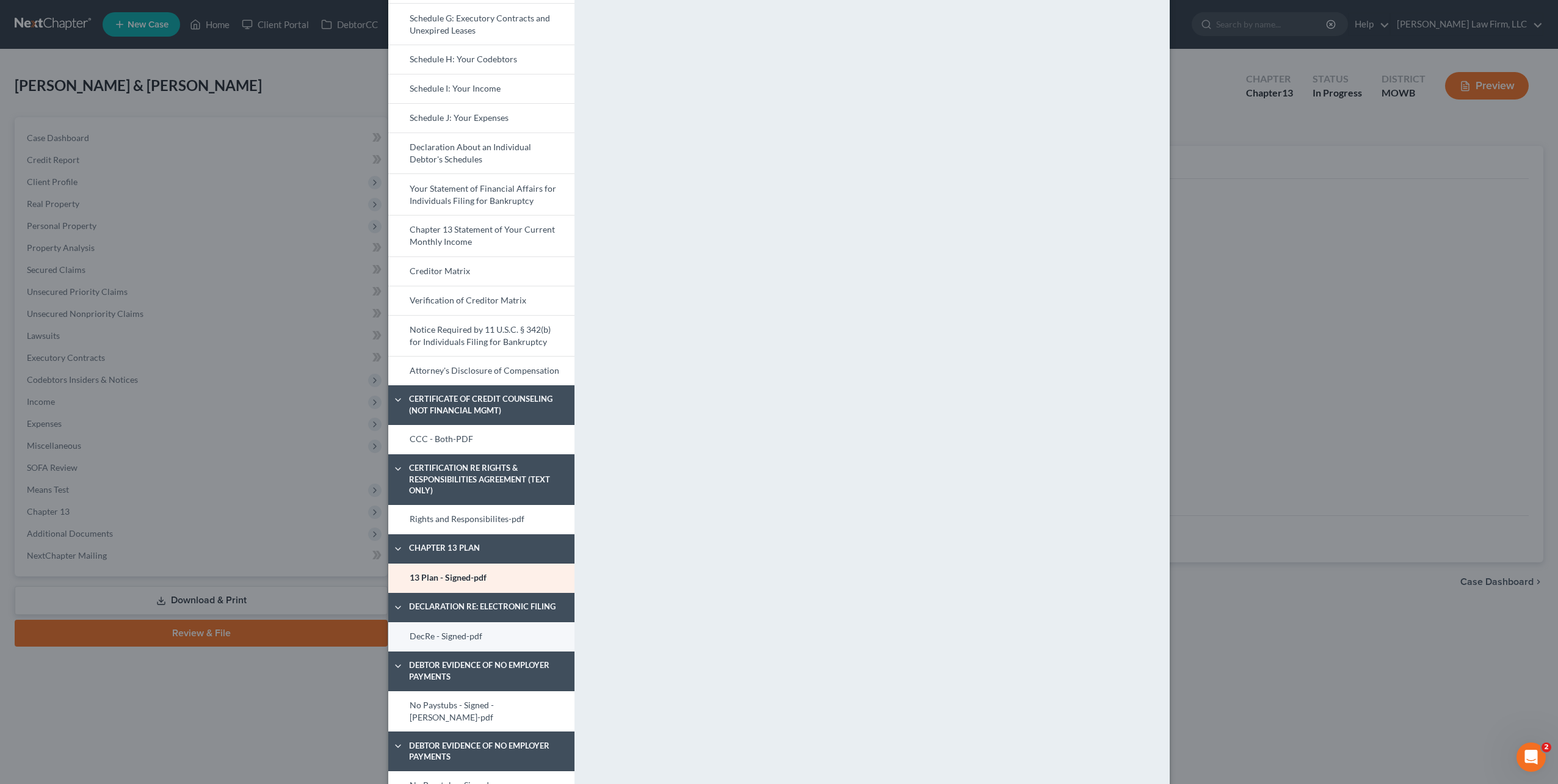
click at [468, 639] on link "DecRe - Signed-pdf" at bounding box center [481, 637] width 186 height 30
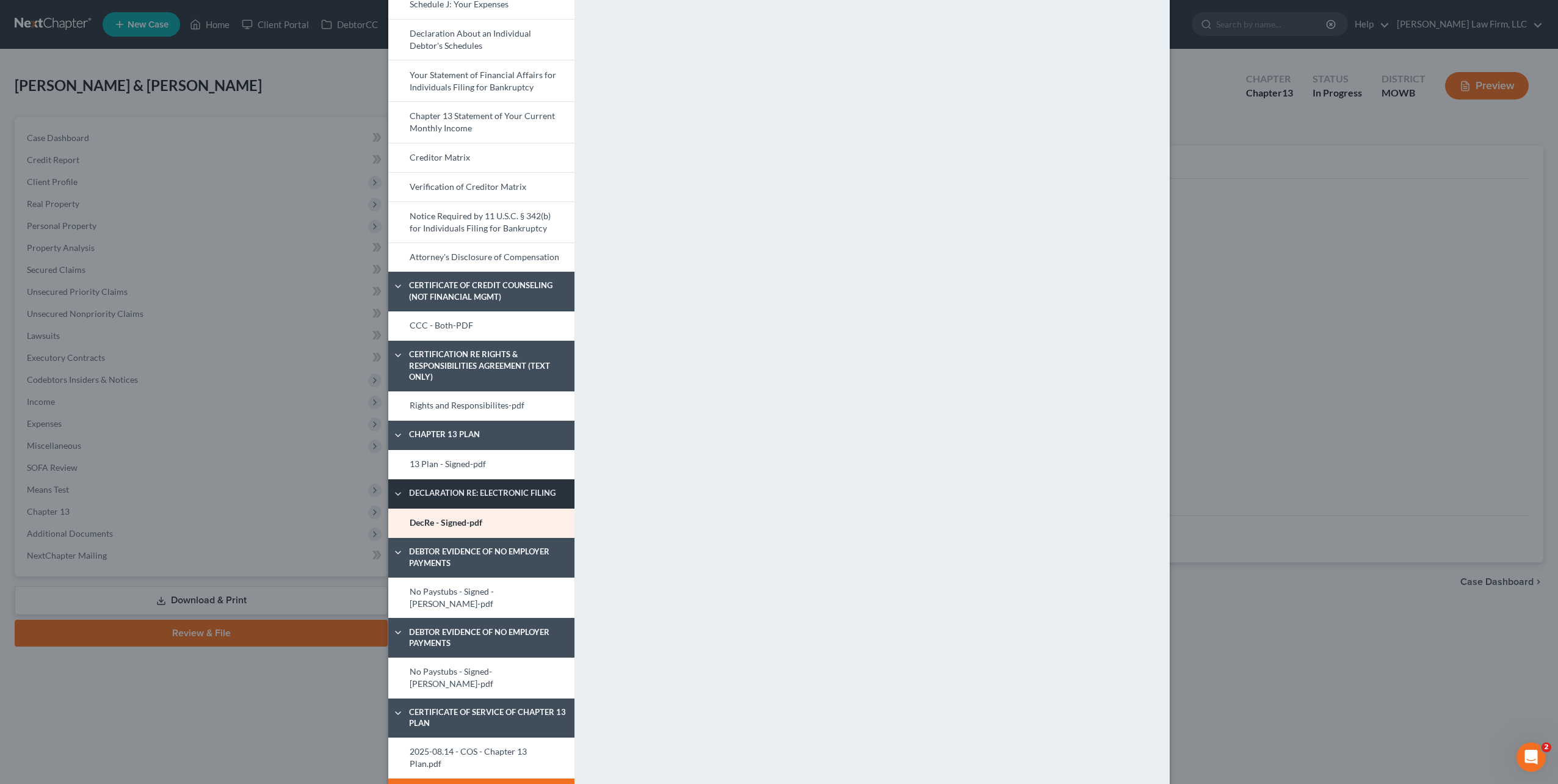
scroll to position [421, 0]
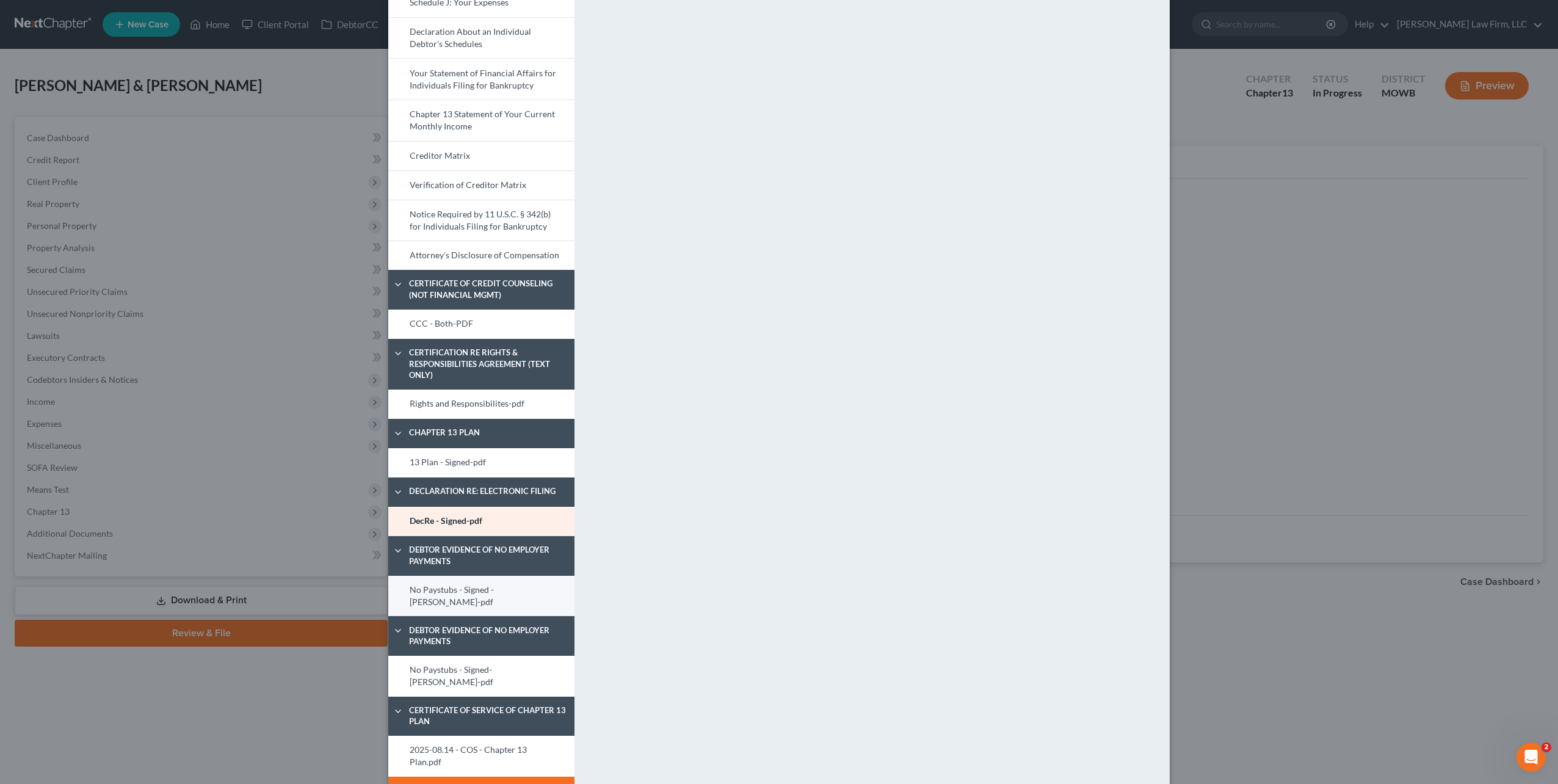
click at [475, 587] on link "No Paystubs - Signed - Jimmy-pdf" at bounding box center [481, 596] width 186 height 41
click at [497, 657] on link "No Paystubs - Signed- Margaret-pdf" at bounding box center [481, 676] width 186 height 41
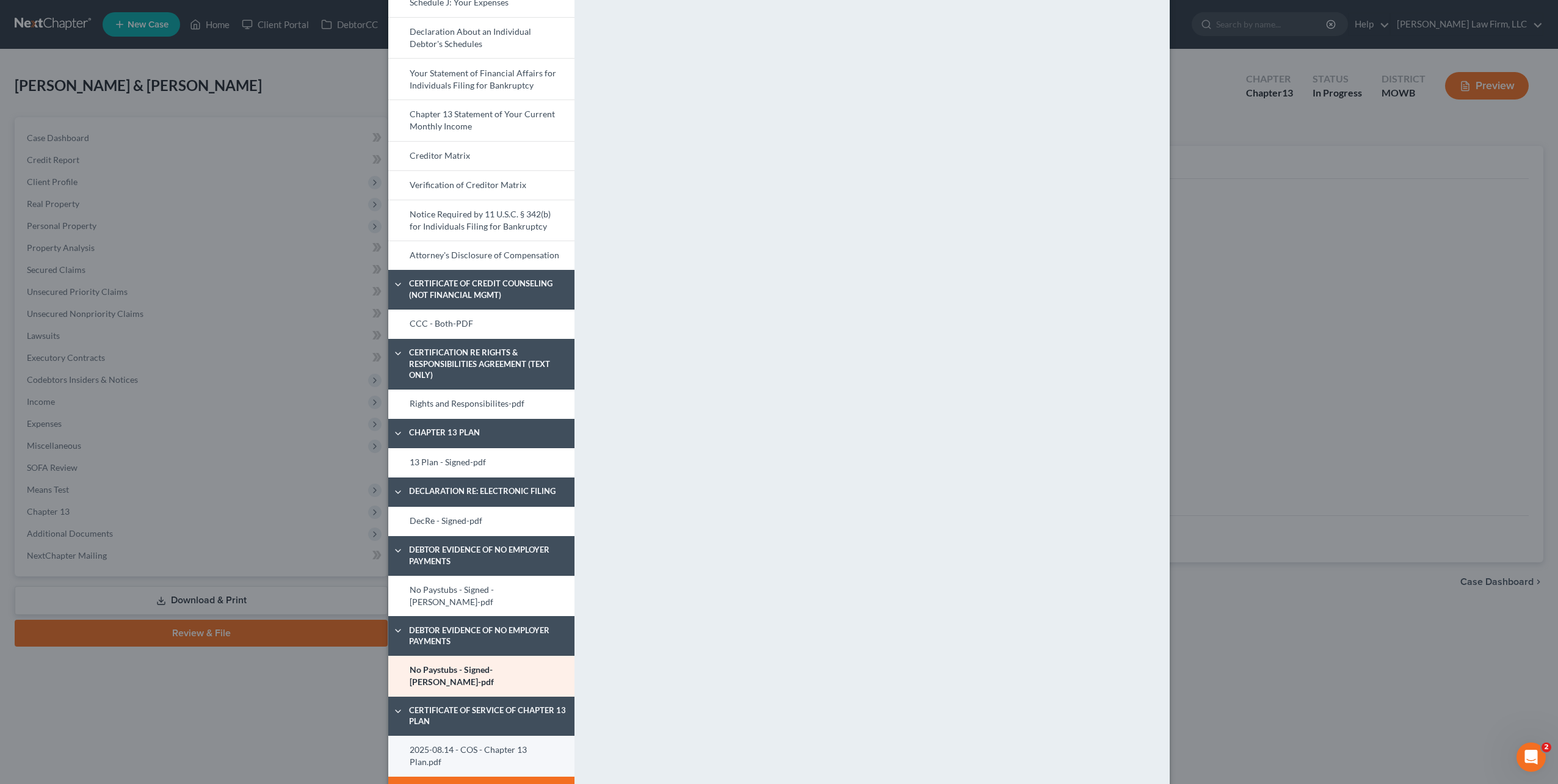
click at [476, 736] on link "2025-08.14 - COS - Chapter 13 Plan.pdf" at bounding box center [481, 756] width 186 height 41
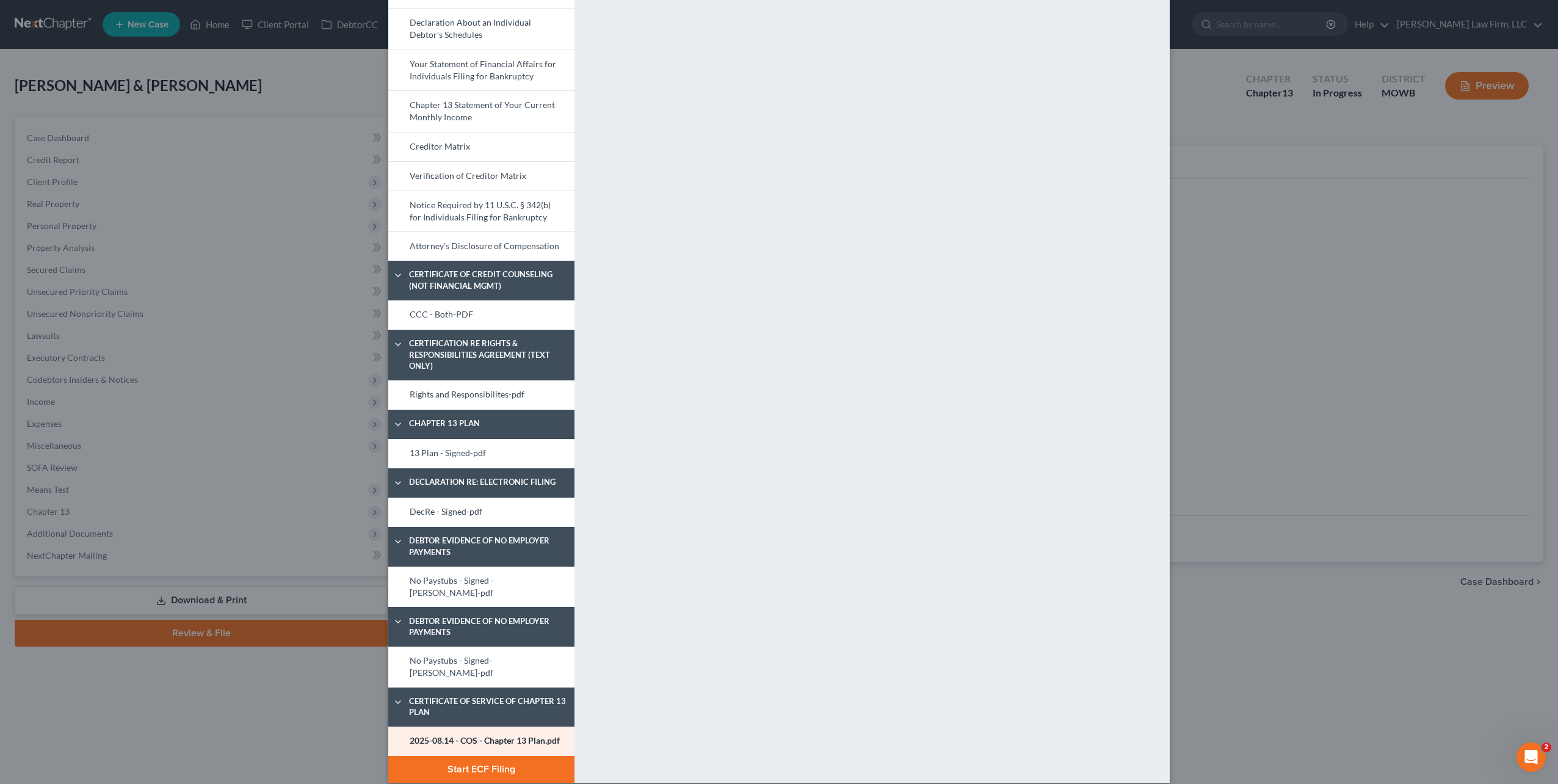
scroll to position [432, 0]
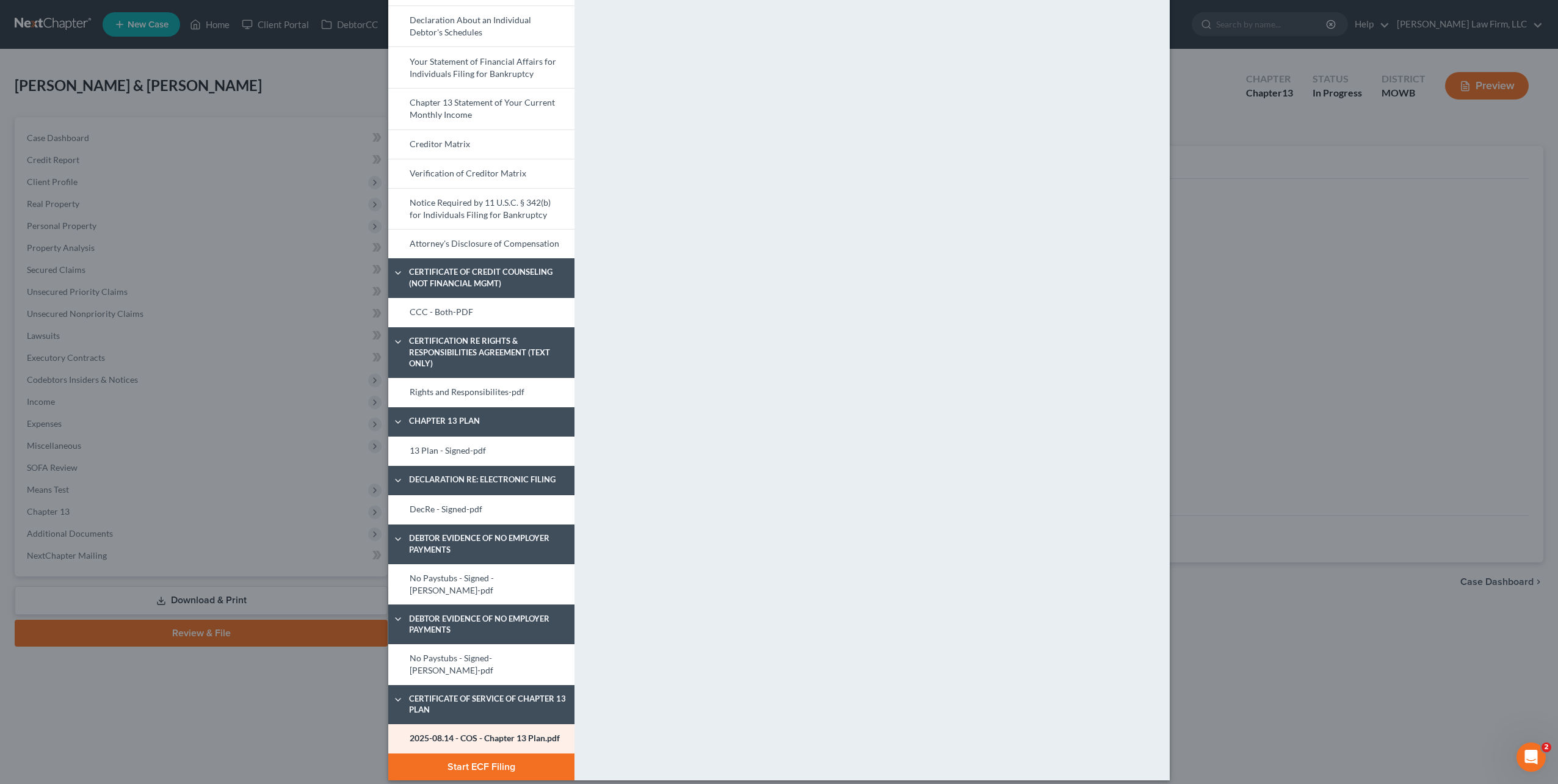
click at [491, 754] on button "Start ECF Filing" at bounding box center [481, 767] width 186 height 27
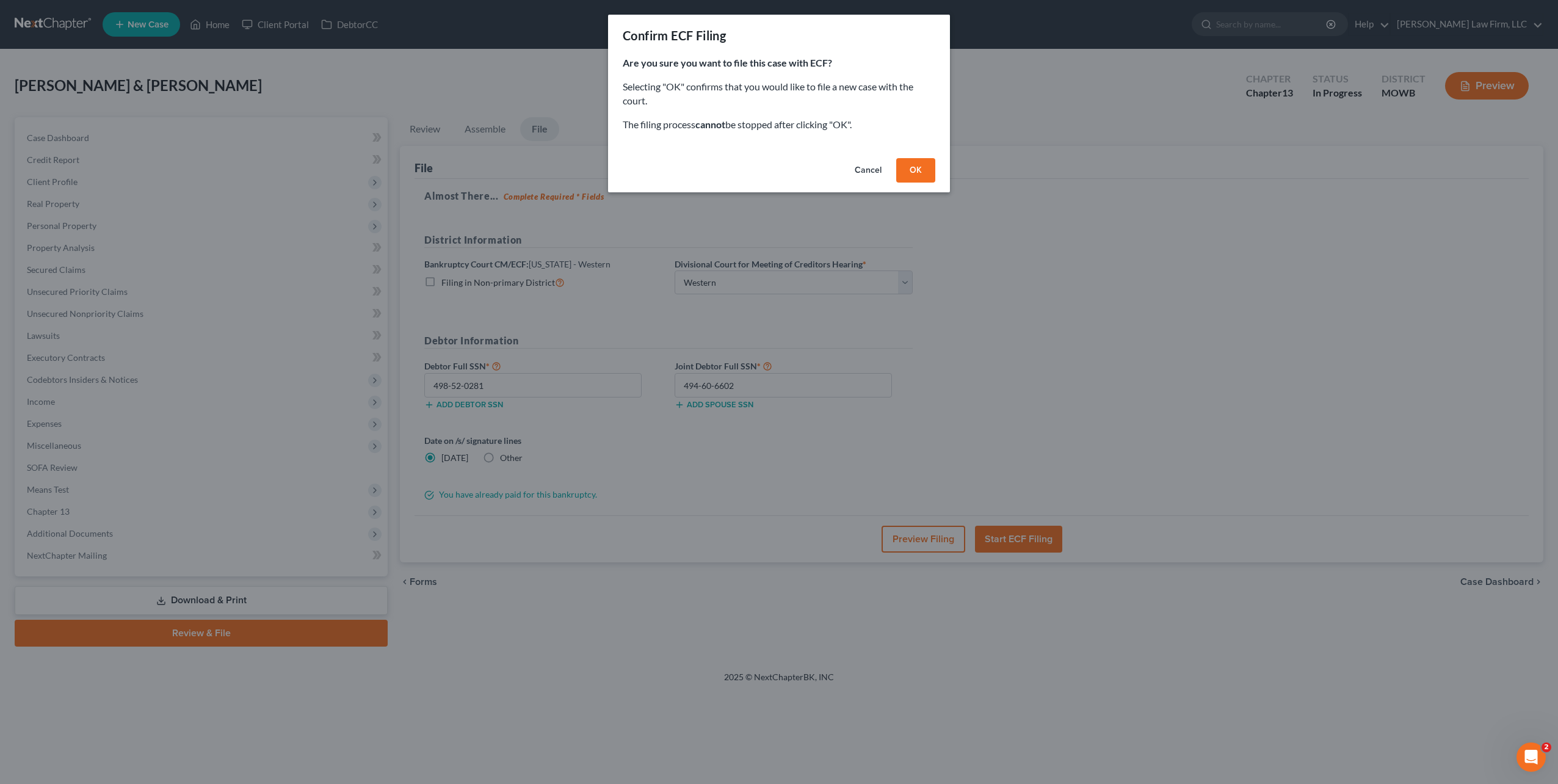
click at [926, 174] on button "OK" at bounding box center [916, 170] width 39 height 24
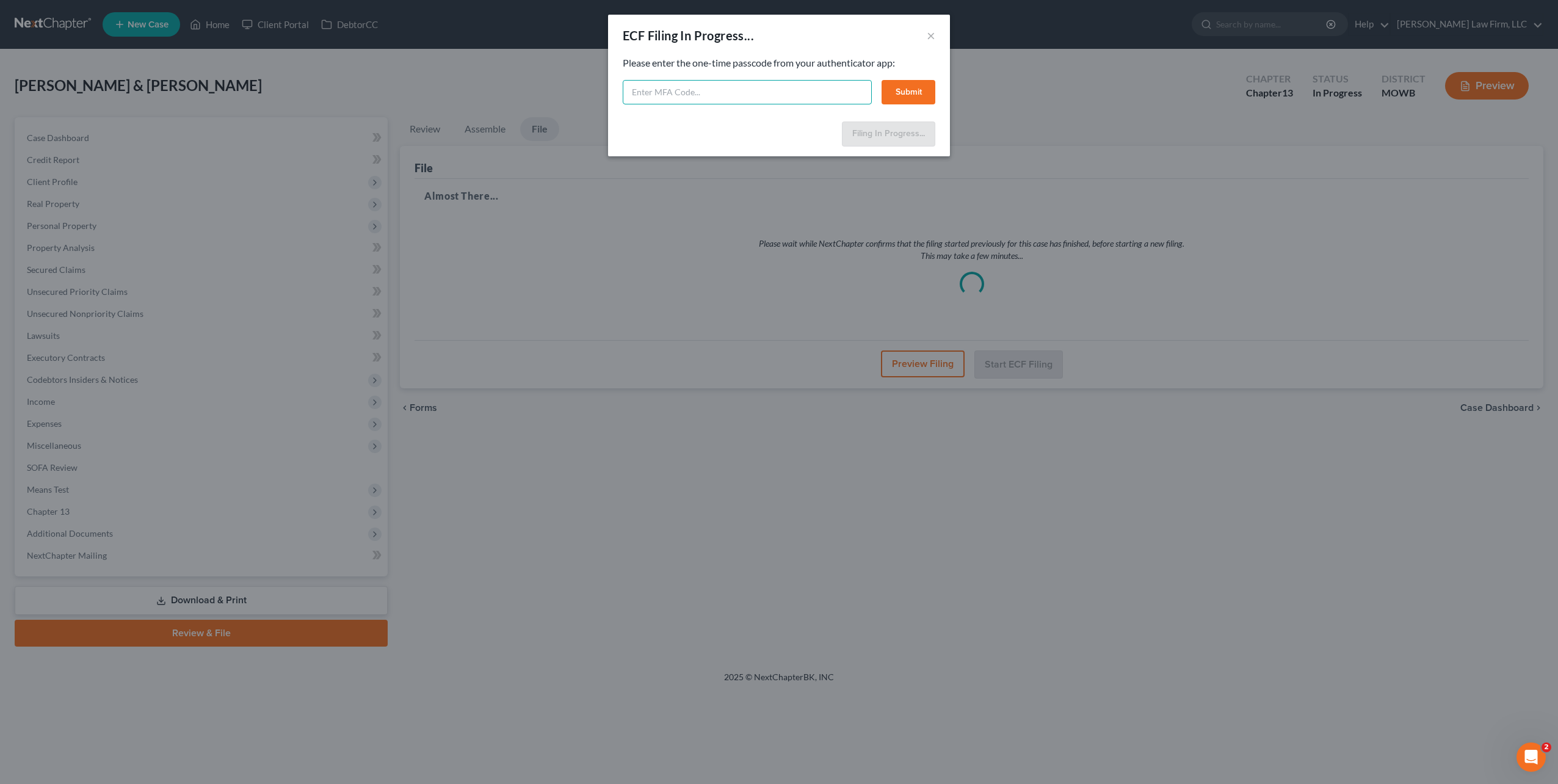
click at [689, 91] on input "text" at bounding box center [747, 92] width 249 height 24
type input "453006"
click at [915, 91] on button "Submit" at bounding box center [908, 92] width 53 height 24
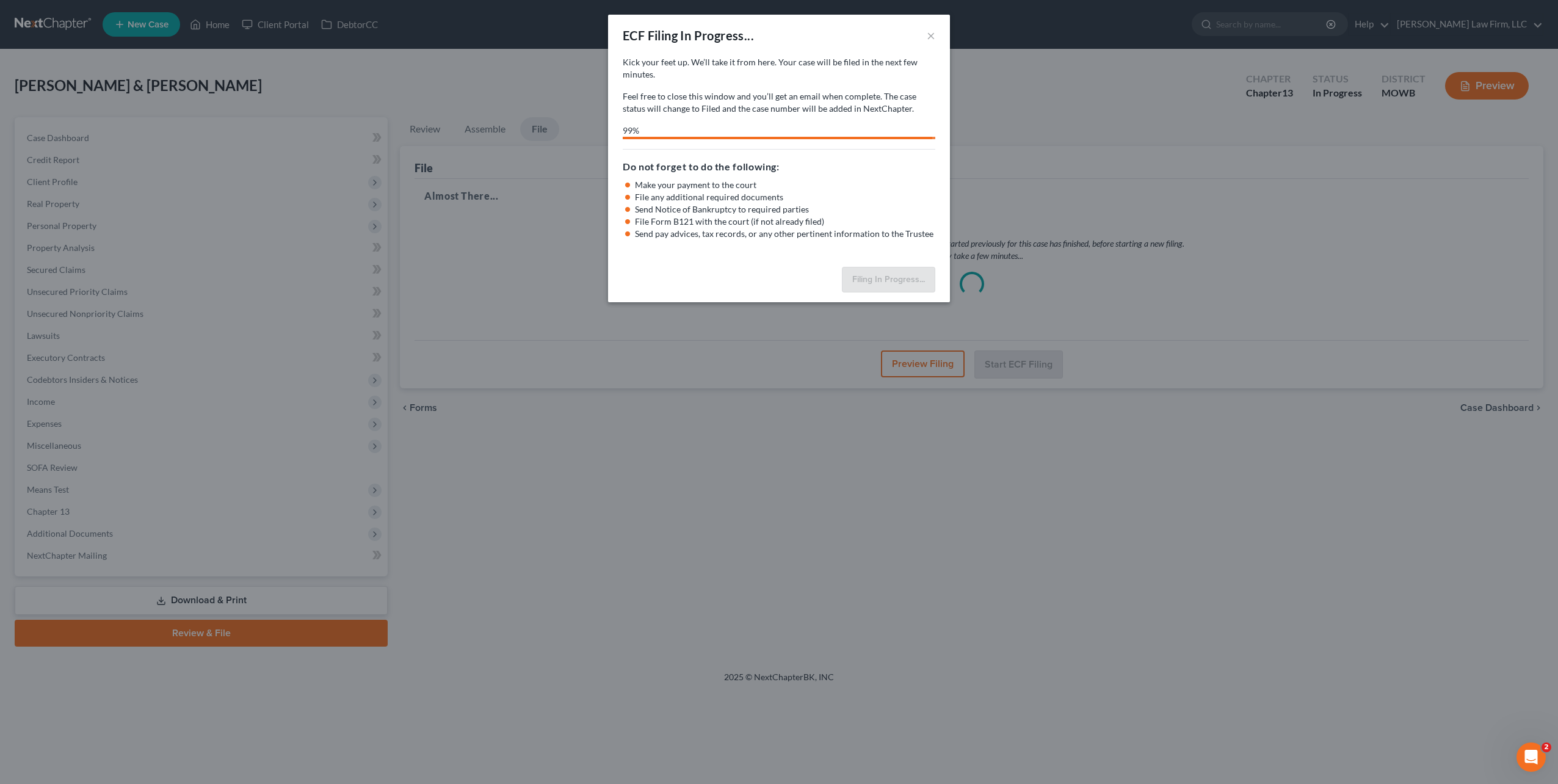
select select "4"
